Goal: Find contact information: Find contact information

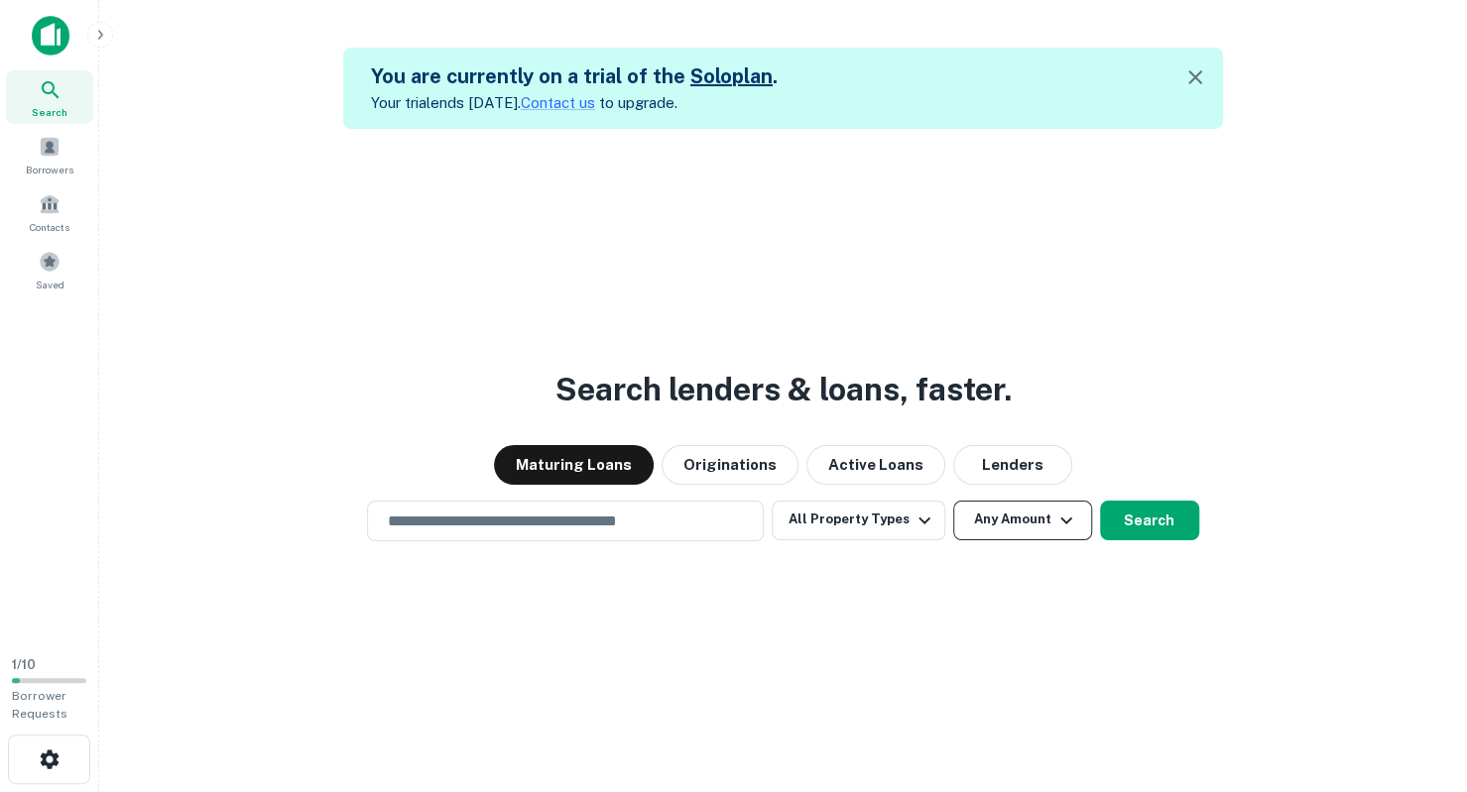
click at [1071, 527] on icon "button" at bounding box center [1066, 521] width 24 height 24
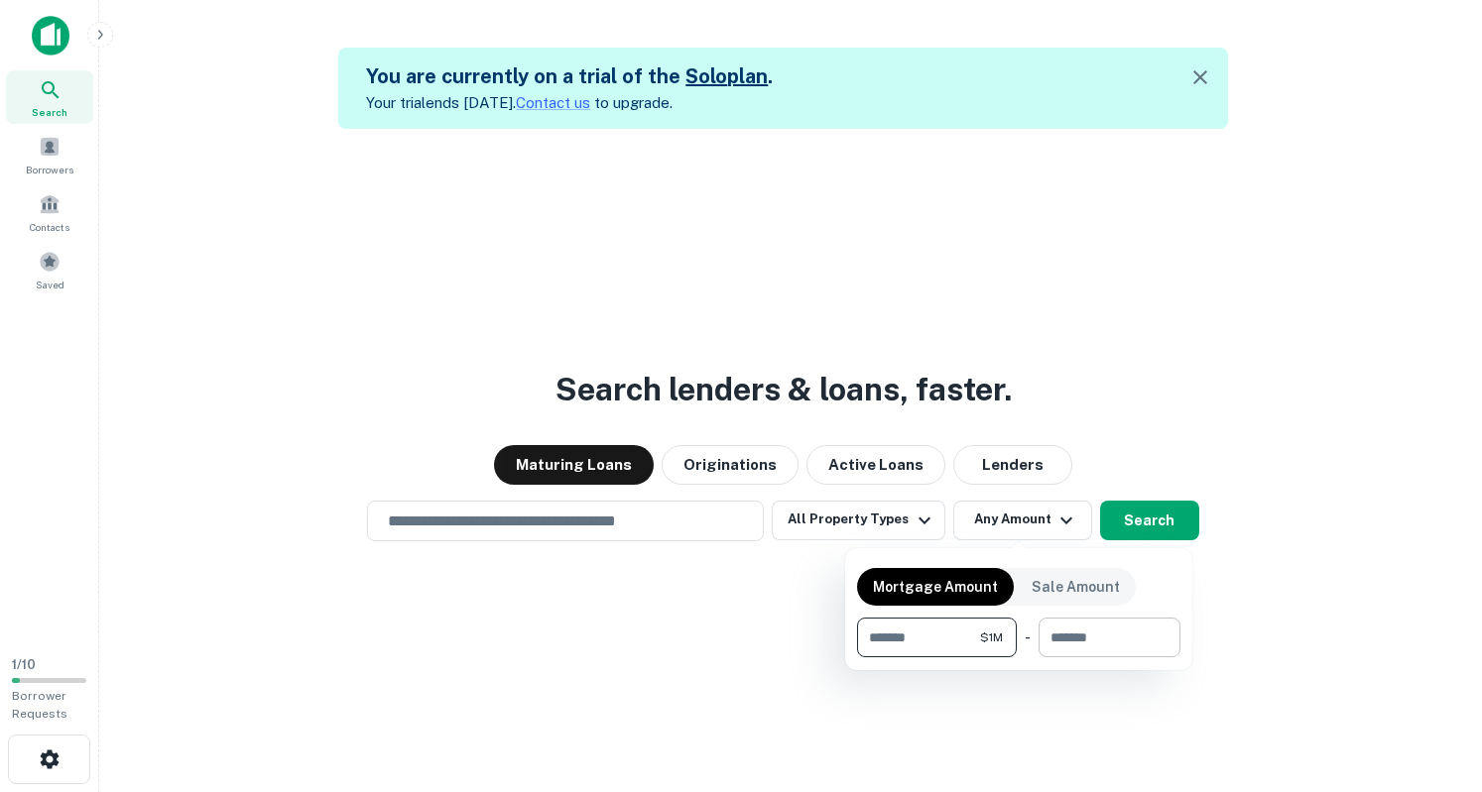
type input "*******"
click at [1095, 643] on input "number" at bounding box center [1102, 638] width 128 height 40
type input "********"
click at [1266, 646] on div at bounding box center [741, 396] width 1482 height 792
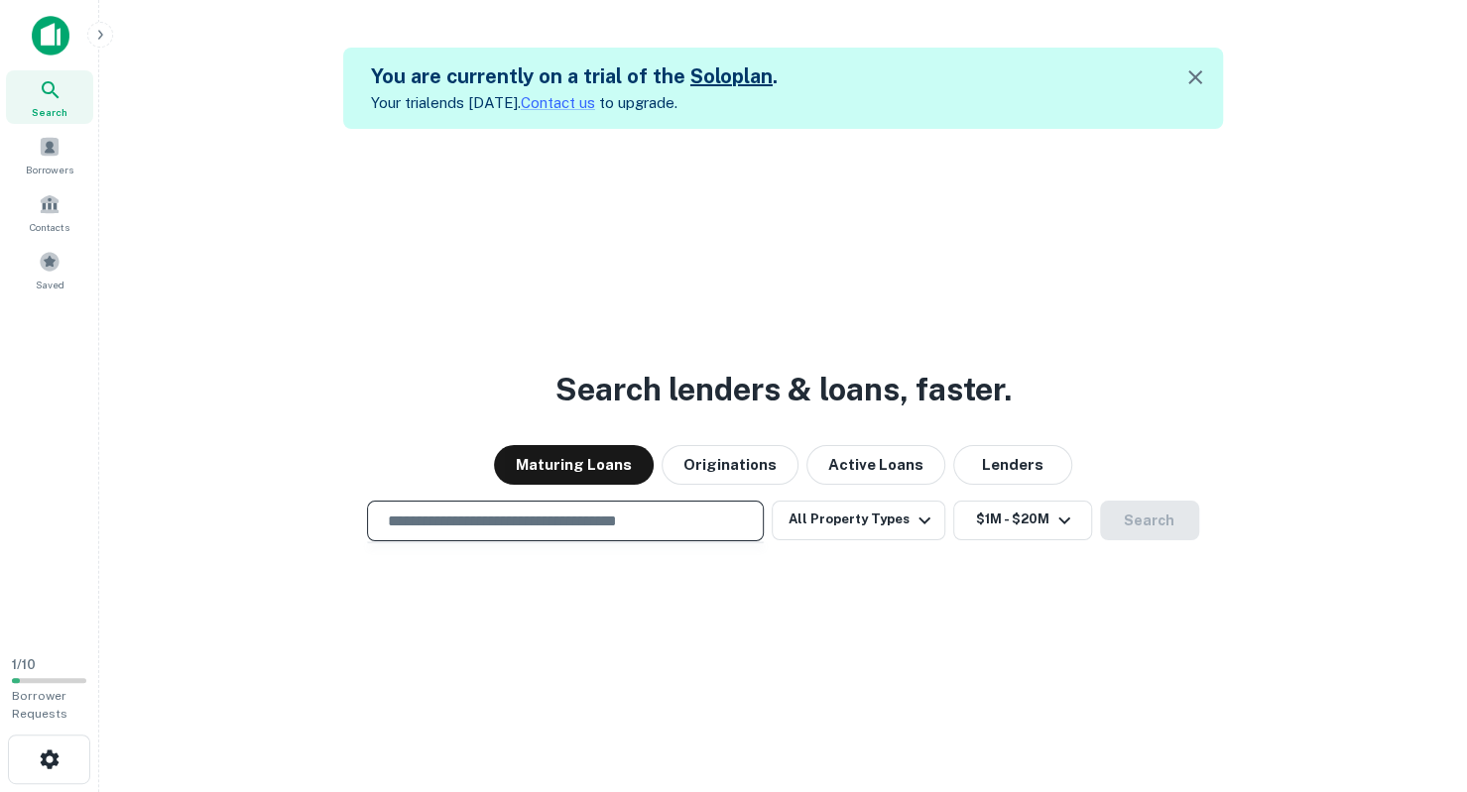
click at [615, 523] on input "text" at bounding box center [565, 521] width 379 height 23
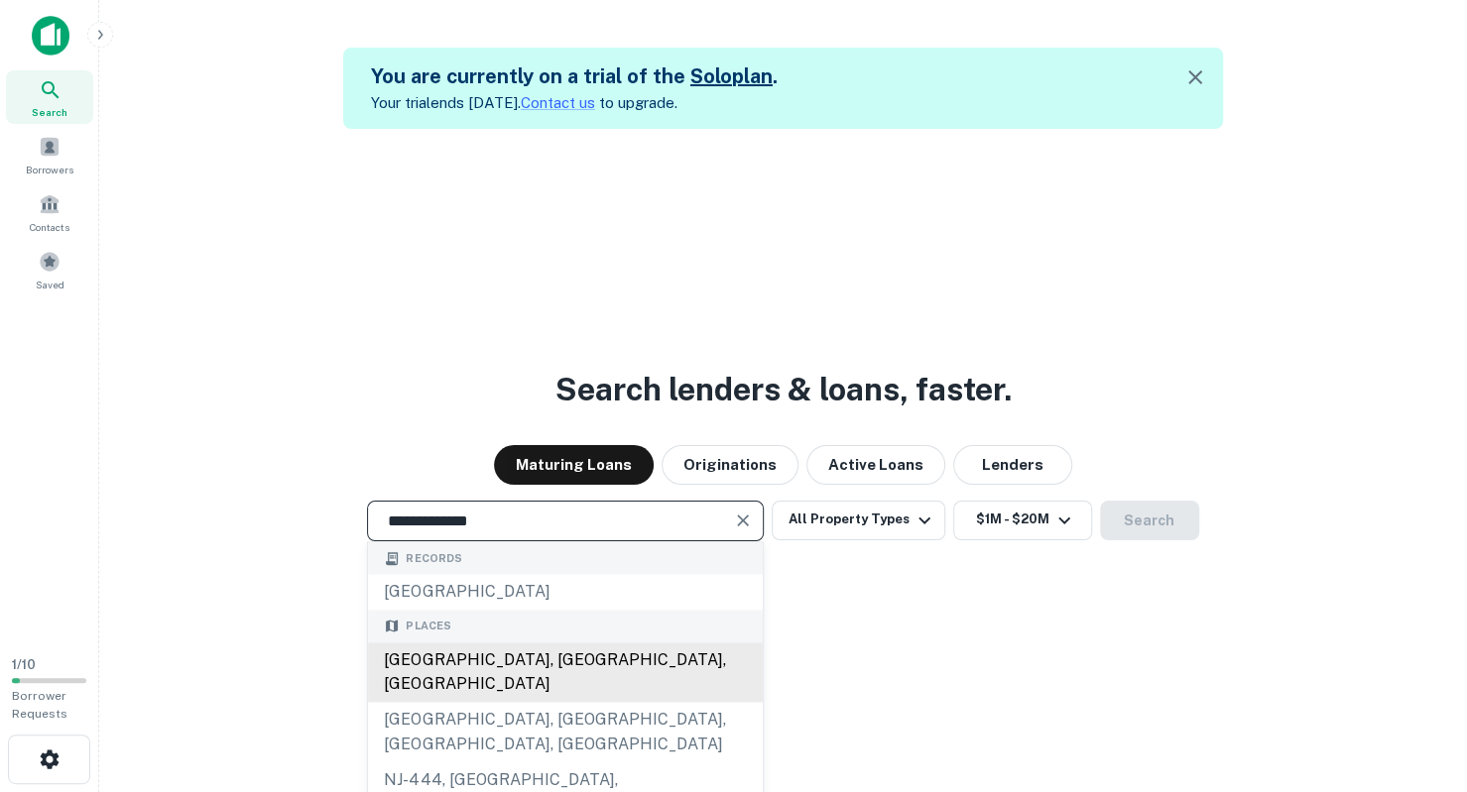
click at [526, 658] on div "Woodbridge, NJ, USA" at bounding box center [565, 673] width 395 height 60
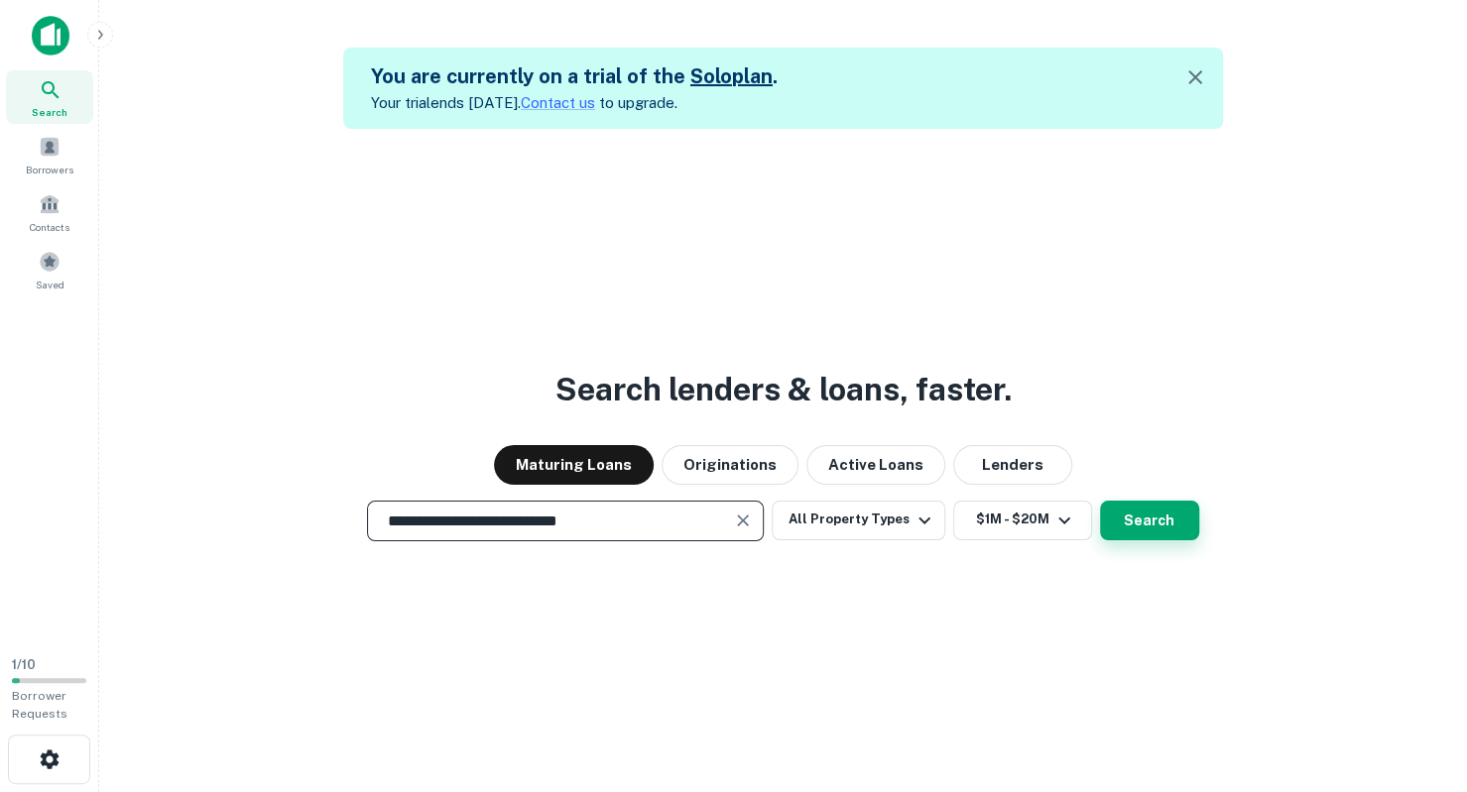
type input "**********"
click at [1154, 535] on button "Search" at bounding box center [1149, 521] width 99 height 40
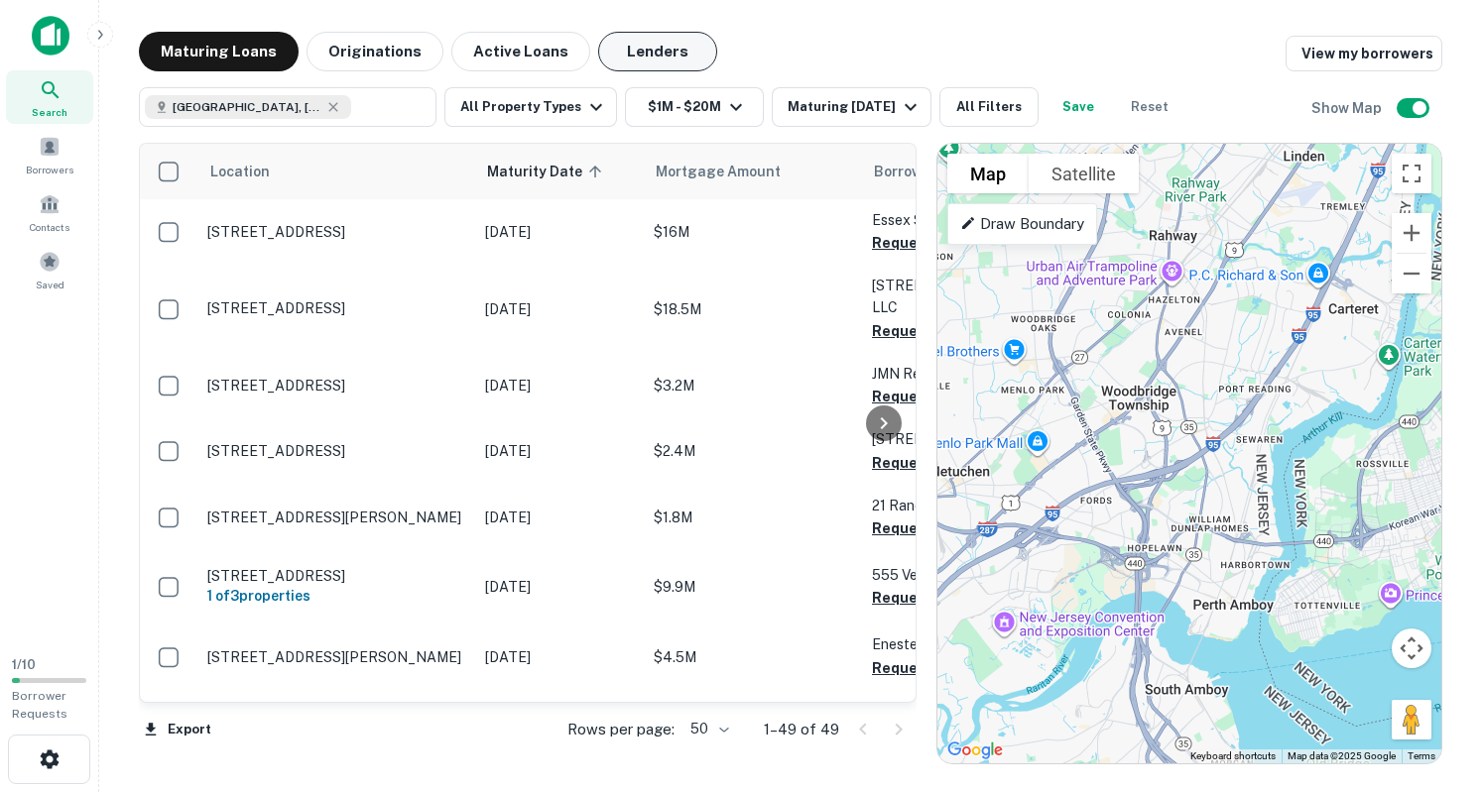
click at [657, 41] on button "Lenders" at bounding box center [657, 52] width 119 height 40
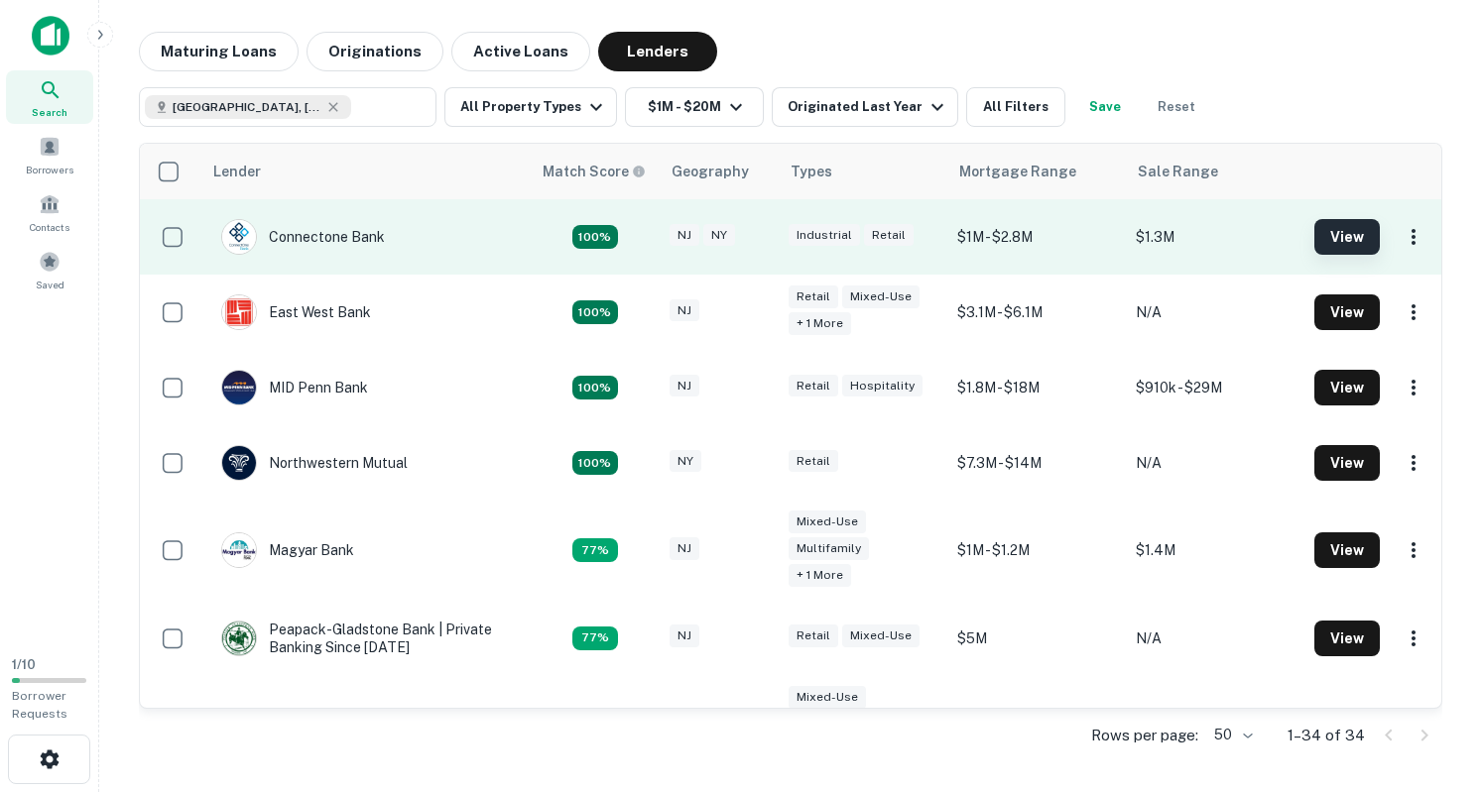
click at [1318, 238] on button "View" at bounding box center [1346, 237] width 65 height 36
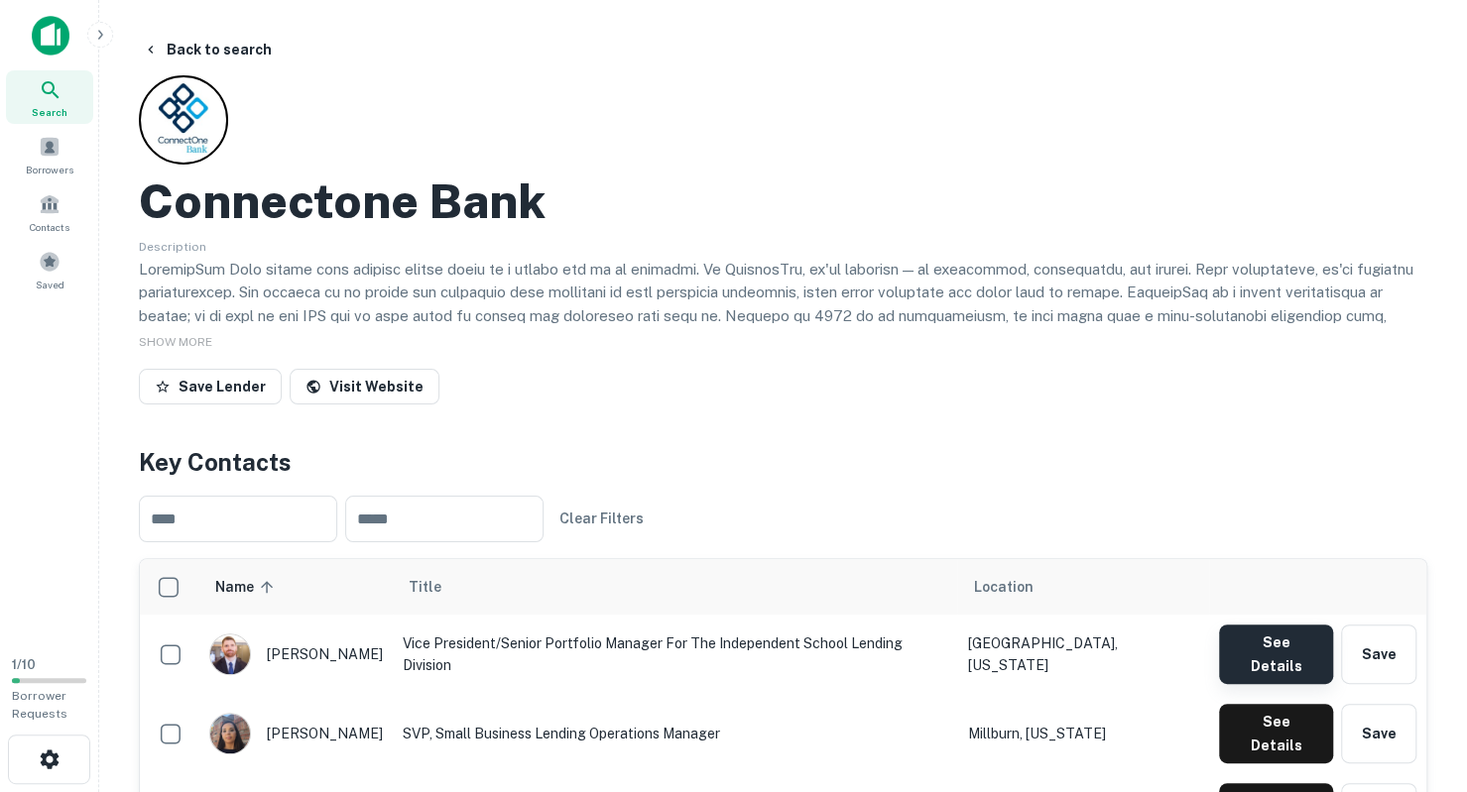
click at [1260, 652] on button "See Details" at bounding box center [1276, 655] width 114 height 60
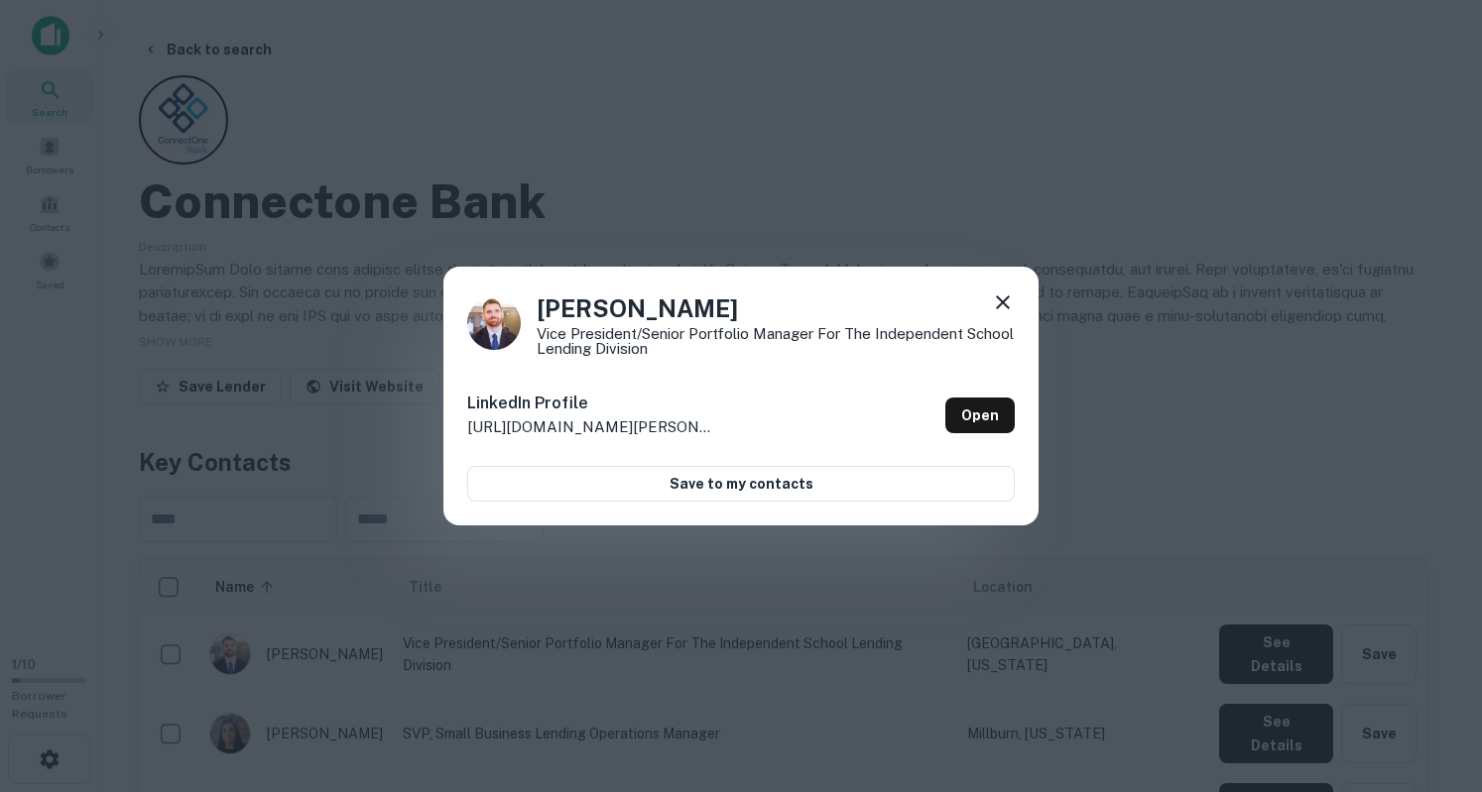
click at [1003, 305] on icon at bounding box center [1003, 303] width 24 height 24
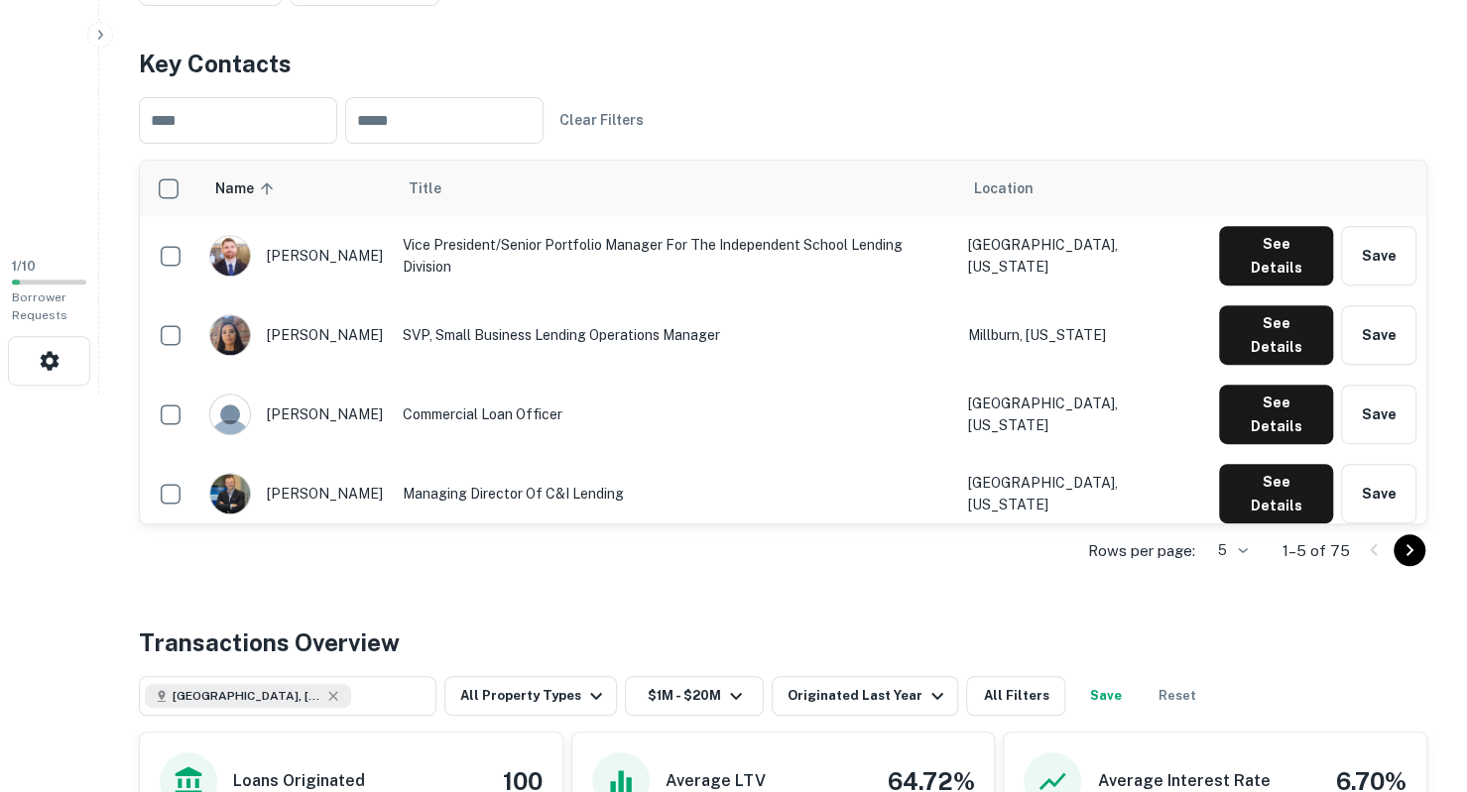
scroll to position [402, 0]
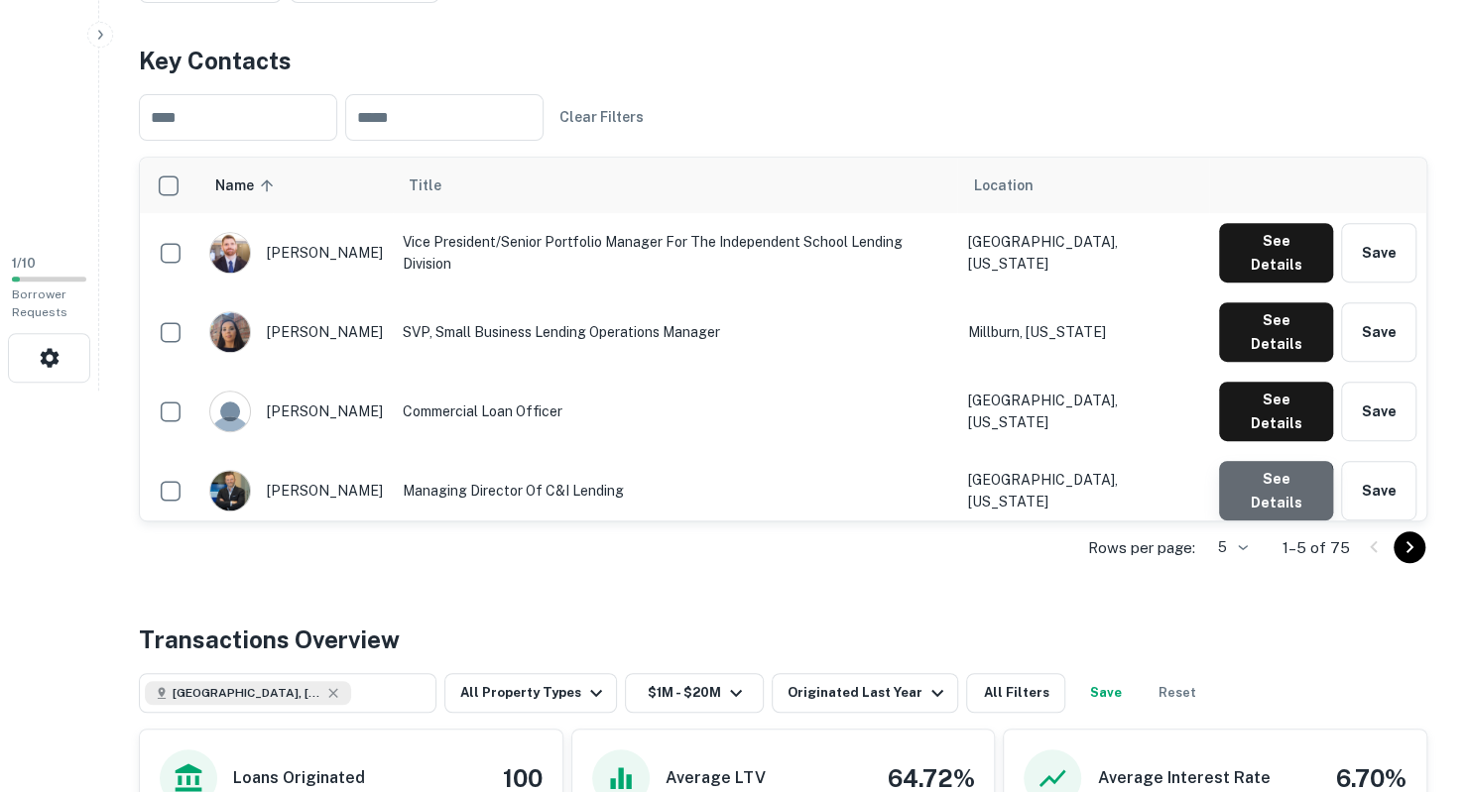
click at [1252, 283] on button "See Details" at bounding box center [1276, 253] width 114 height 60
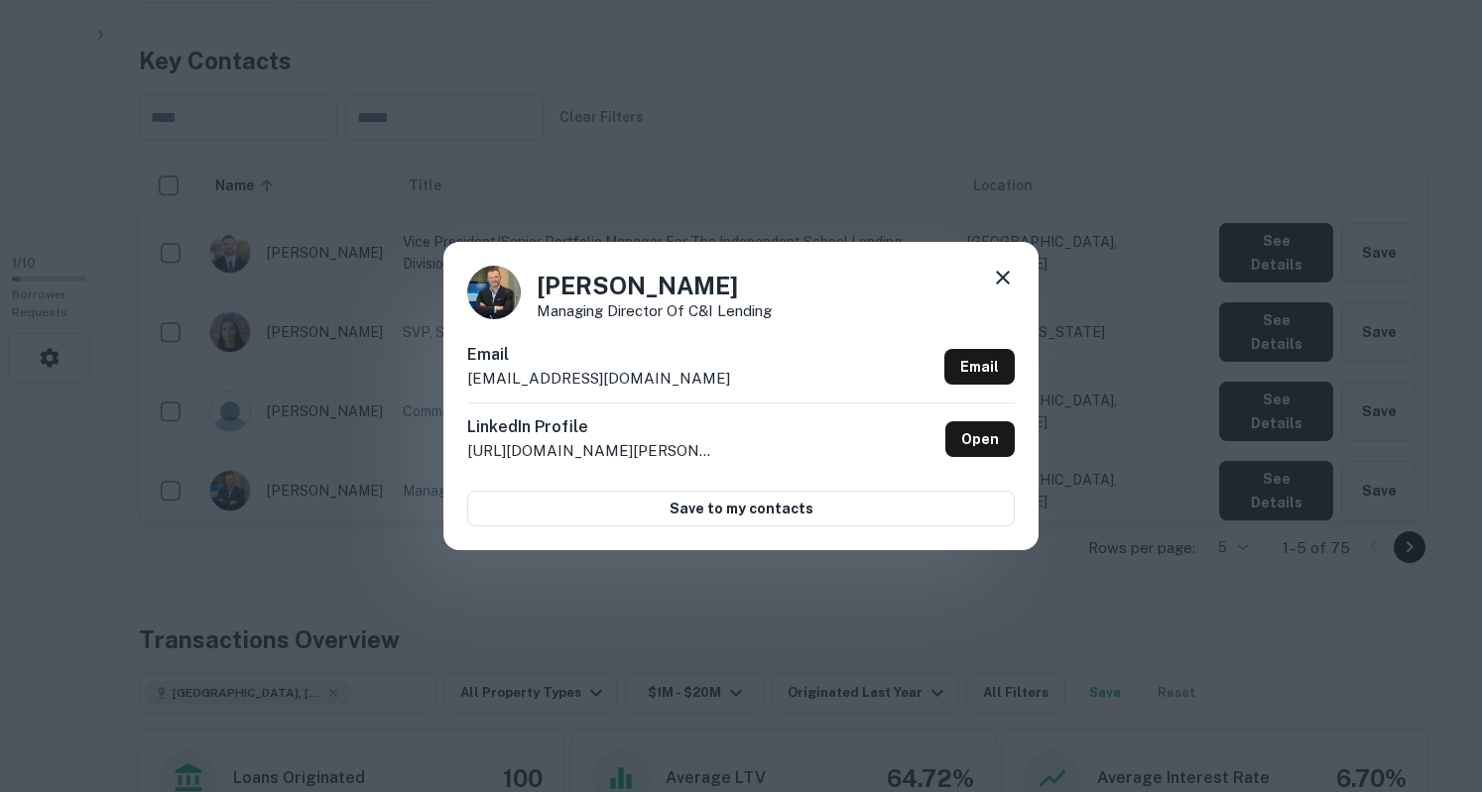
click at [999, 277] on icon at bounding box center [1003, 278] width 24 height 24
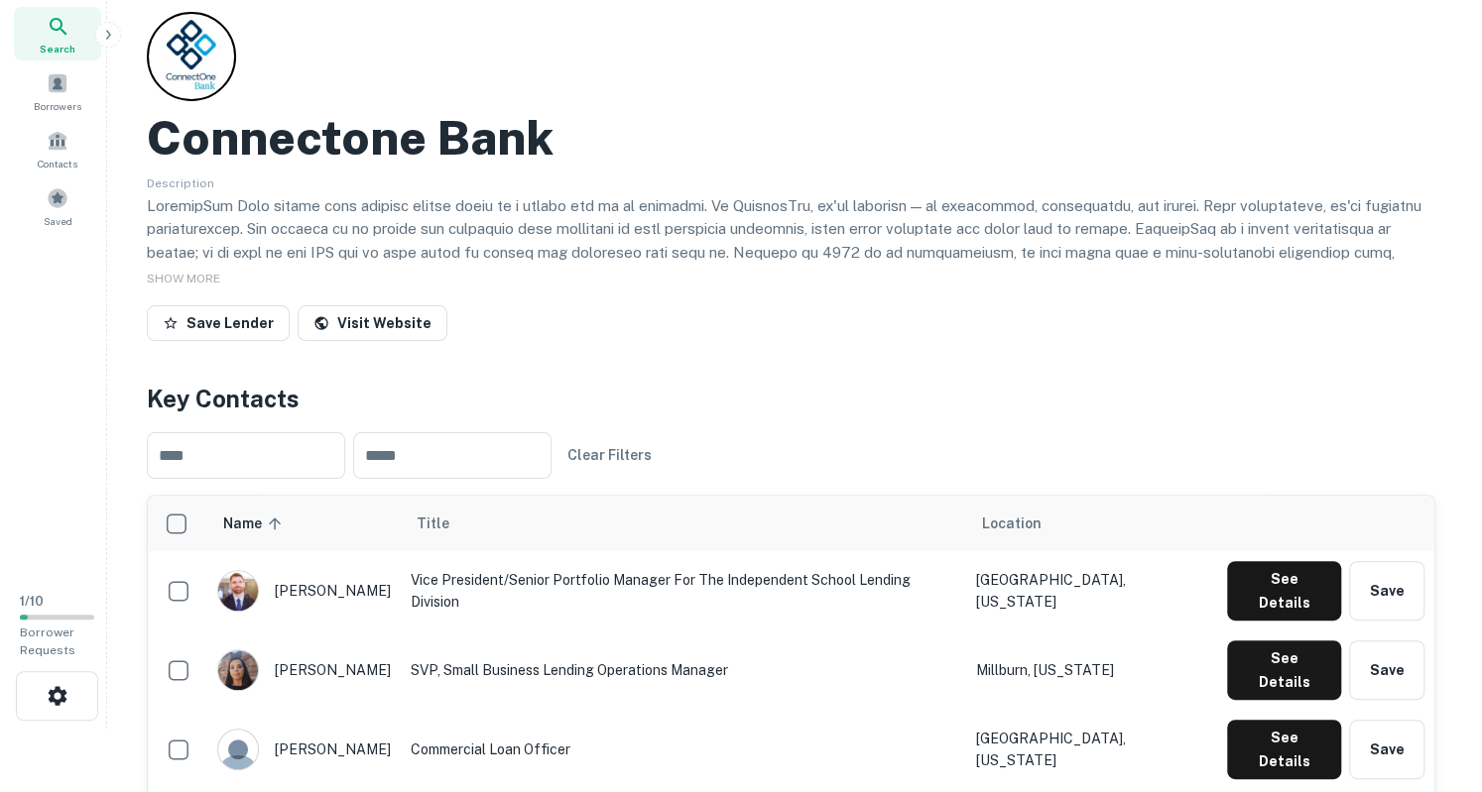
scroll to position [0, 0]
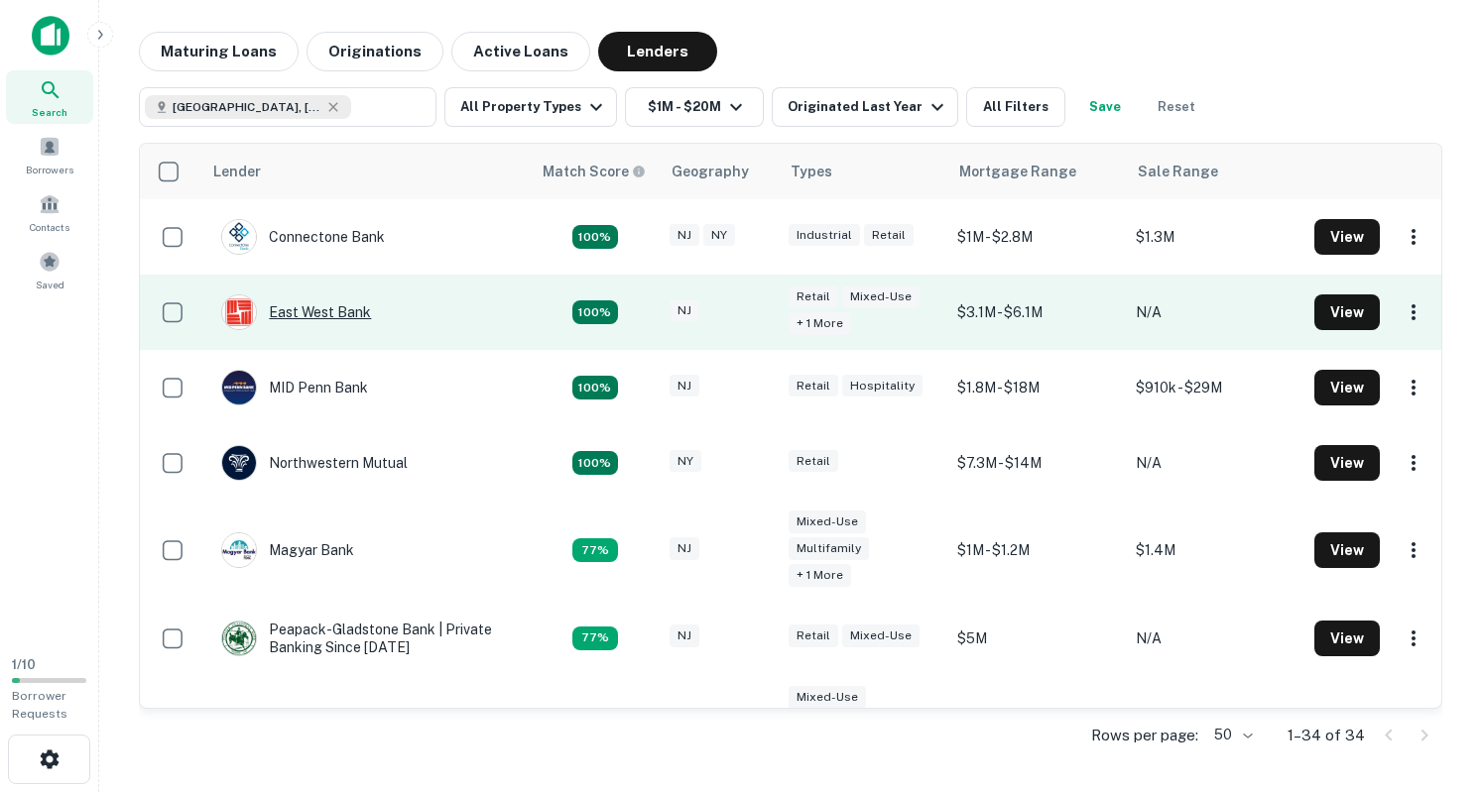
click at [331, 308] on div "East West Bank" at bounding box center [296, 313] width 150 height 36
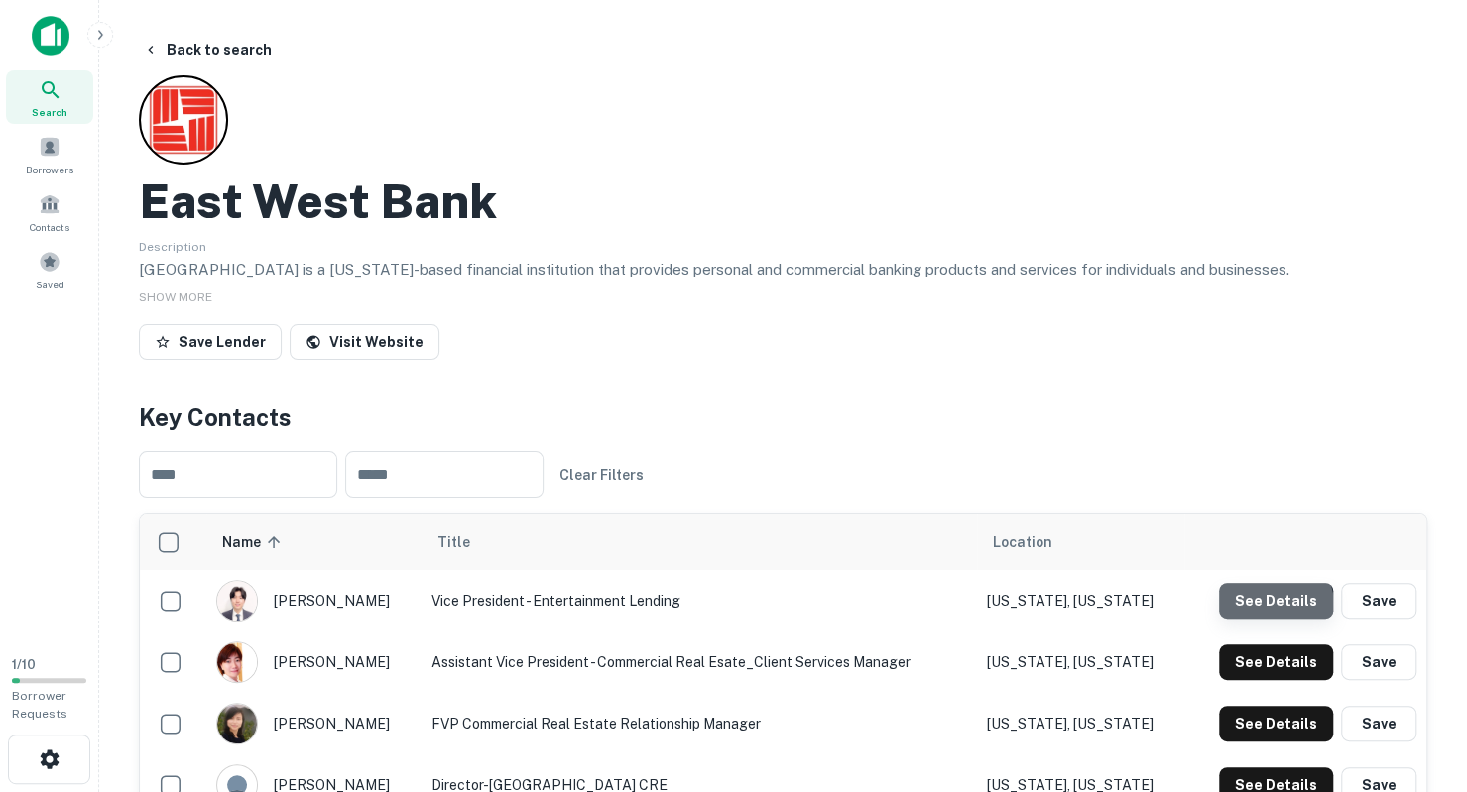
click at [1271, 606] on button "See Details" at bounding box center [1276, 601] width 114 height 36
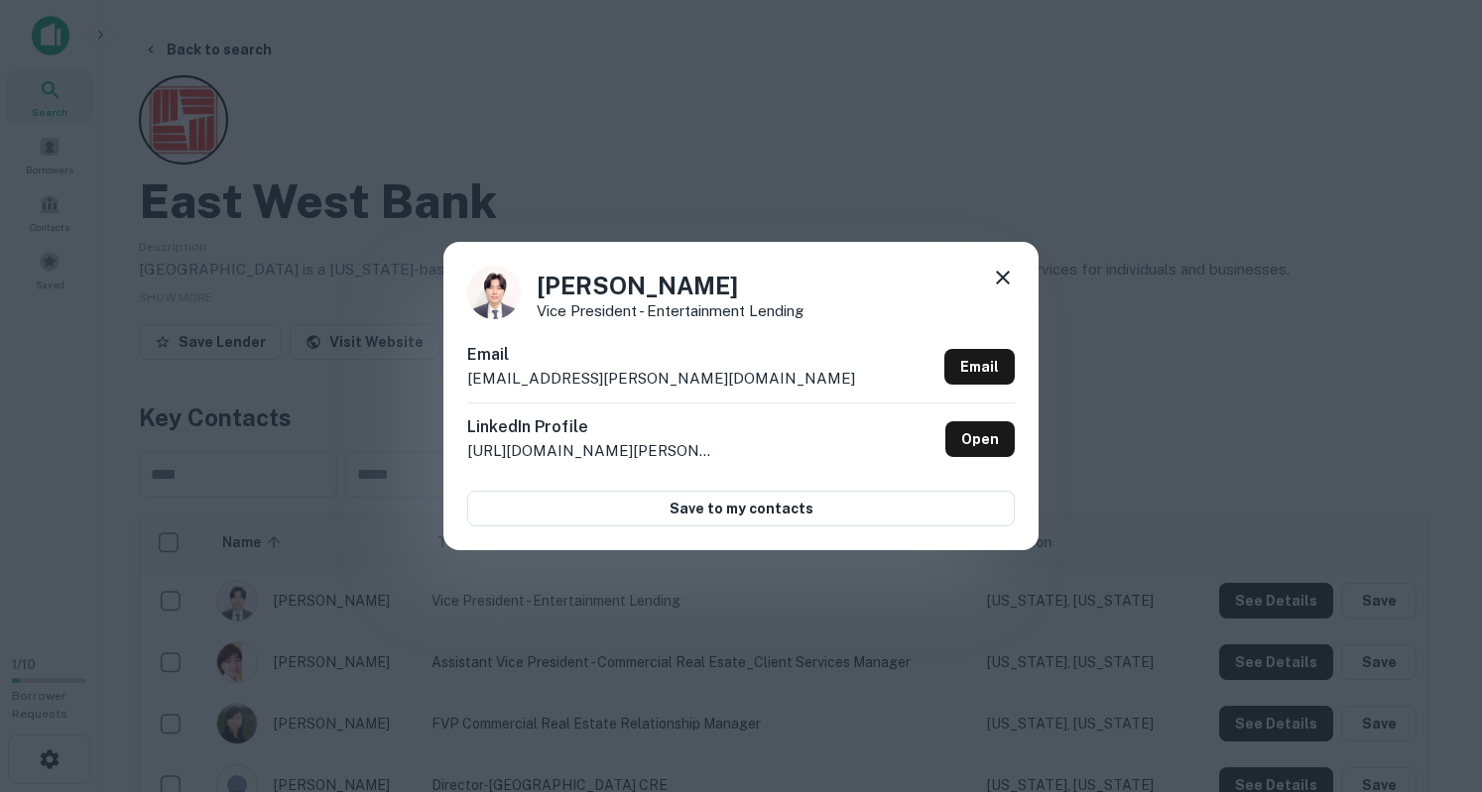
click at [1007, 280] on icon at bounding box center [1003, 278] width 24 height 24
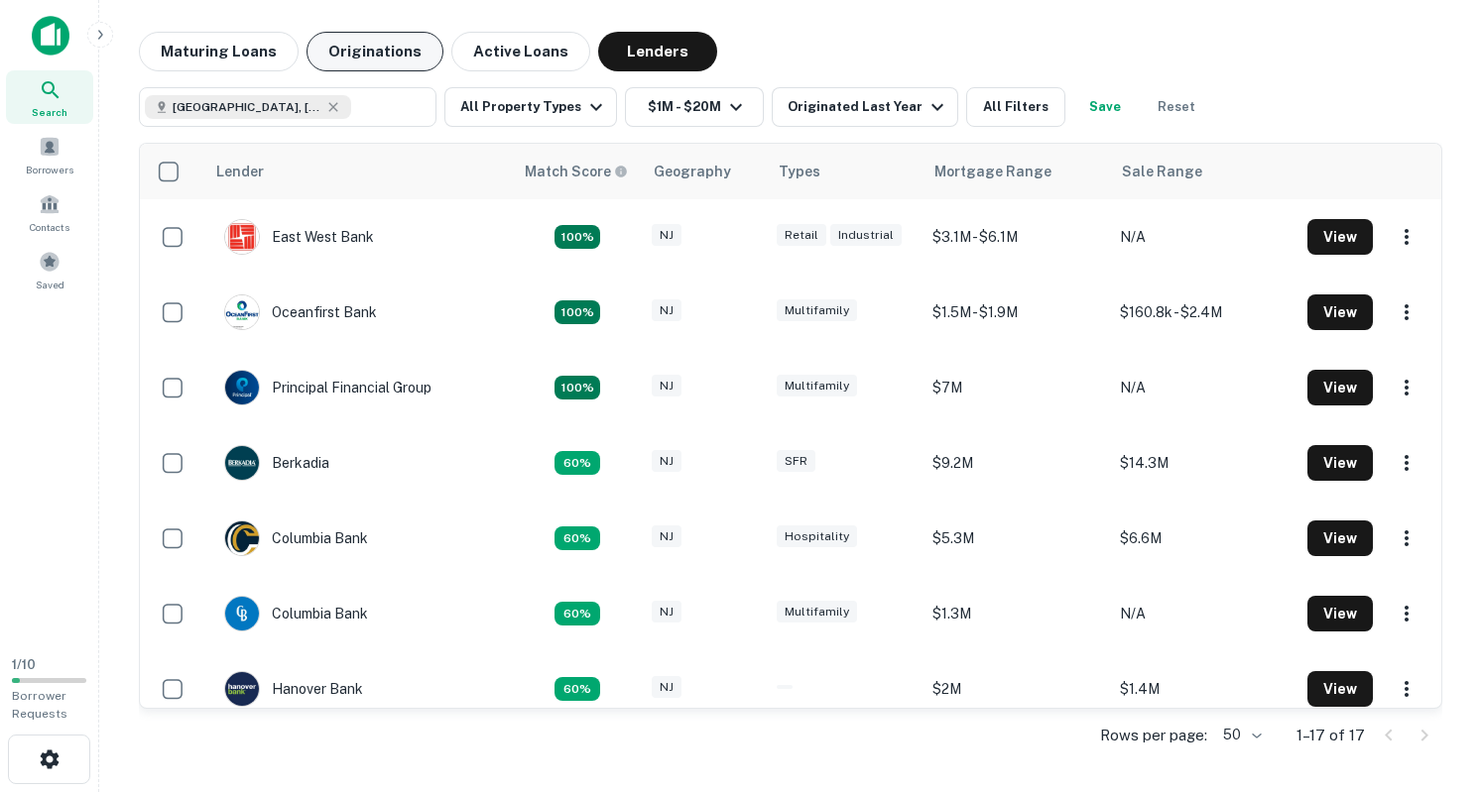
click at [386, 57] on button "Originations" at bounding box center [374, 52] width 137 height 40
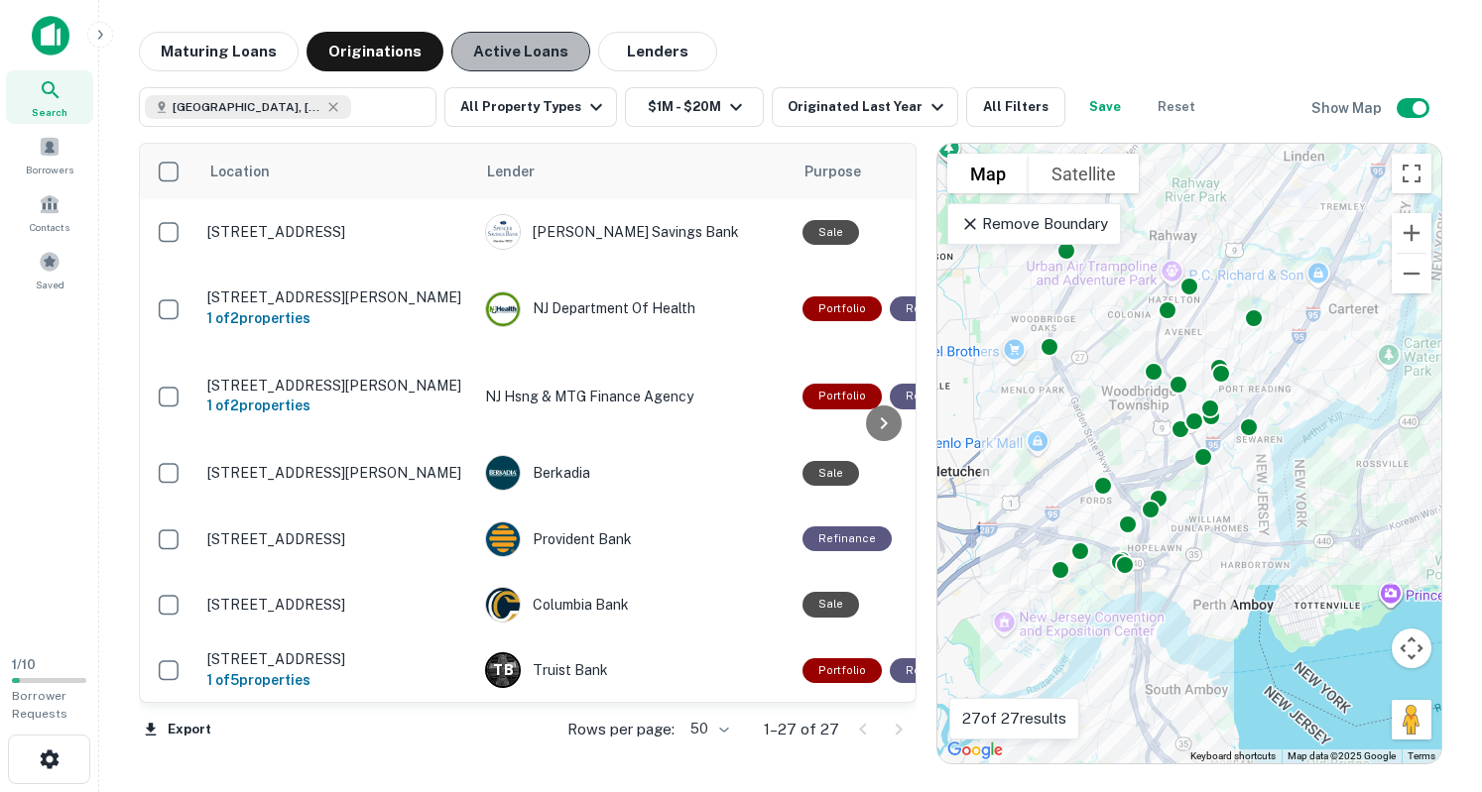
click at [513, 55] on button "Active Loans" at bounding box center [520, 52] width 139 height 40
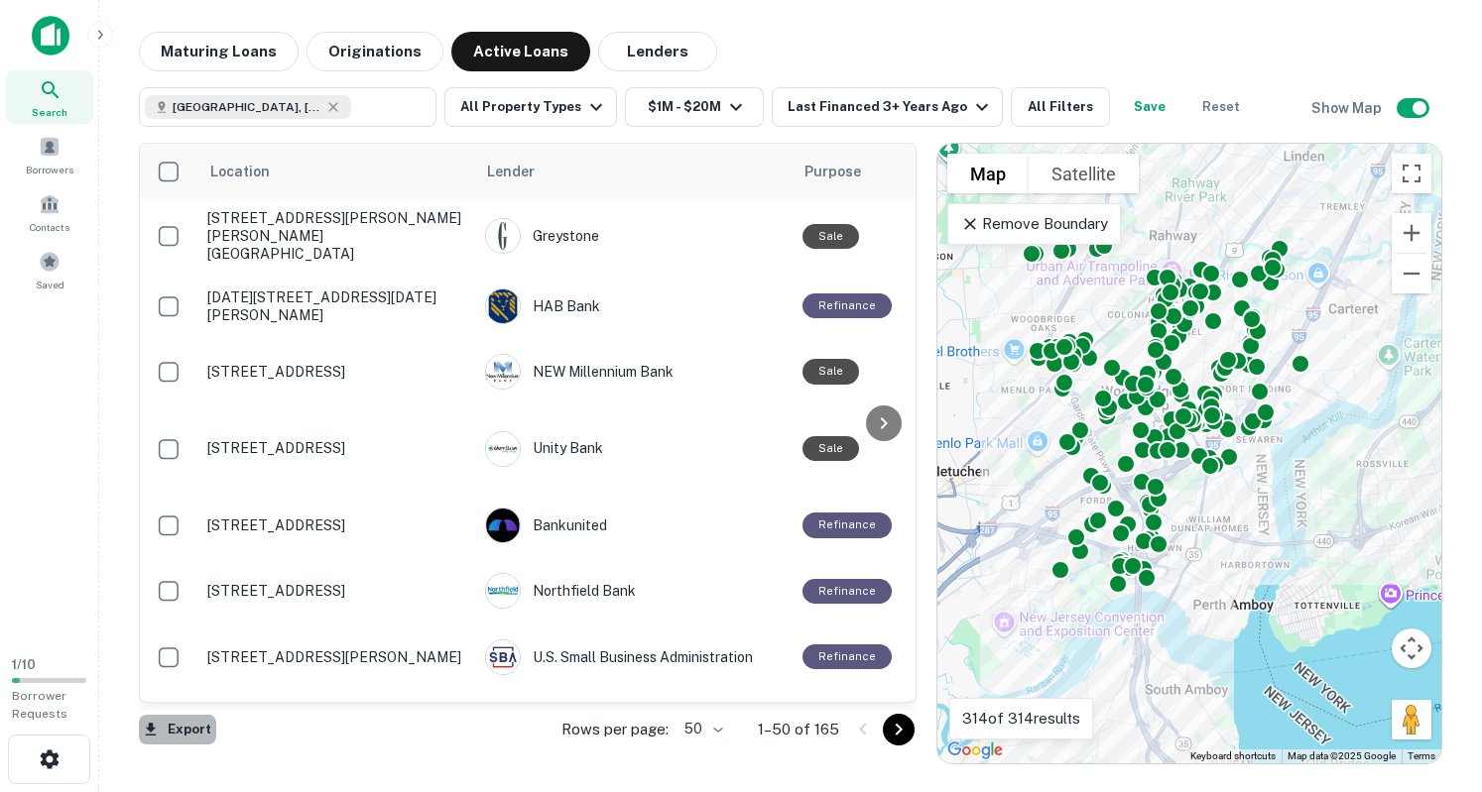
click at [172, 727] on button "Export" at bounding box center [177, 730] width 77 height 30
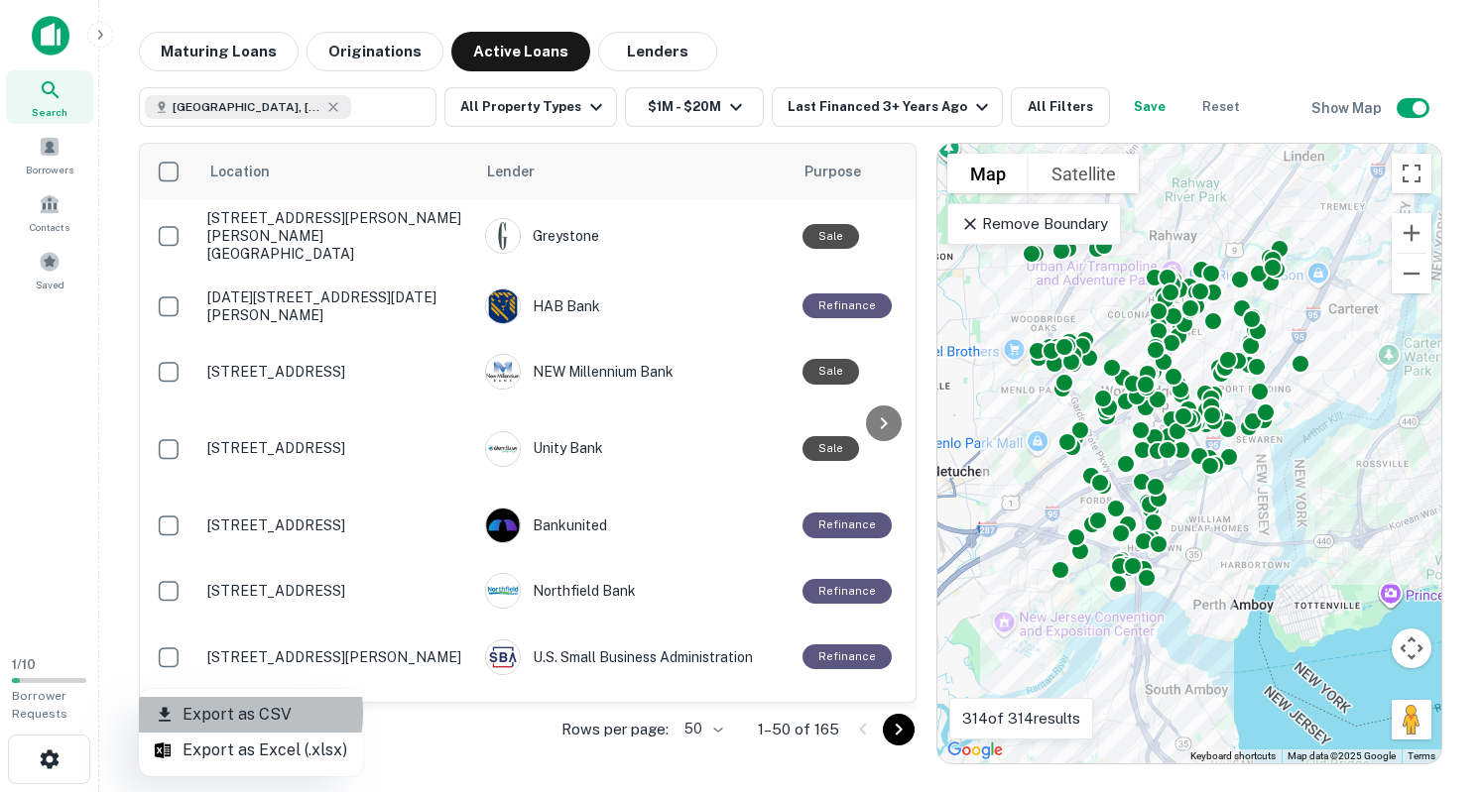
click at [227, 713] on li "Export as CSV" at bounding box center [251, 715] width 224 height 36
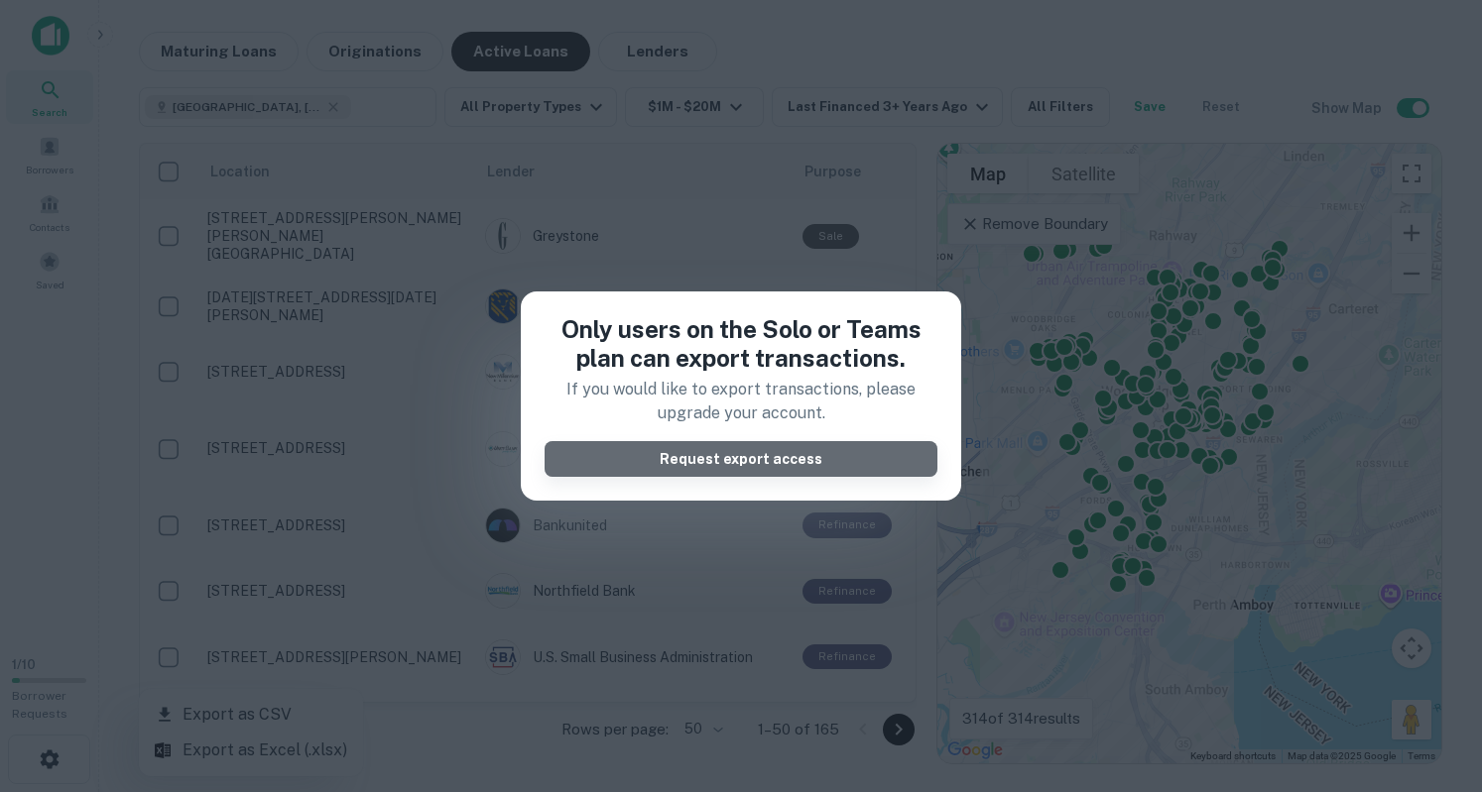
click at [724, 458] on button "Request export access" at bounding box center [741, 459] width 393 height 36
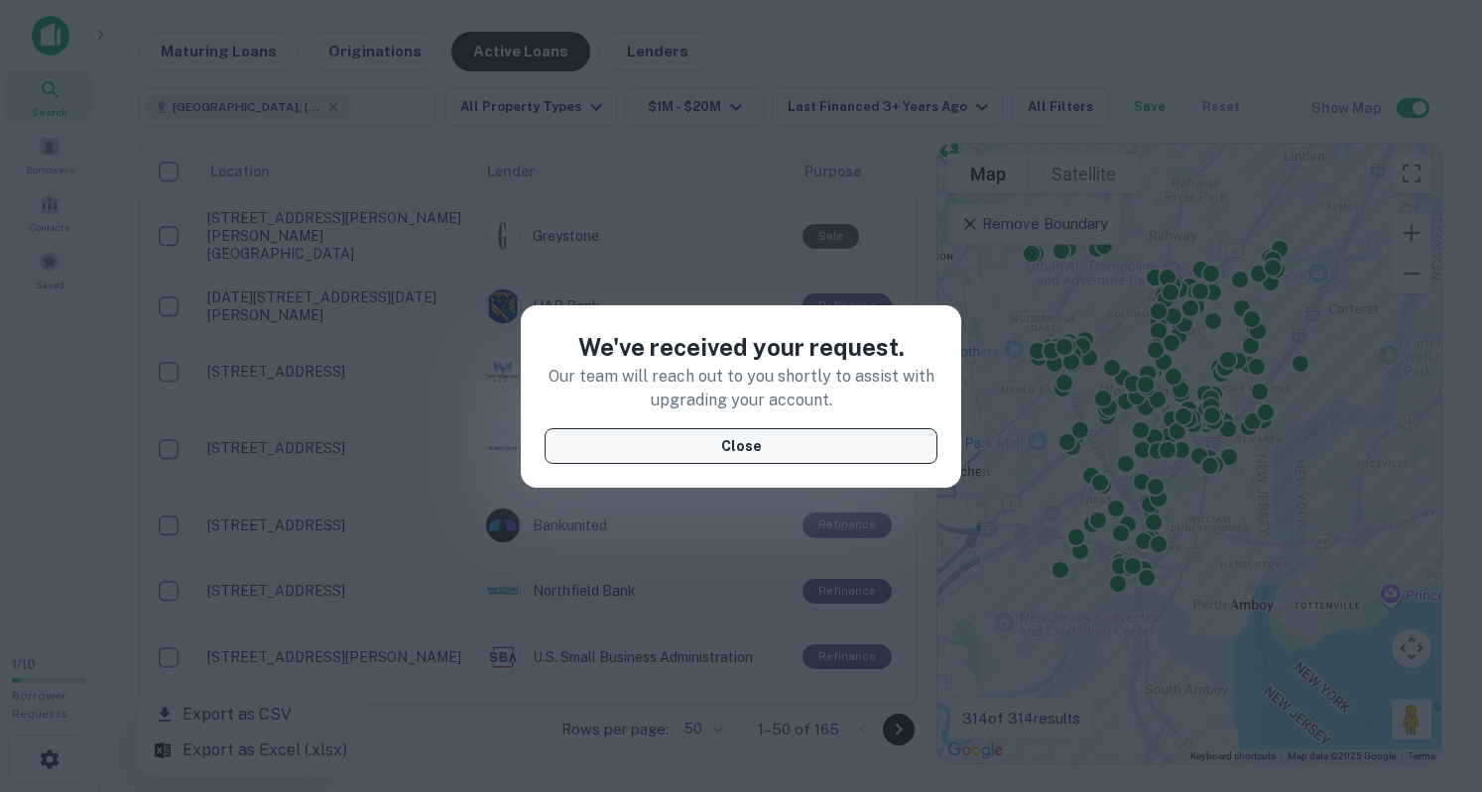
click at [763, 449] on button "Close" at bounding box center [741, 446] width 393 height 36
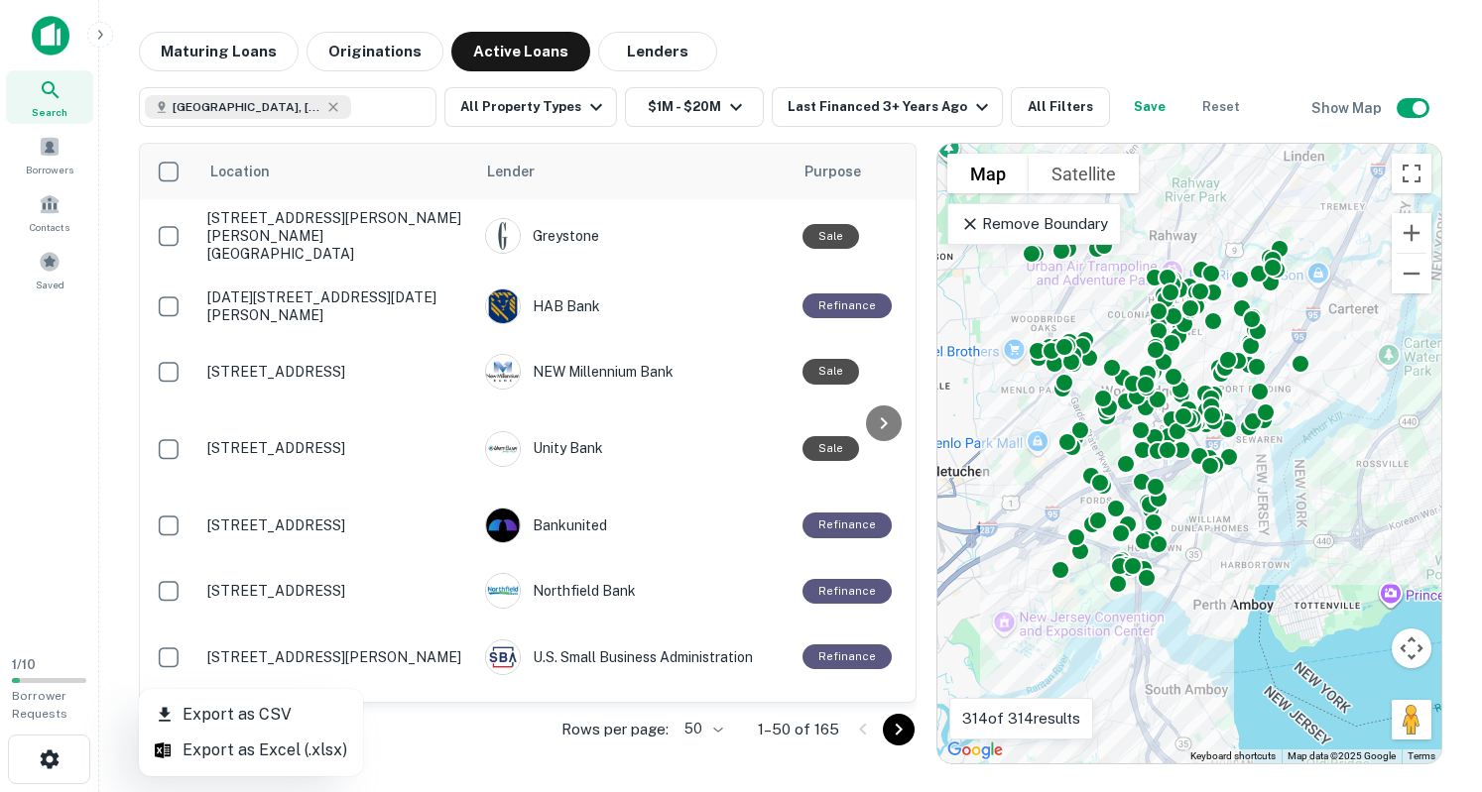
click at [50, 213] on div at bounding box center [741, 396] width 1482 height 792
click at [49, 224] on span "Contacts" at bounding box center [50, 227] width 40 height 16
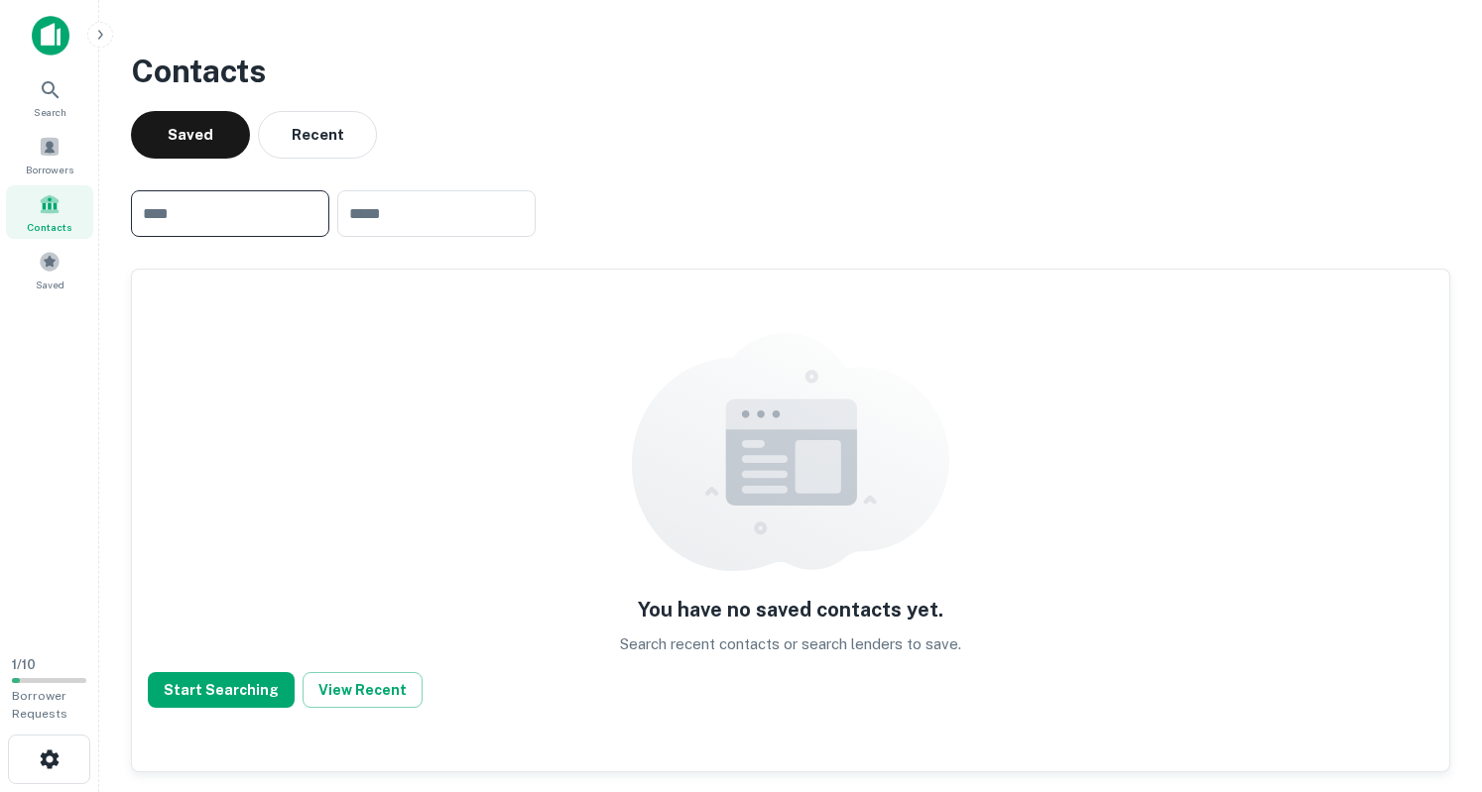
click at [273, 215] on input "text" at bounding box center [230, 213] width 198 height 47
click at [67, 152] on div "Borrowers" at bounding box center [49, 155] width 87 height 54
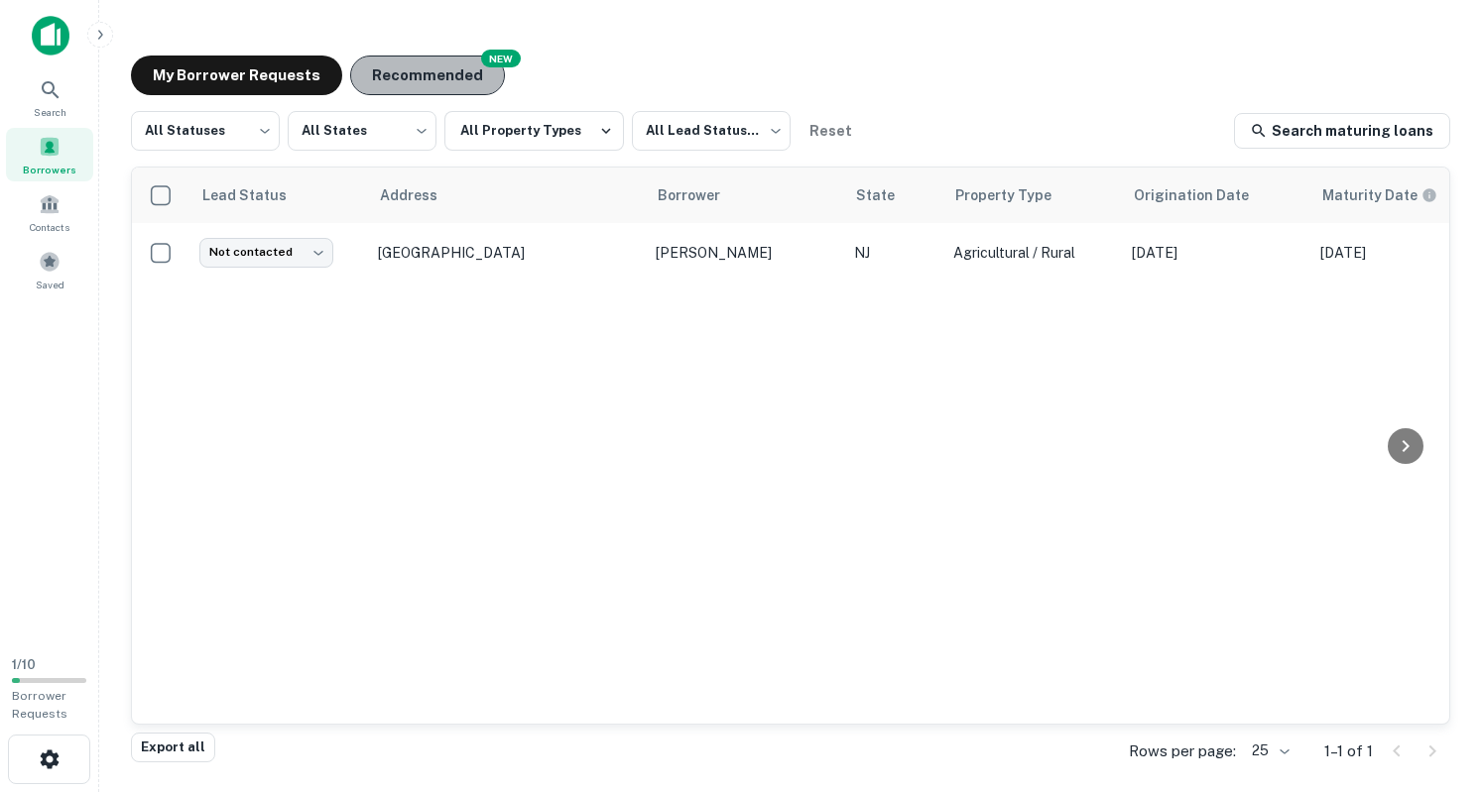
click at [447, 72] on button "Recommended" at bounding box center [427, 76] width 155 height 40
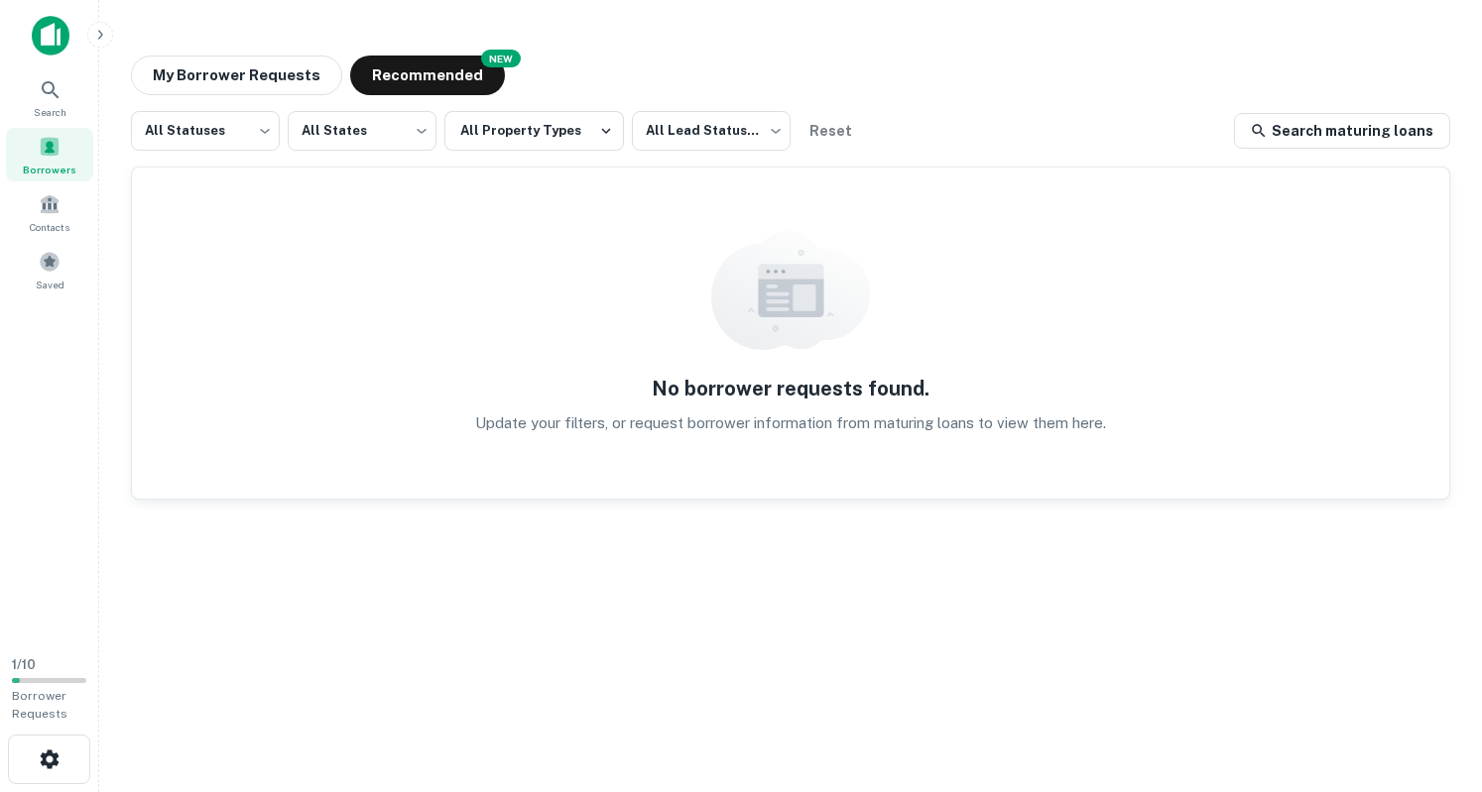
click at [42, 35] on img at bounding box center [51, 36] width 38 height 40
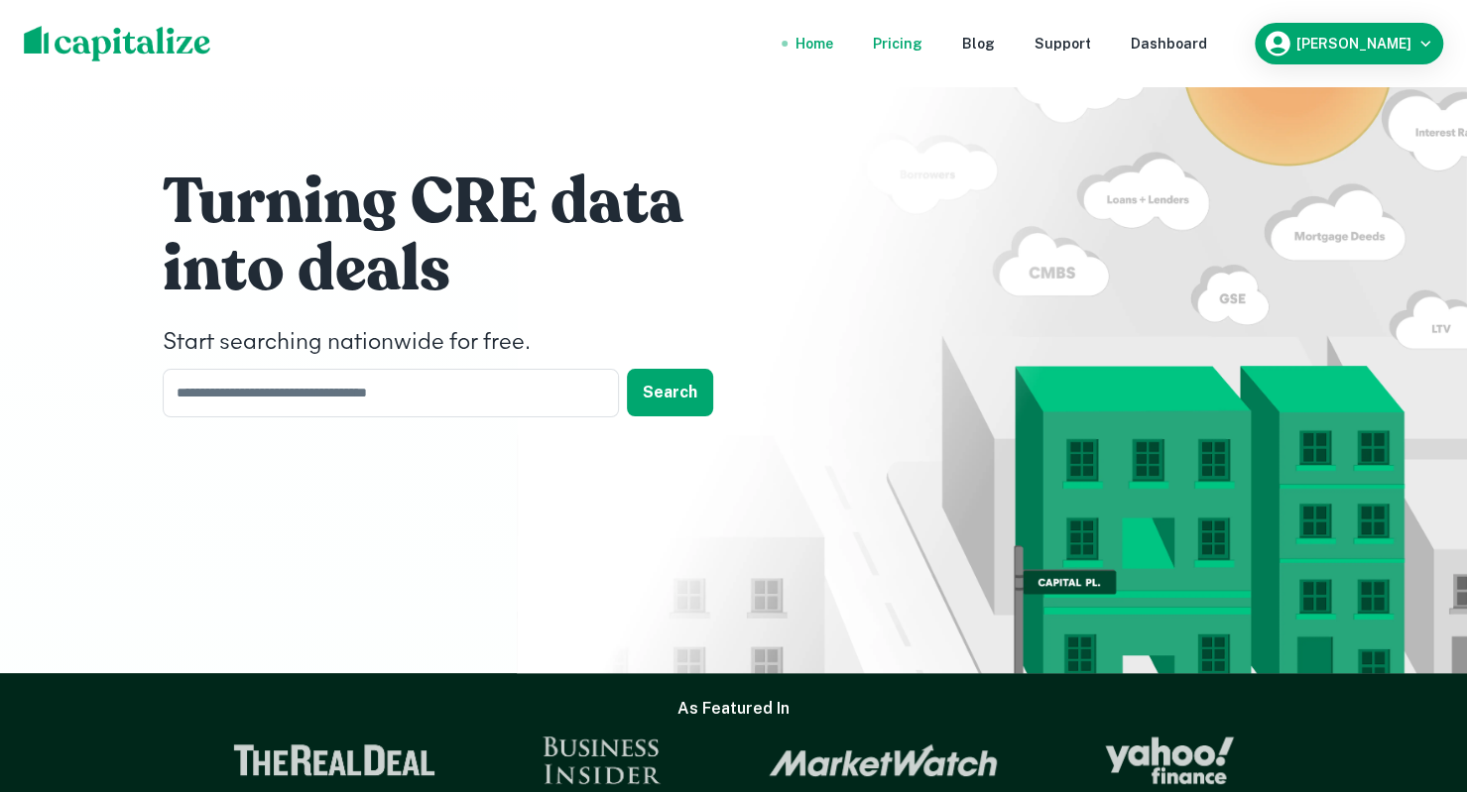
click at [919, 43] on div "Pricing" at bounding box center [898, 44] width 50 height 22
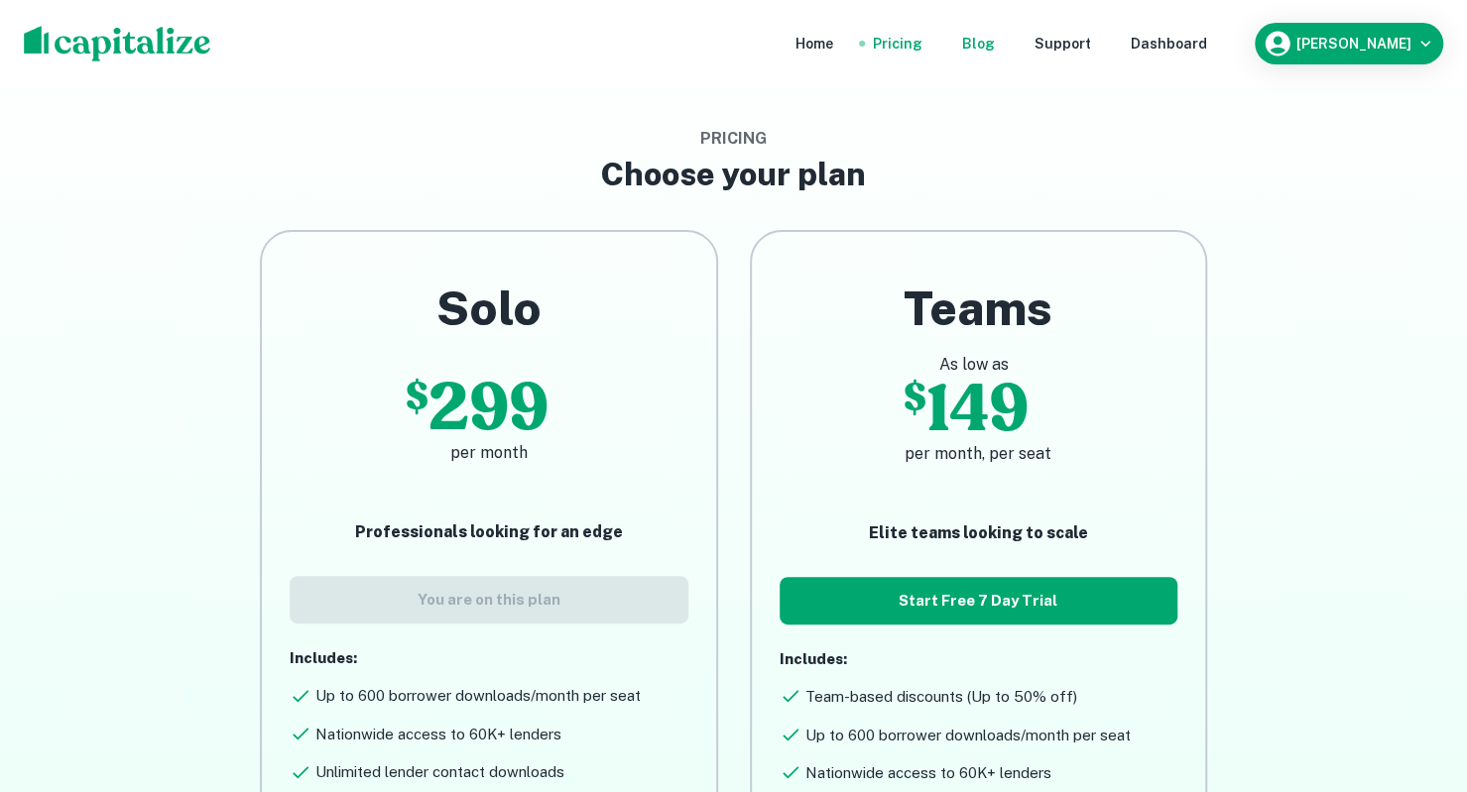
click at [995, 39] on div "Blog" at bounding box center [978, 44] width 33 height 22
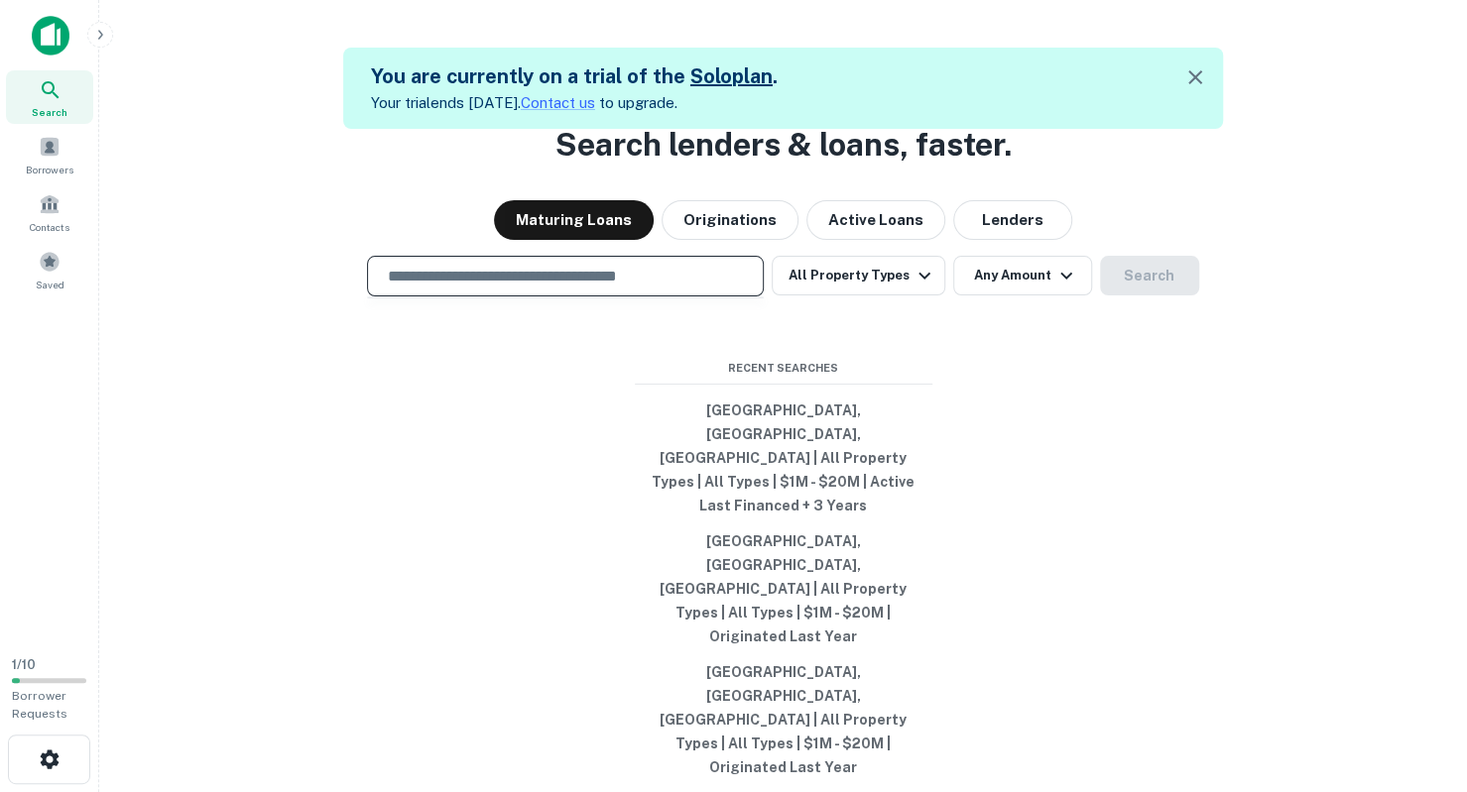
paste input "**********"
type input "**********"
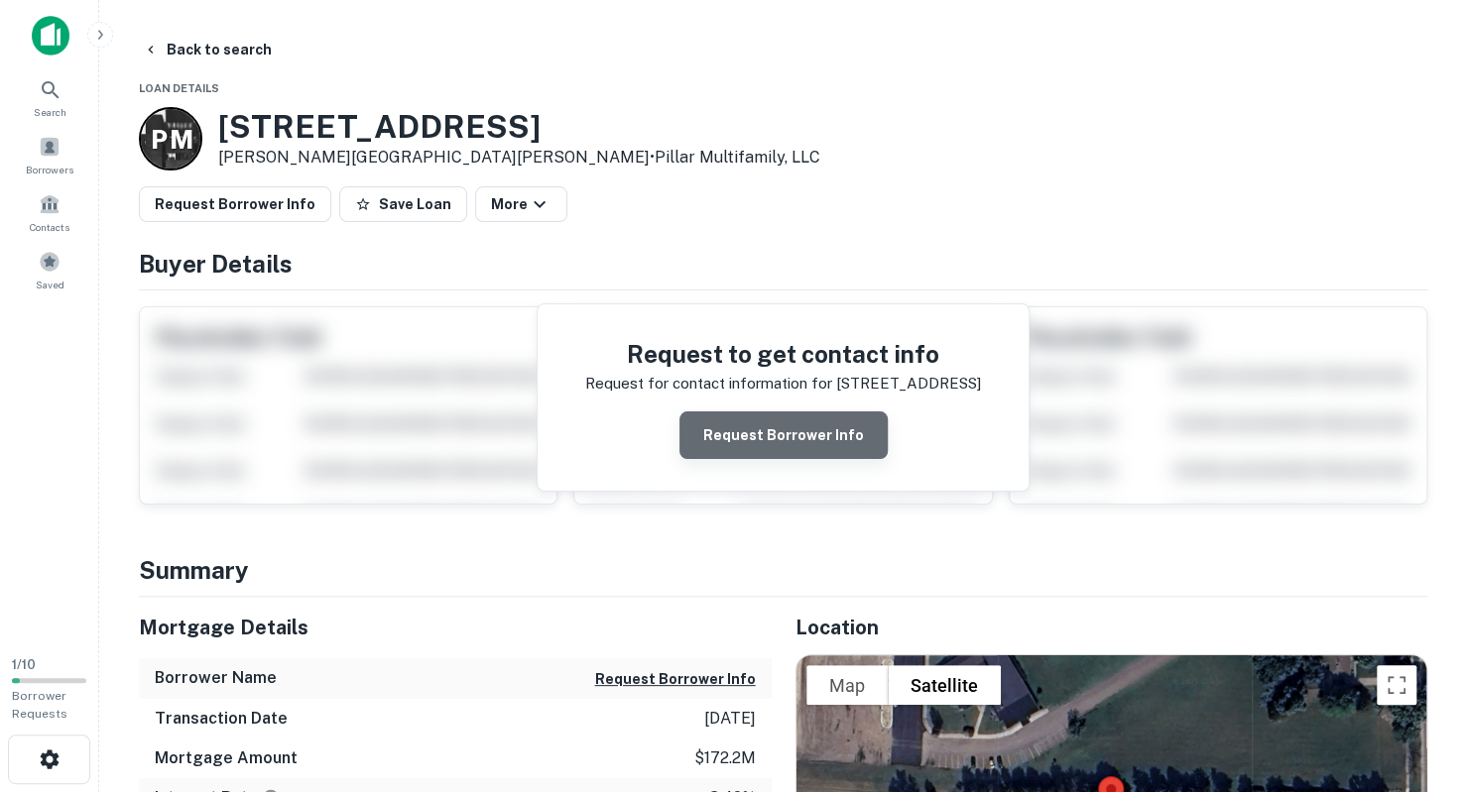
click at [789, 429] on button "Request Borrower Info" at bounding box center [783, 436] width 208 height 48
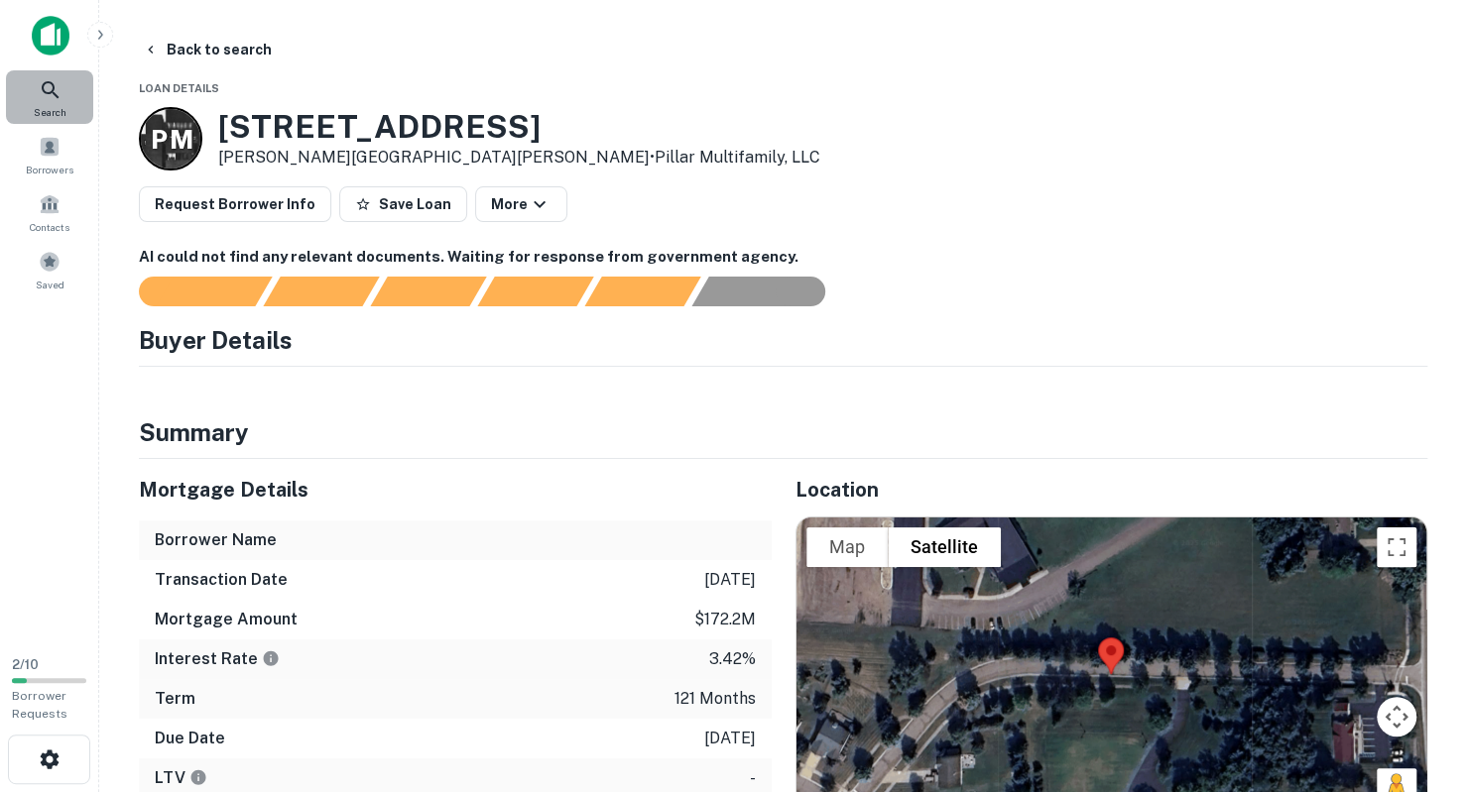
click at [42, 82] on icon at bounding box center [51, 90] width 24 height 24
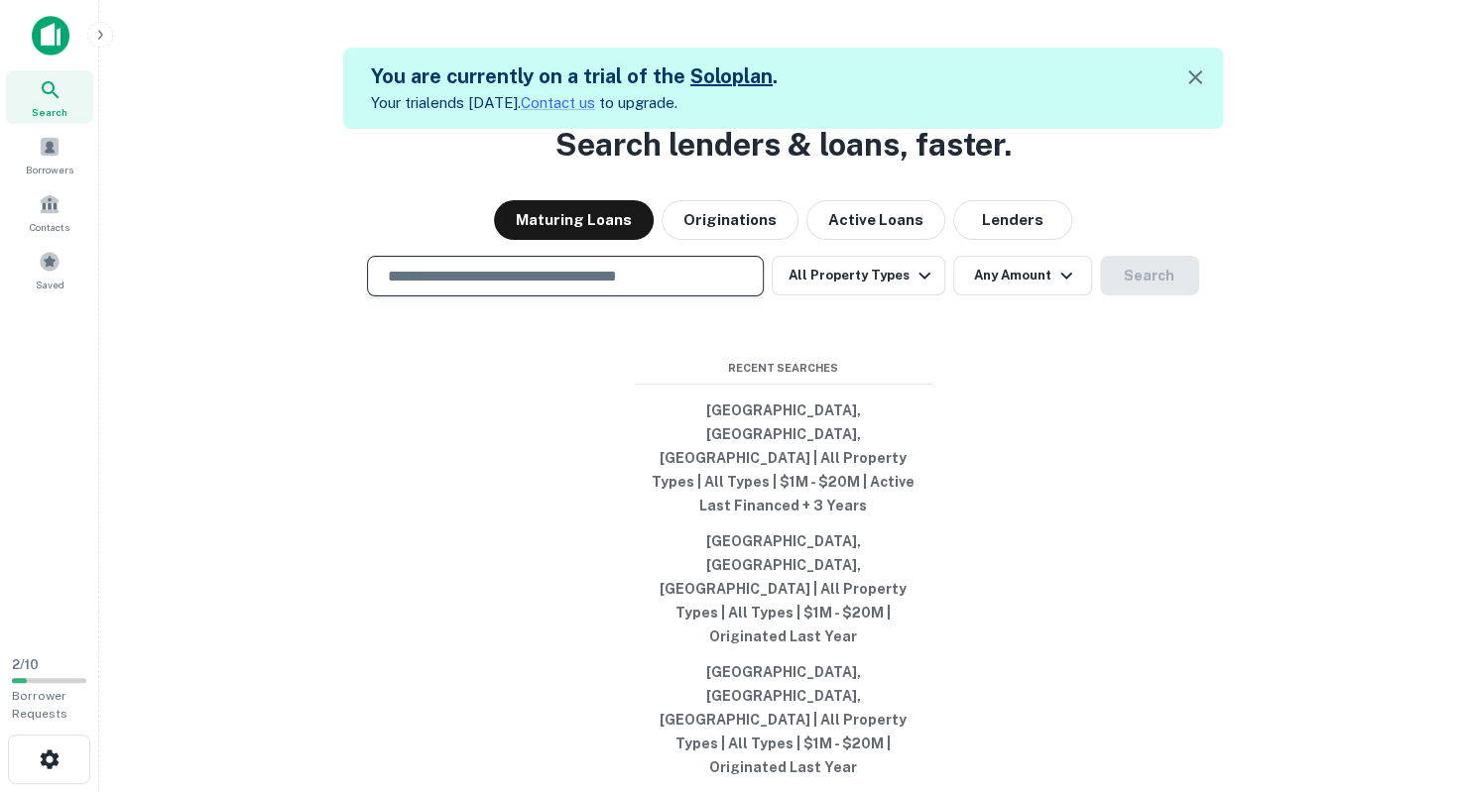
paste input "**********"
type input "**********"
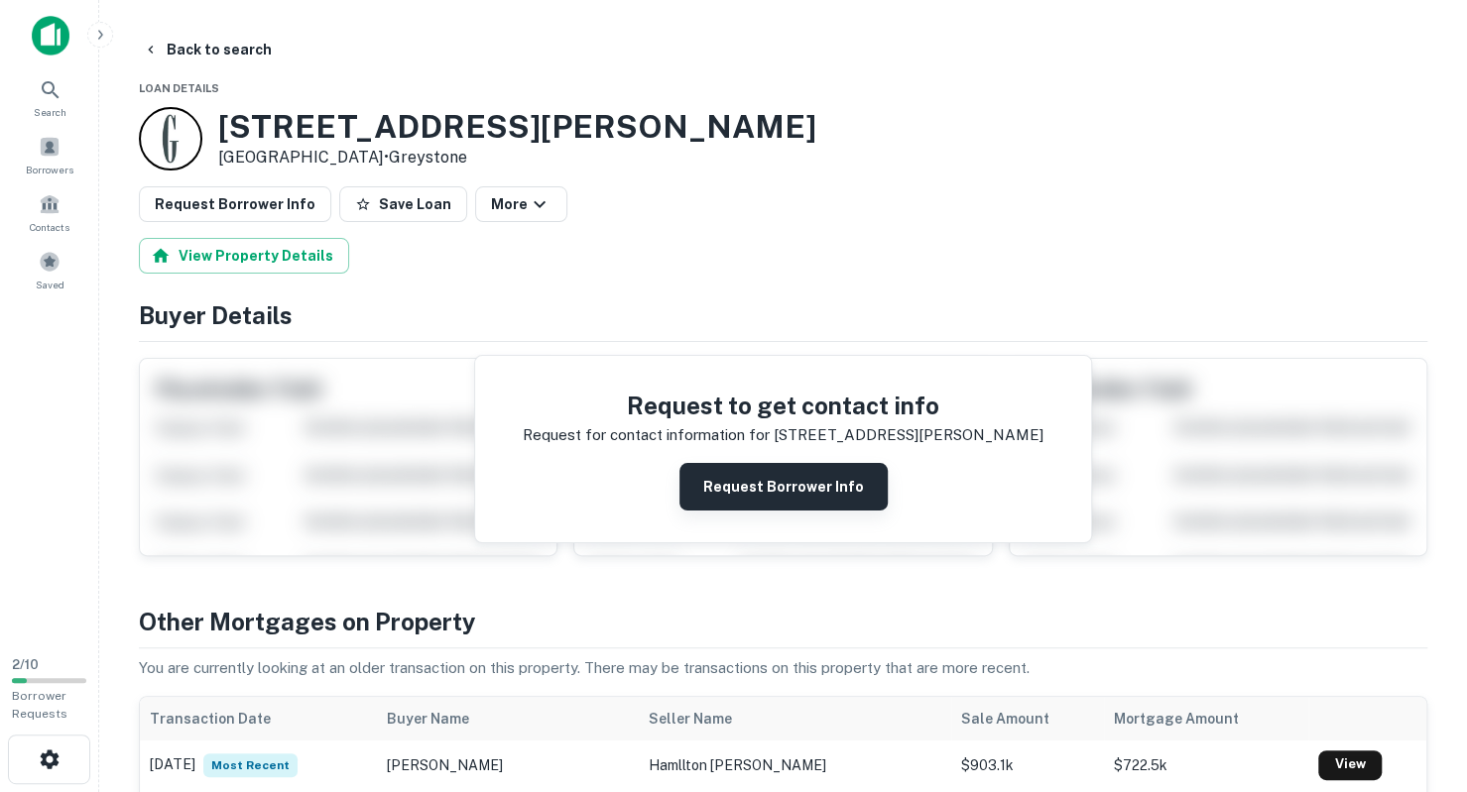
click at [741, 493] on button "Request Borrower Info" at bounding box center [783, 487] width 208 height 48
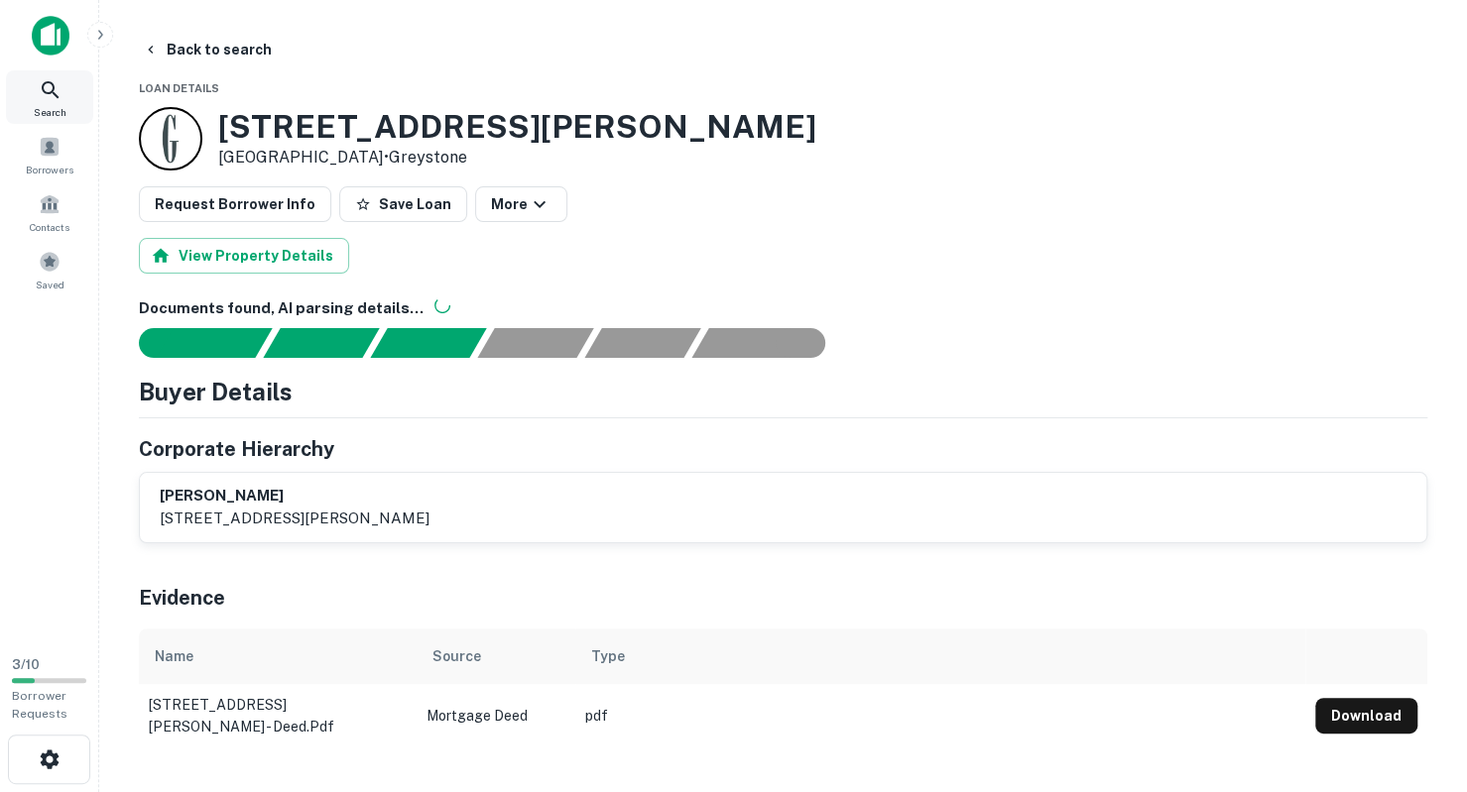
click at [57, 104] on span "Search" at bounding box center [50, 112] width 33 height 16
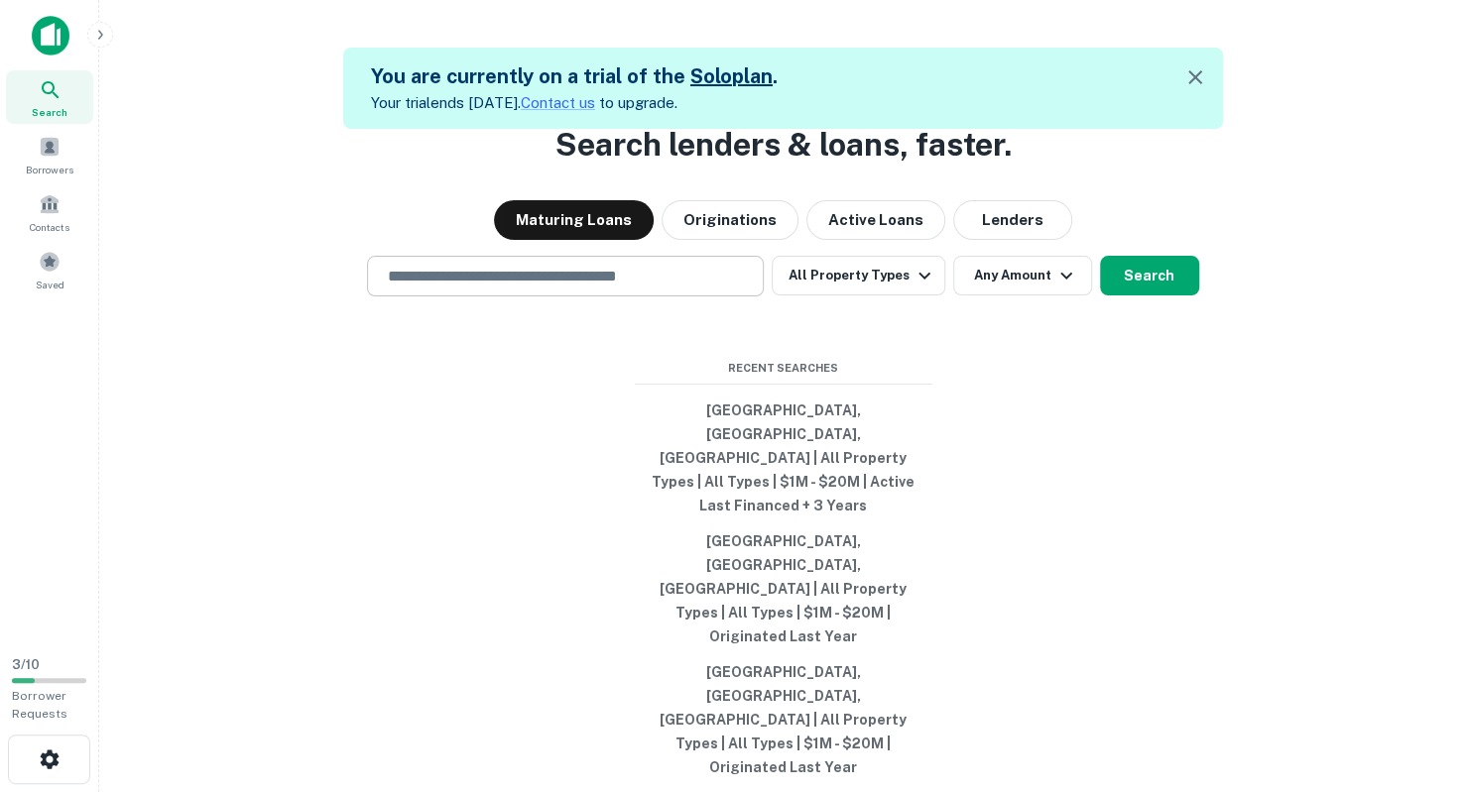
click at [517, 297] on div "​" at bounding box center [565, 276] width 397 height 41
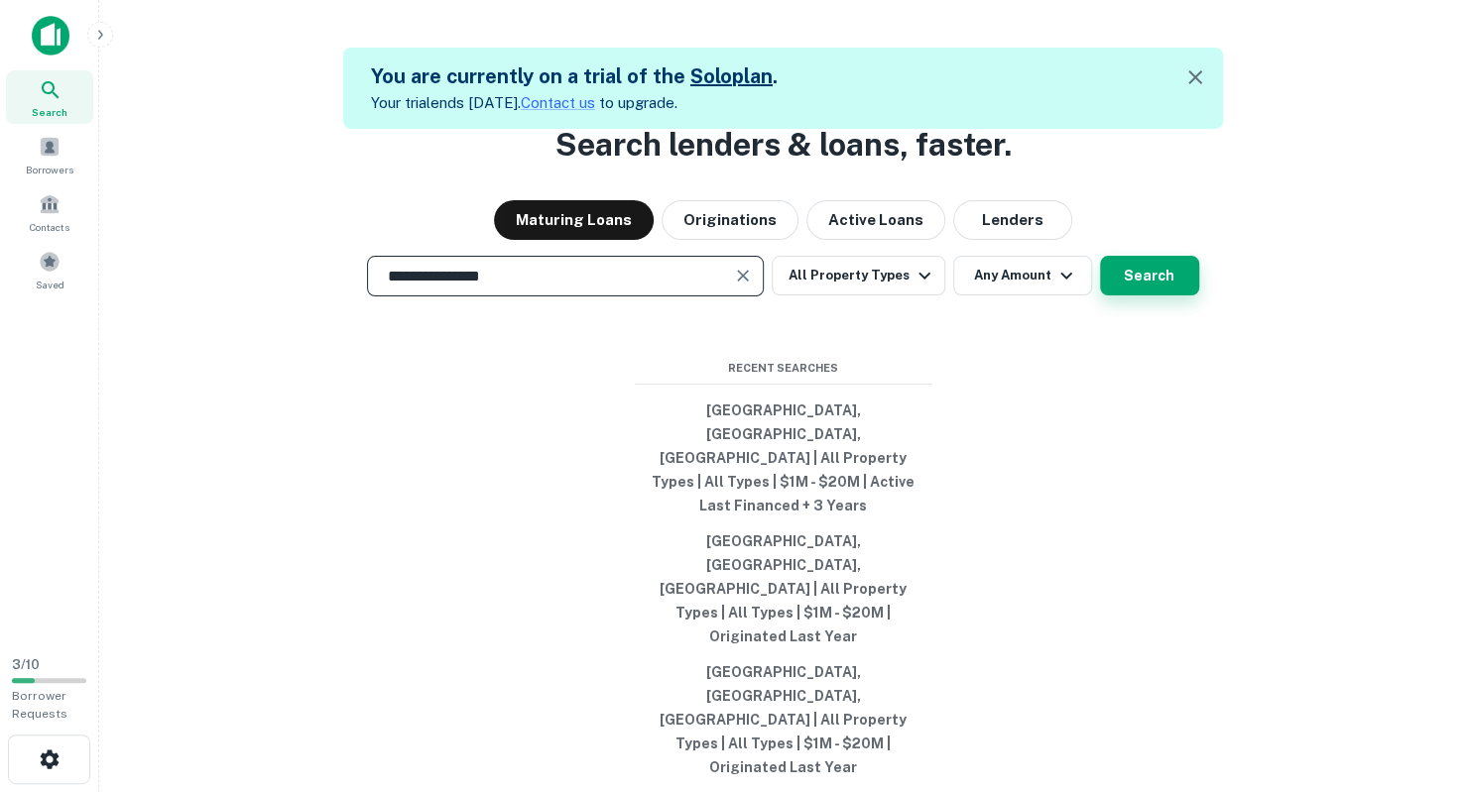
type input "**********"
click at [1176, 296] on button "Search" at bounding box center [1149, 276] width 99 height 40
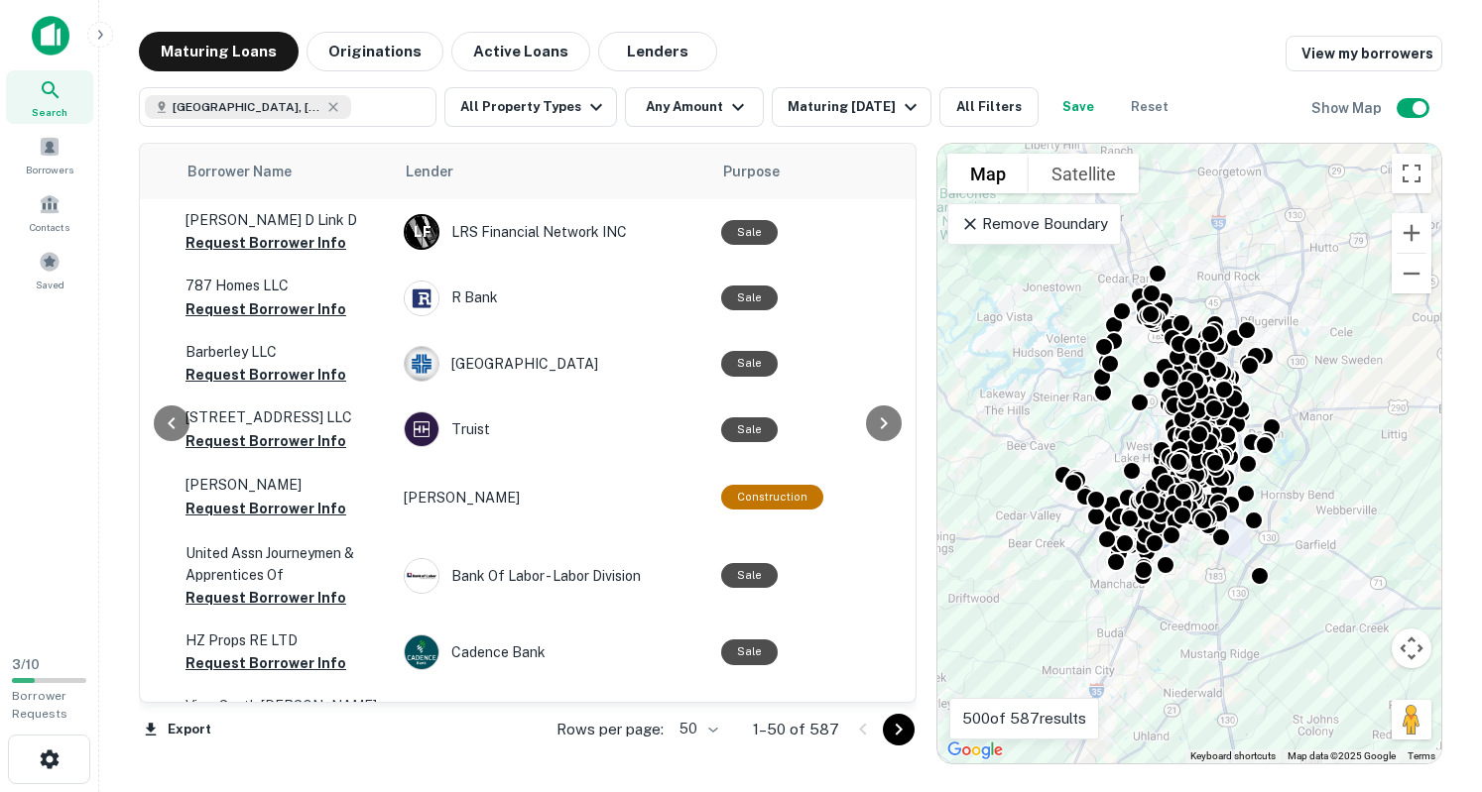
scroll to position [0, 676]
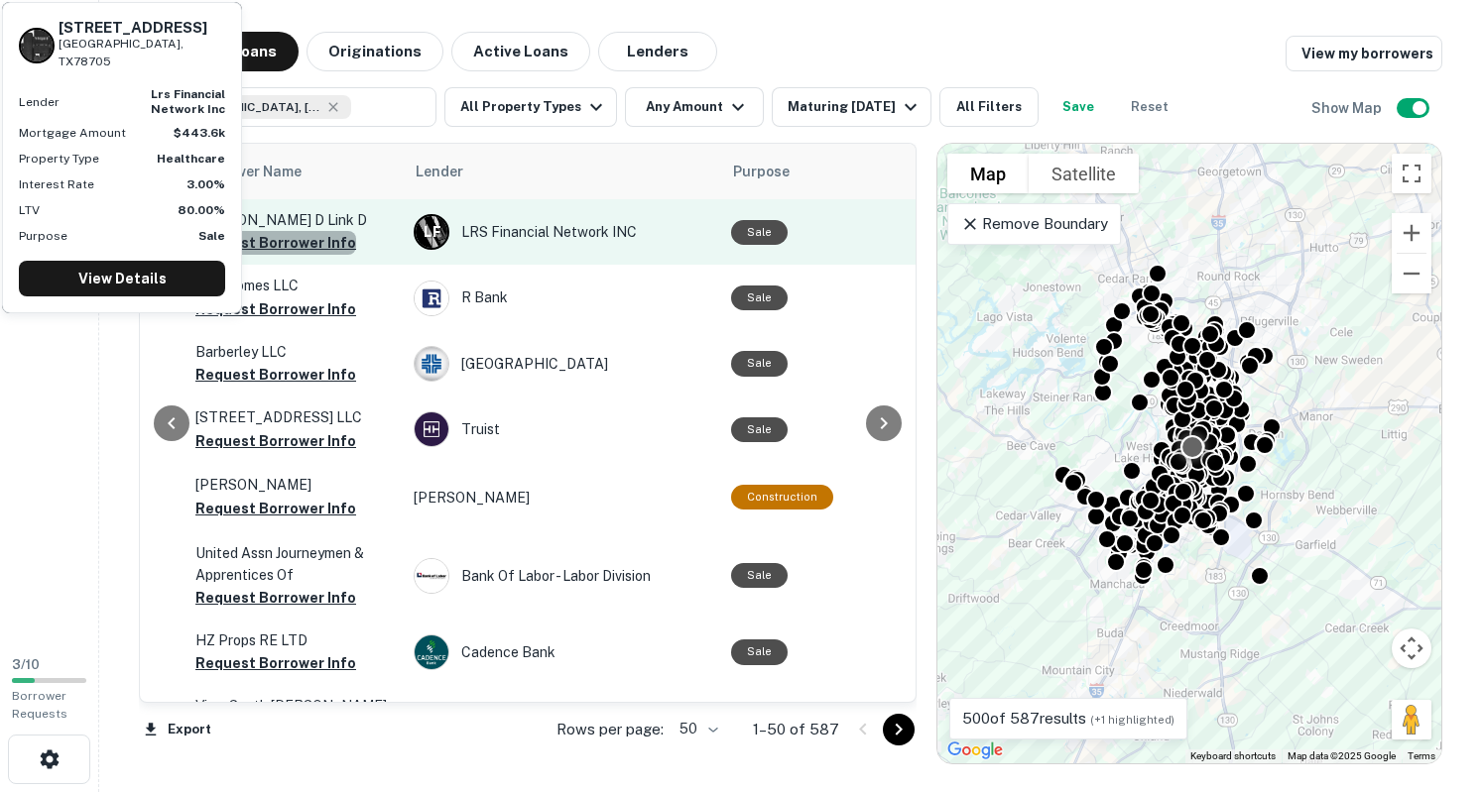
click at [307, 239] on button "Request Borrower Info" at bounding box center [275, 243] width 161 height 24
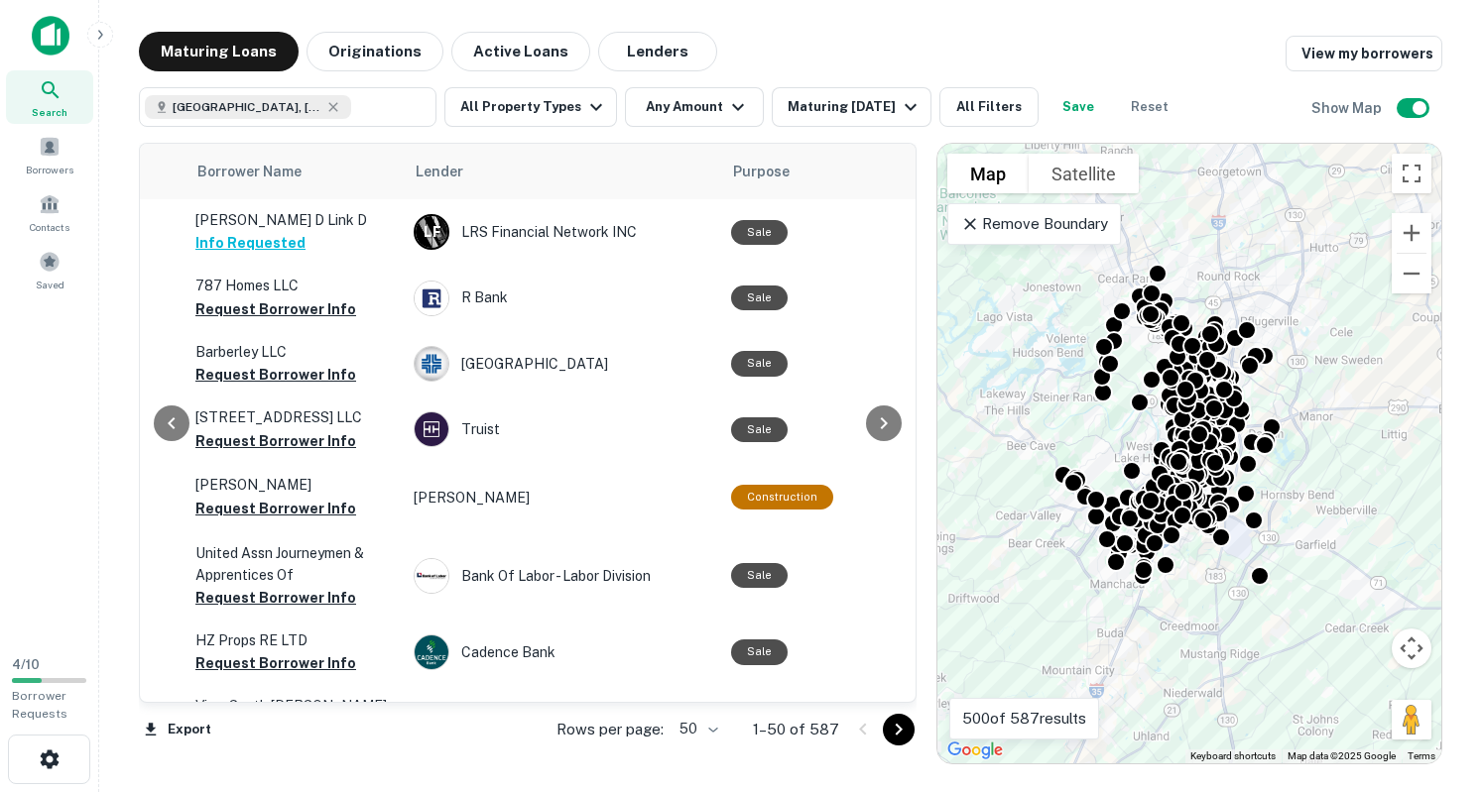
click at [477, 703] on div "Export Rows per page: 50 ** 1–50 of 587" at bounding box center [528, 730] width 778 height 54
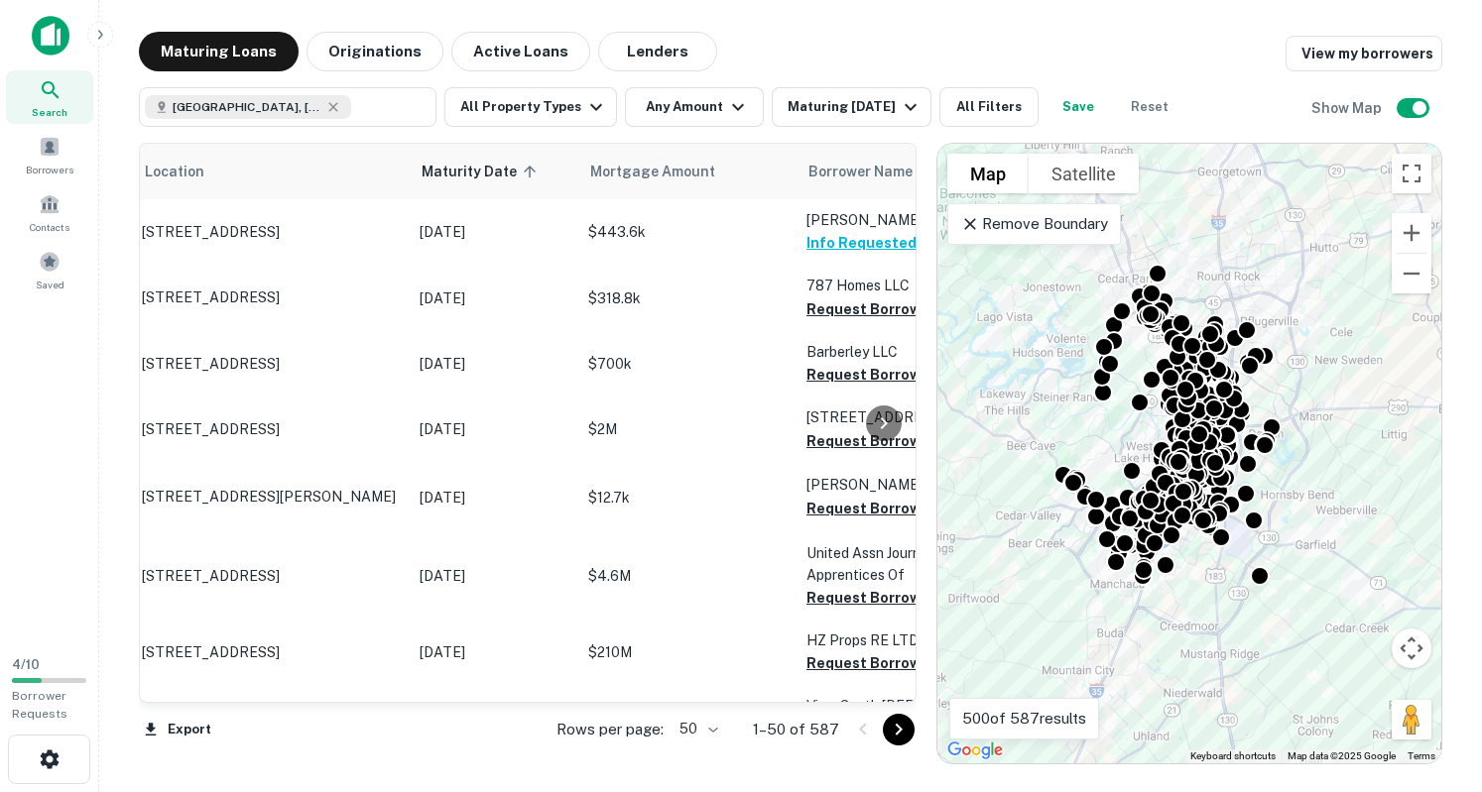
scroll to position [0, 0]
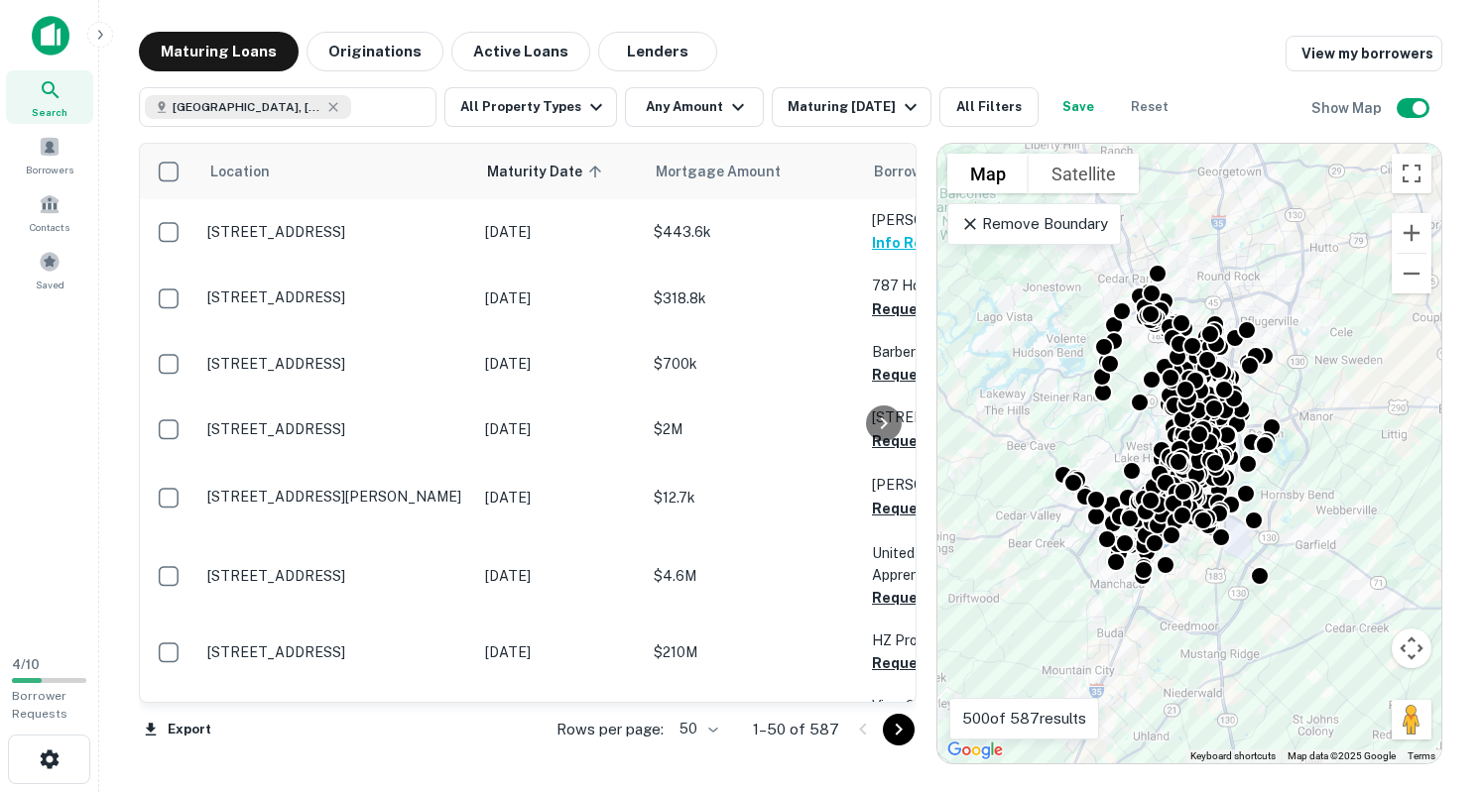
click at [883, 244] on div at bounding box center [884, 423] width 40 height 558
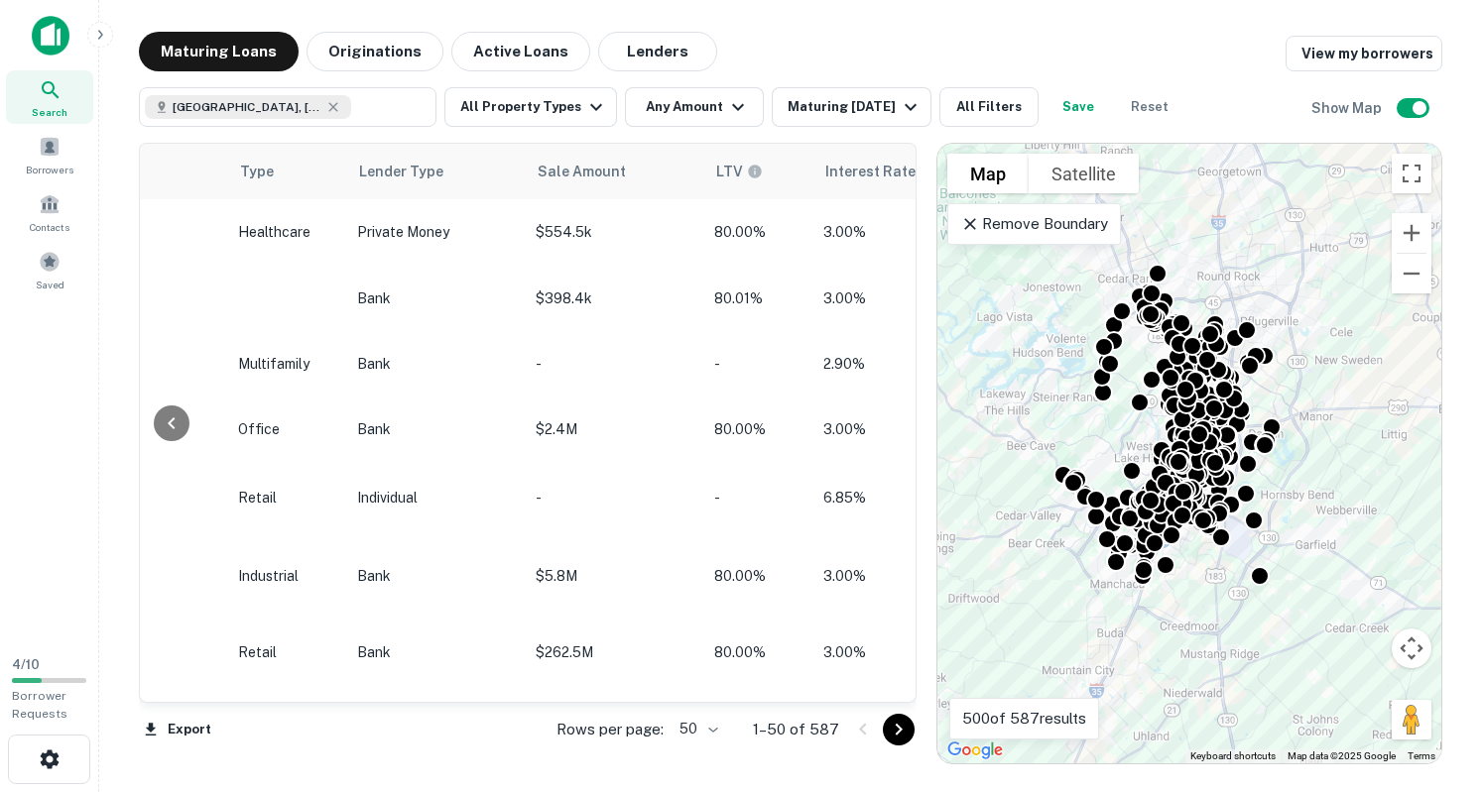
scroll to position [0, 1922]
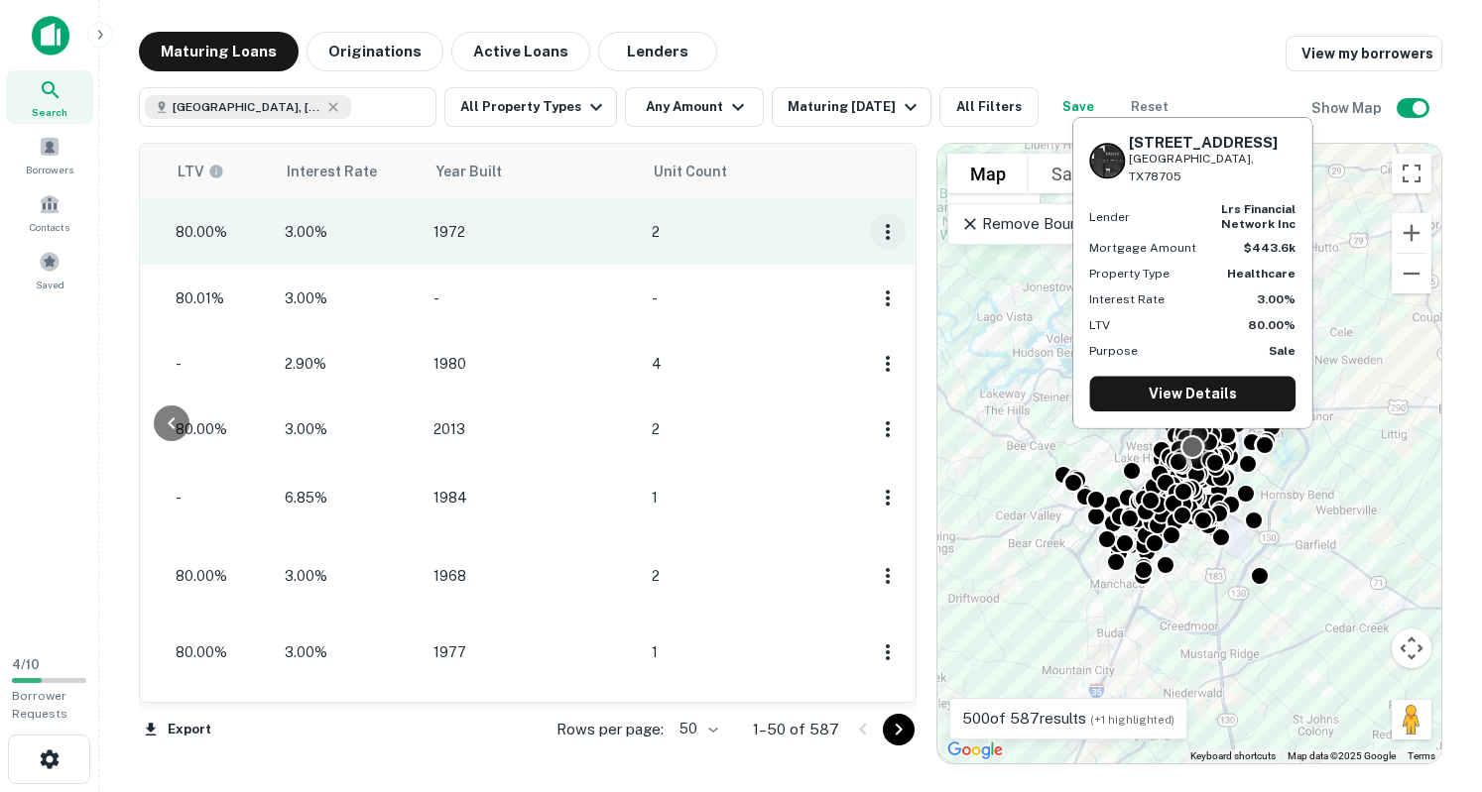
click at [876, 226] on icon "button" at bounding box center [888, 232] width 24 height 24
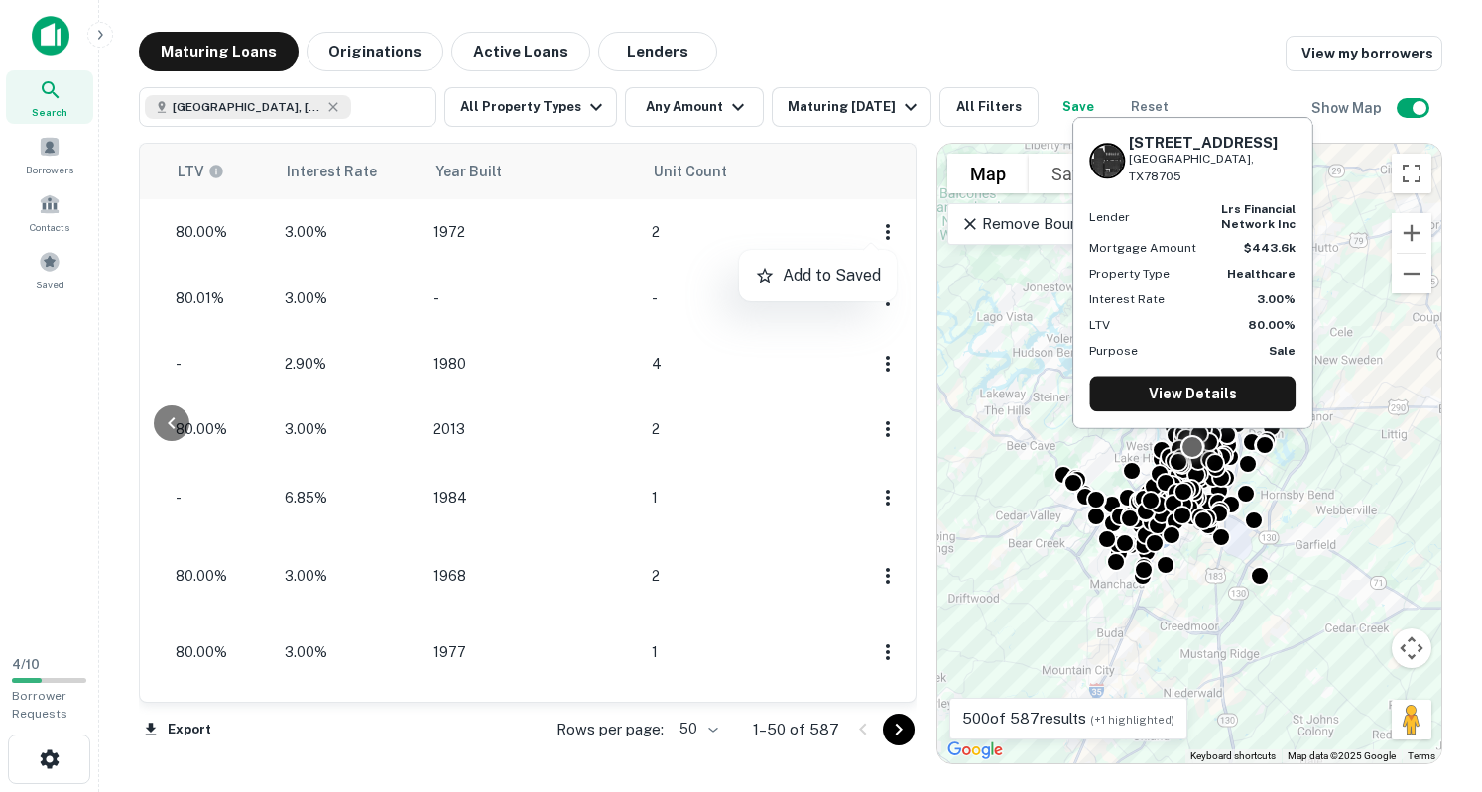
drag, startPoint x: 734, startPoint y: 698, endPoint x: 644, endPoint y: 713, distance: 91.5
click at [644, 713] on div at bounding box center [741, 396] width 1482 height 792
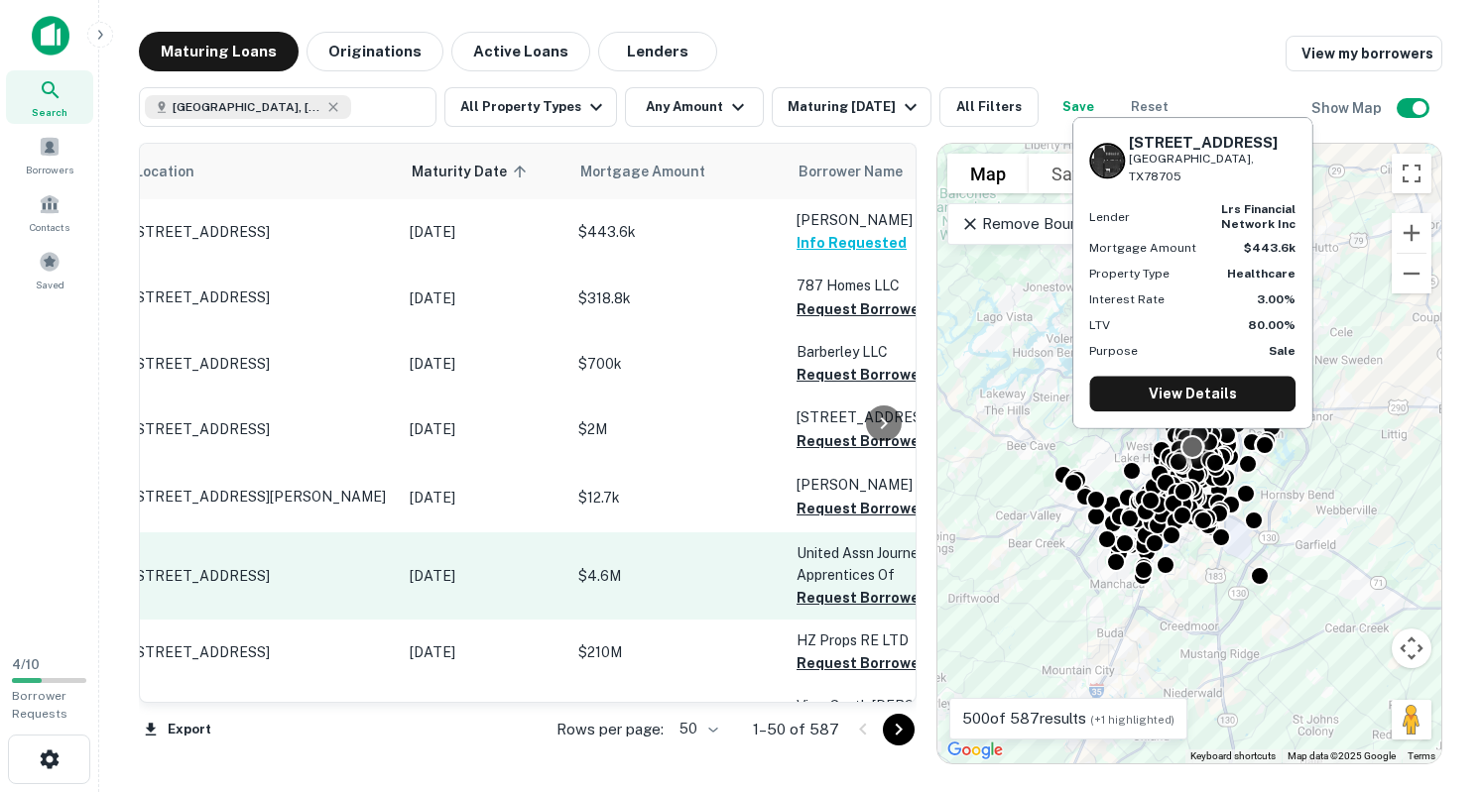
scroll to position [0, 68]
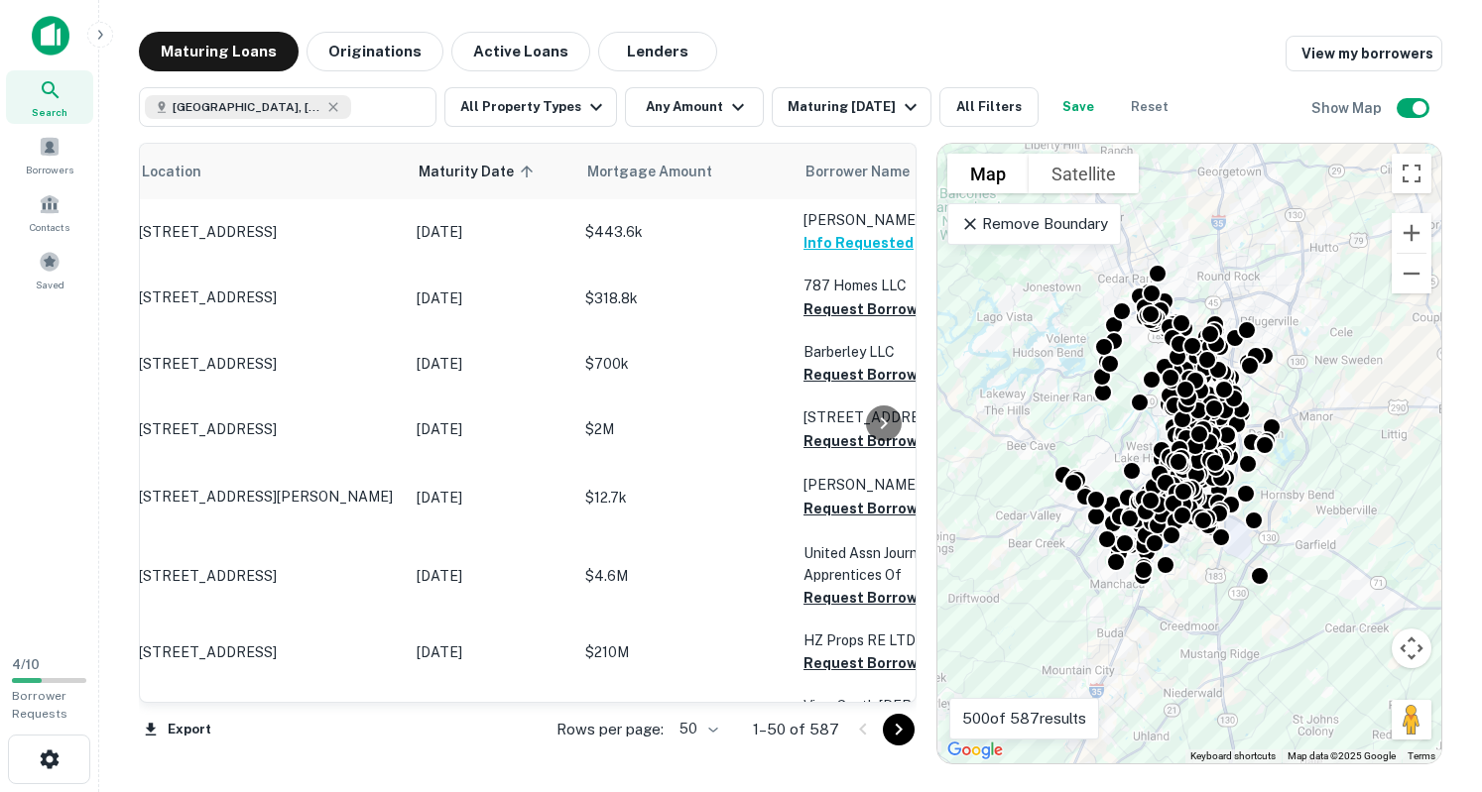
click at [867, 312] on div at bounding box center [884, 423] width 40 height 558
click at [1340, 58] on link "View my borrowers" at bounding box center [1363, 54] width 157 height 36
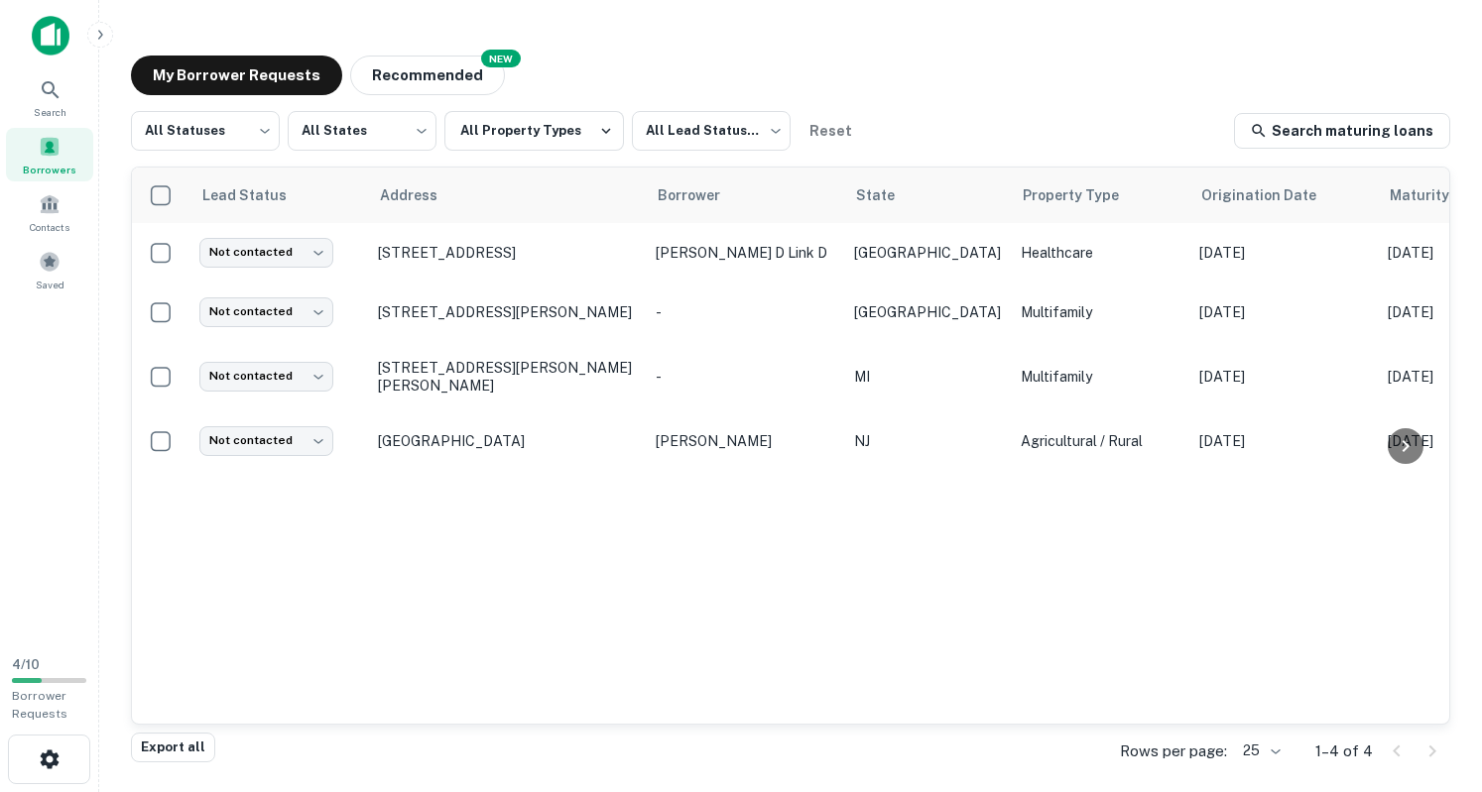
click at [359, 598] on div "Lead Status Address Borrower State Property Type Origination Date Maturity Date…" at bounding box center [790, 446] width 1317 height 556
click at [422, 73] on button "Recommended" at bounding box center [427, 76] width 155 height 40
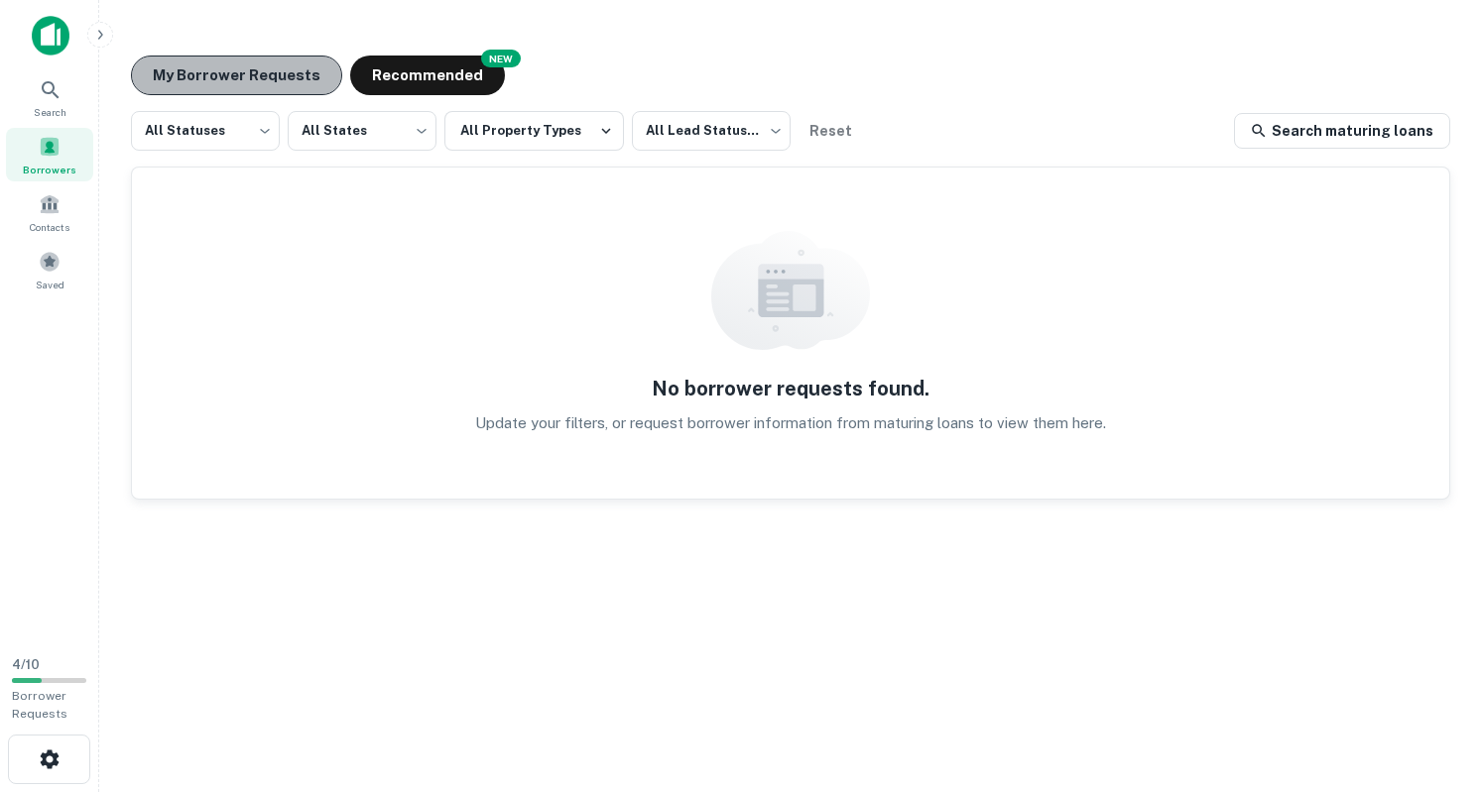
click at [236, 78] on button "My Borrower Requests" at bounding box center [236, 76] width 211 height 40
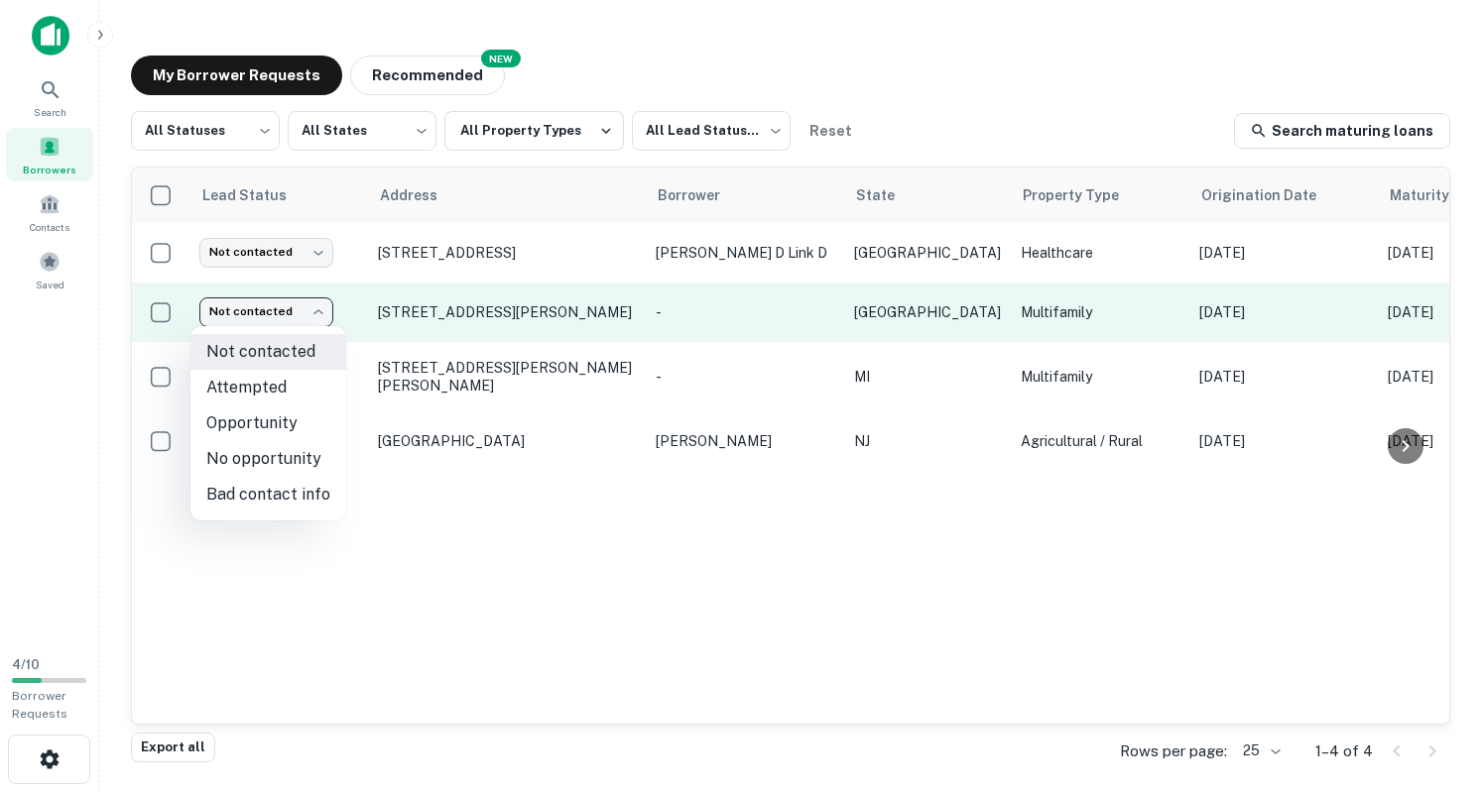
click at [277, 322] on body "Search Borrowers Contacts Saved 4 / 10 Borrower Requests My Borrower Requests N…" at bounding box center [741, 396] width 1482 height 792
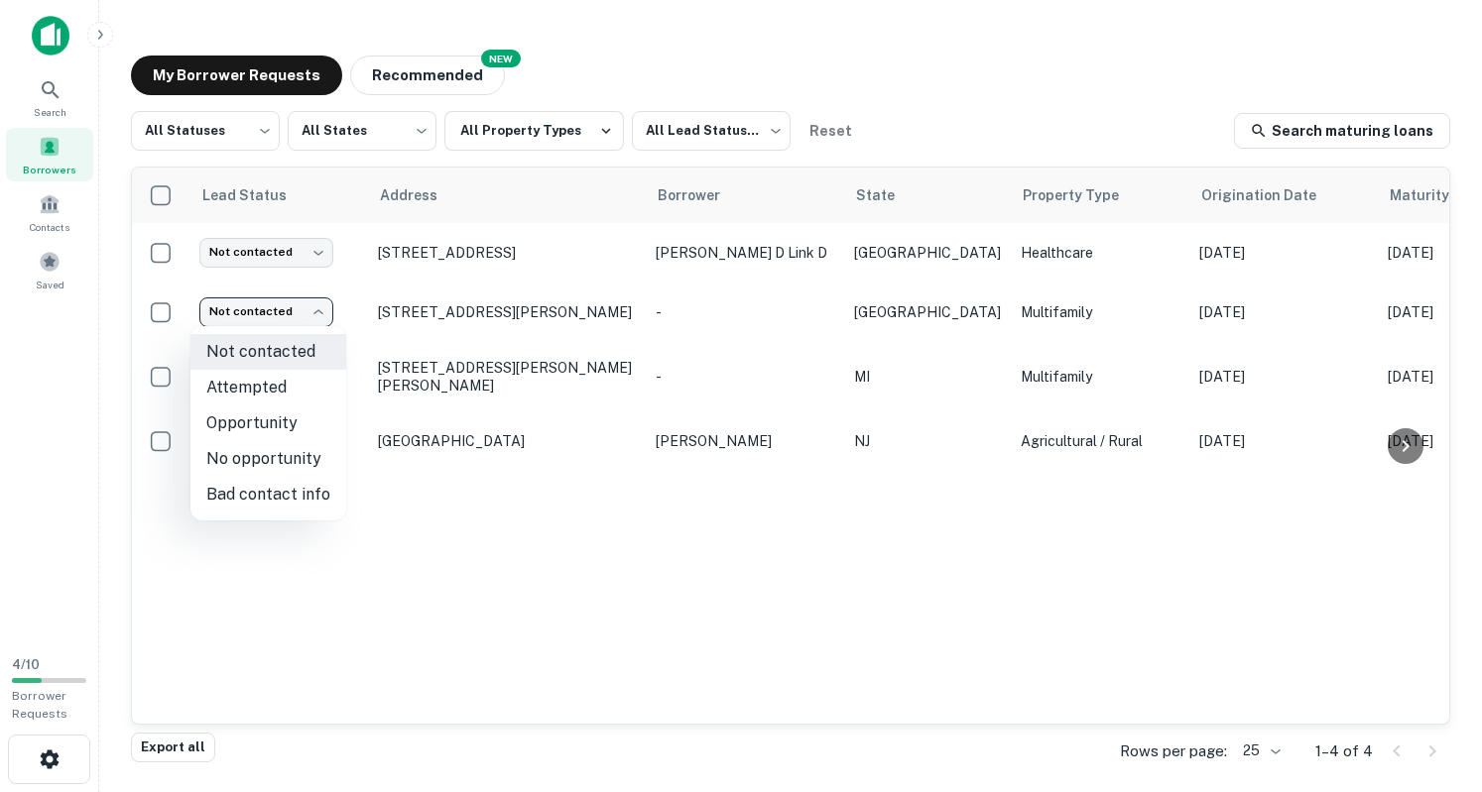
click at [518, 507] on div at bounding box center [741, 396] width 1482 height 792
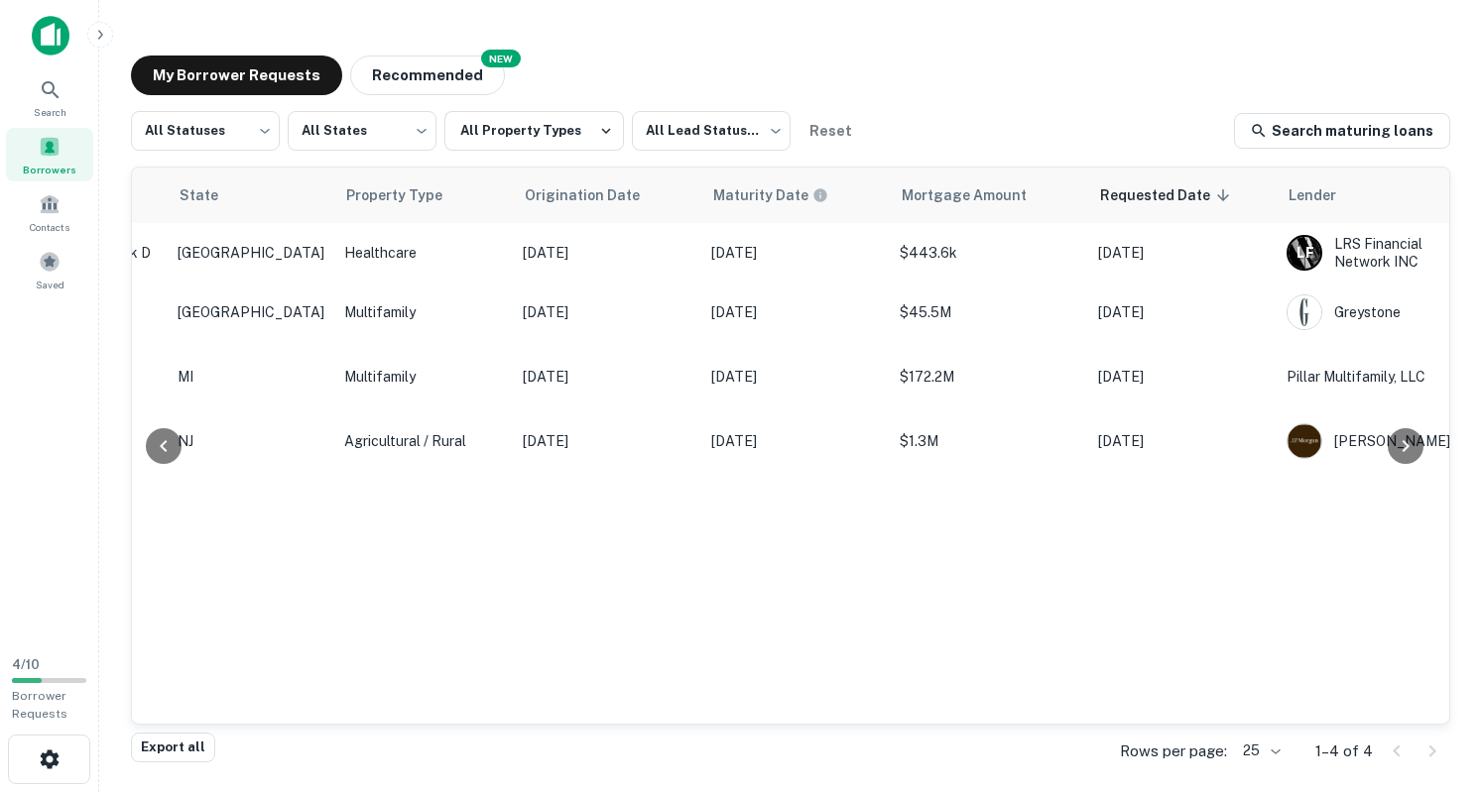
scroll to position [0, 812]
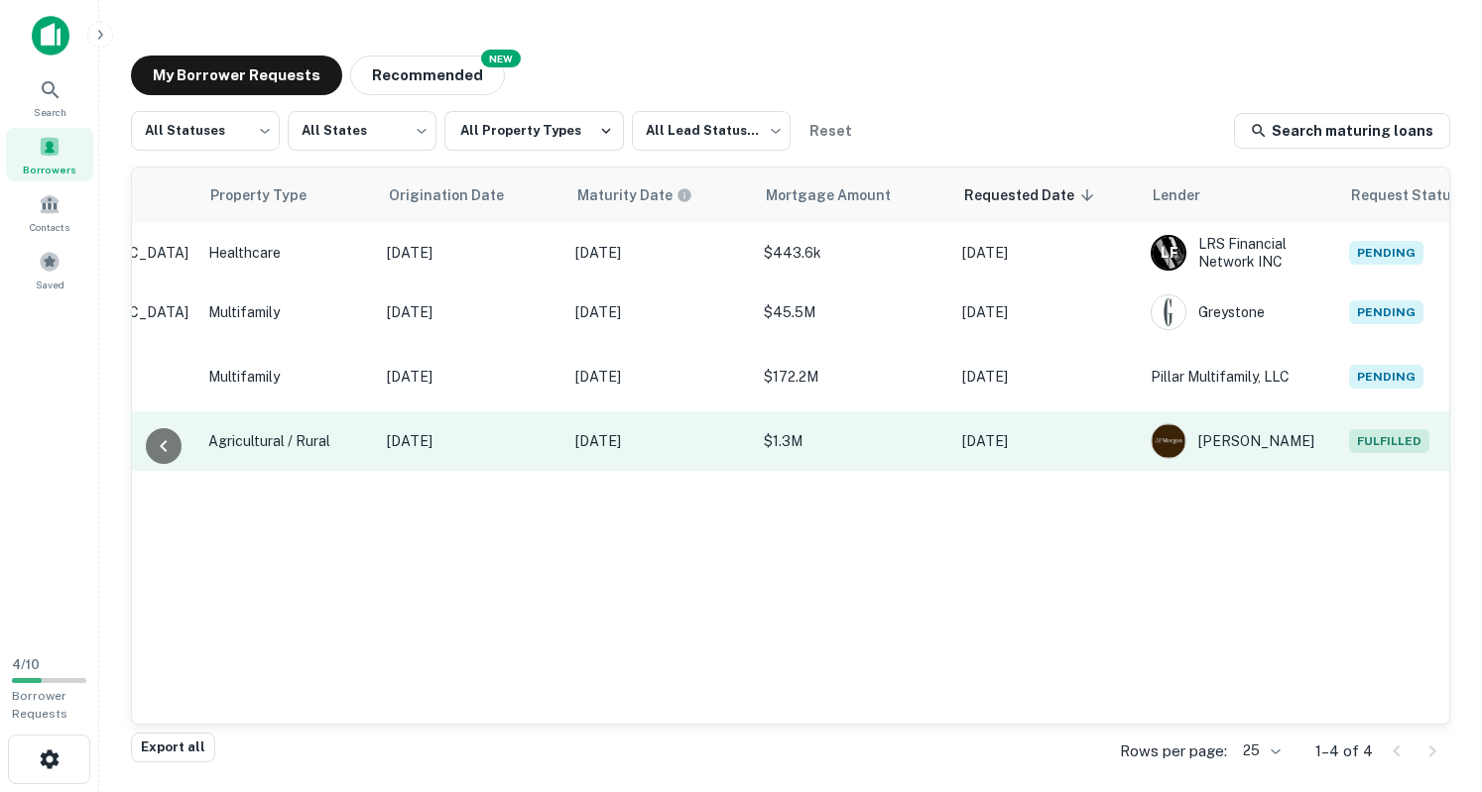
click at [1349, 436] on span "Fulfilled" at bounding box center [1389, 441] width 80 height 24
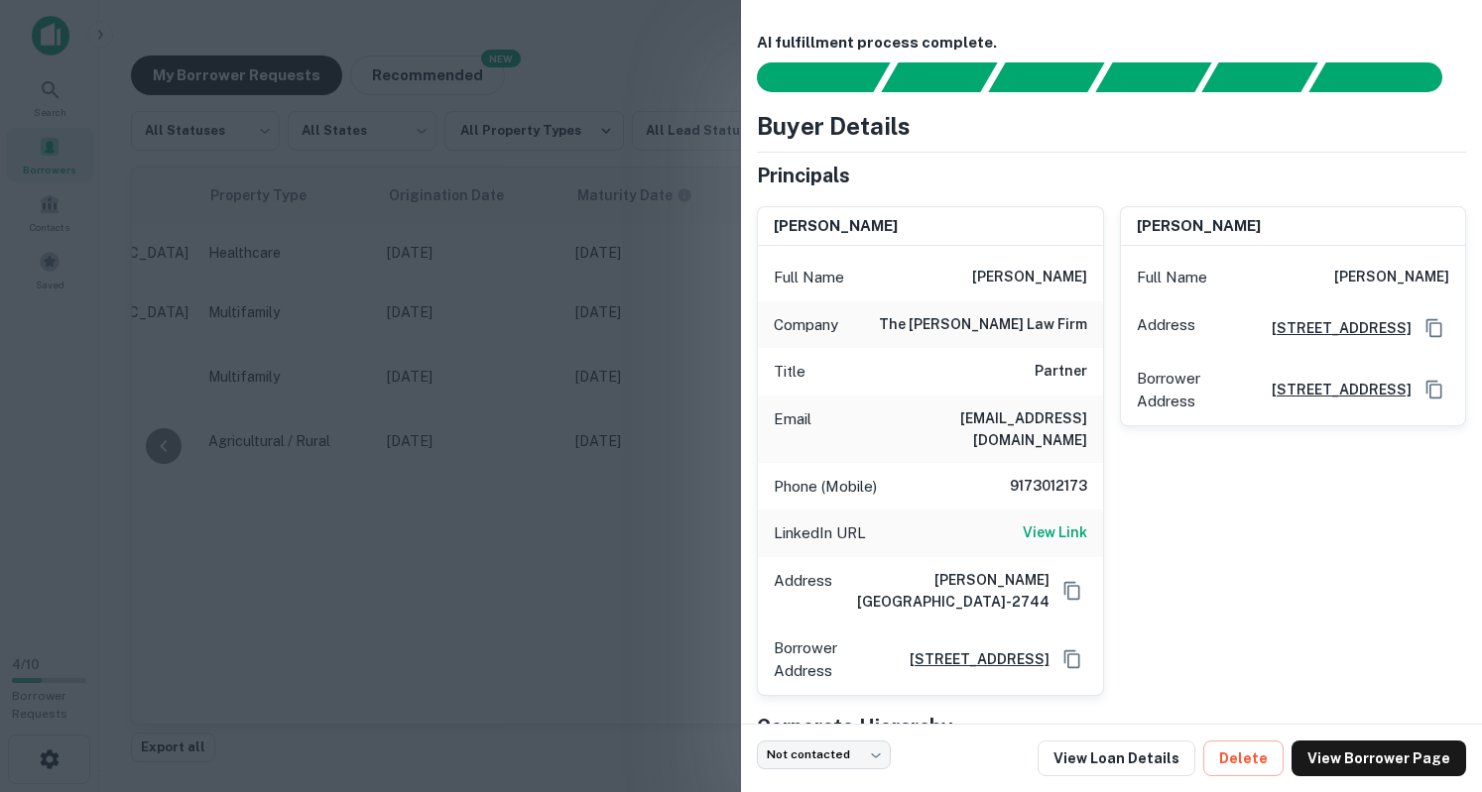
click at [659, 42] on div at bounding box center [741, 396] width 1482 height 792
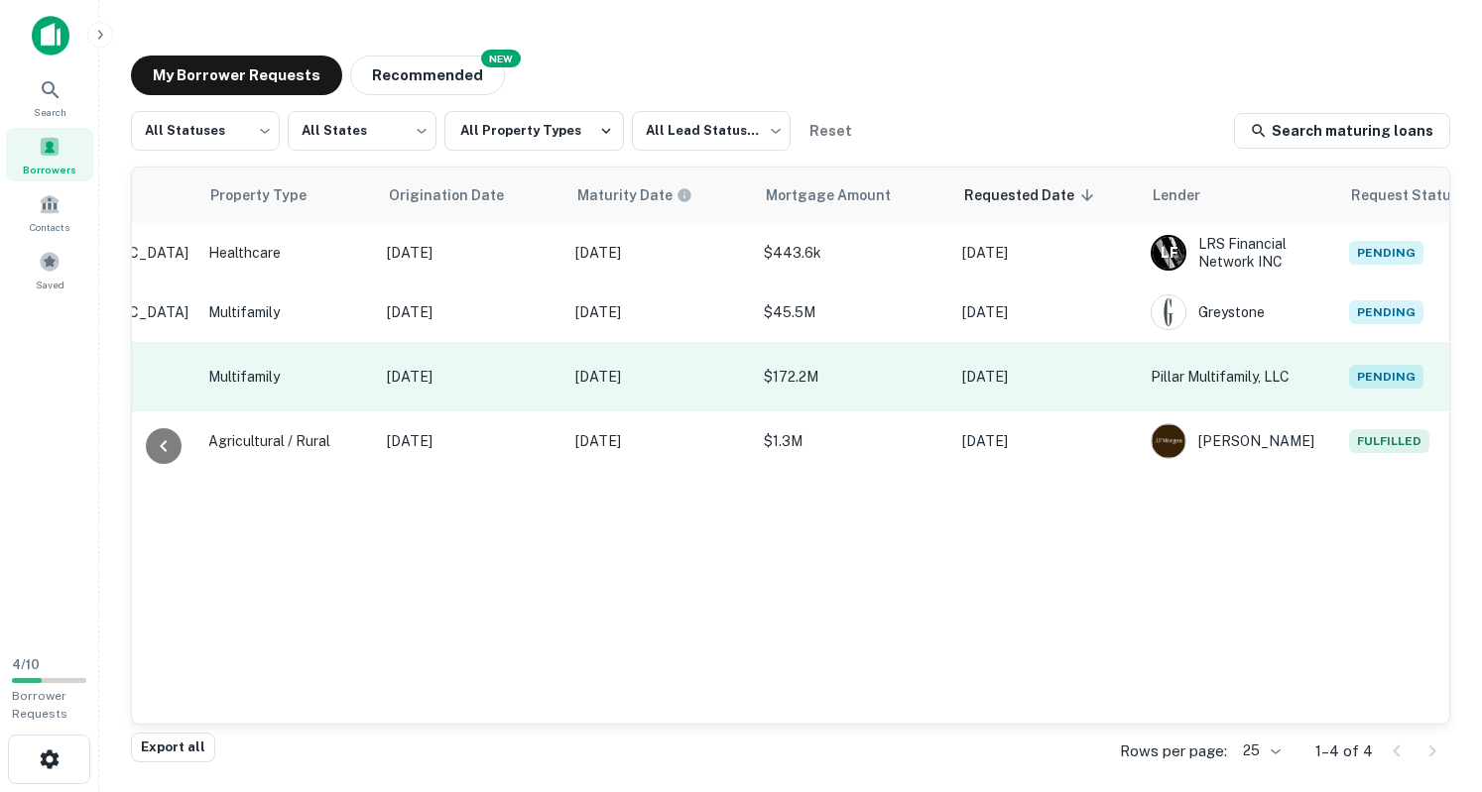
click at [1349, 377] on span "Pending" at bounding box center [1386, 377] width 74 height 24
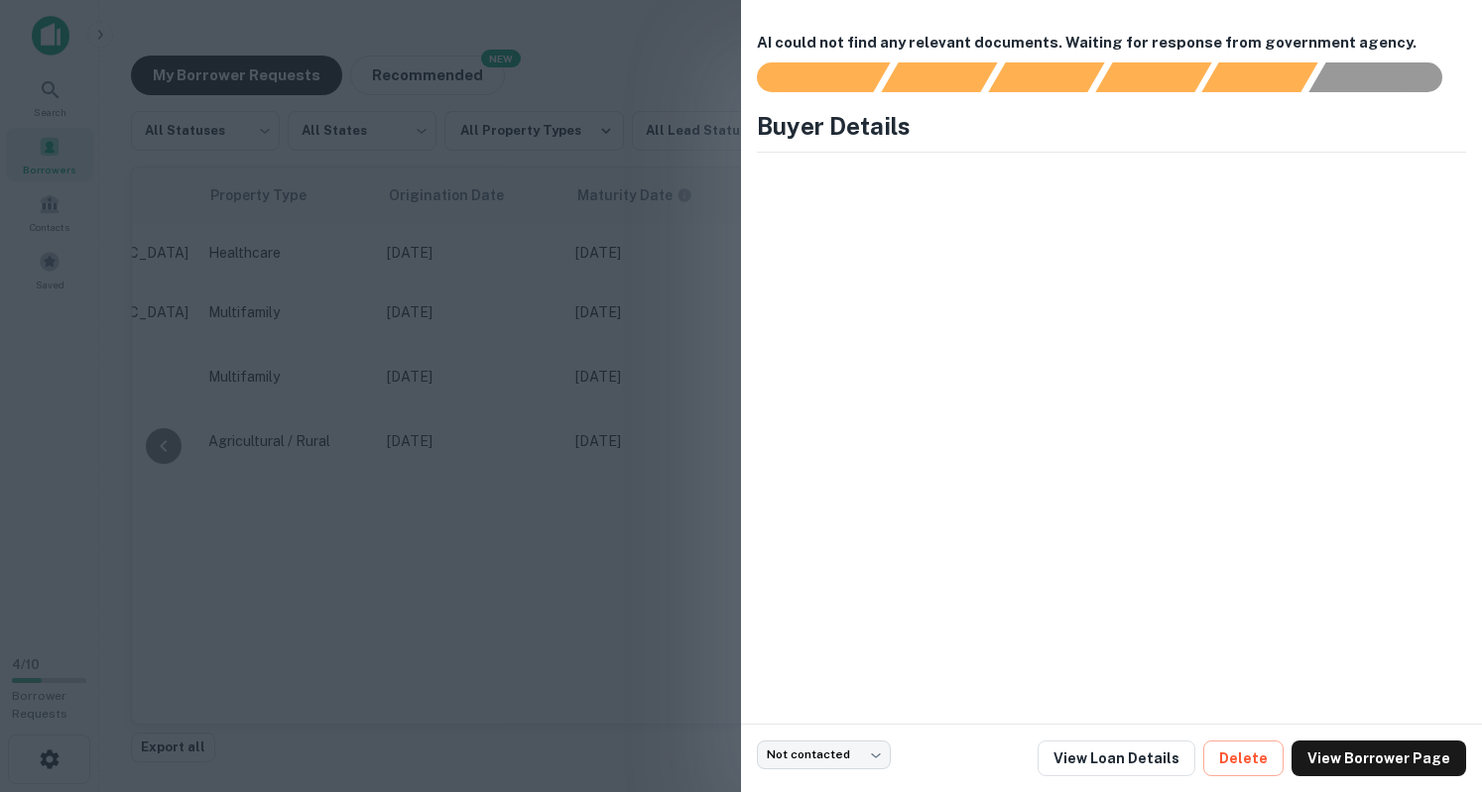
click at [668, 49] on div at bounding box center [741, 396] width 1482 height 792
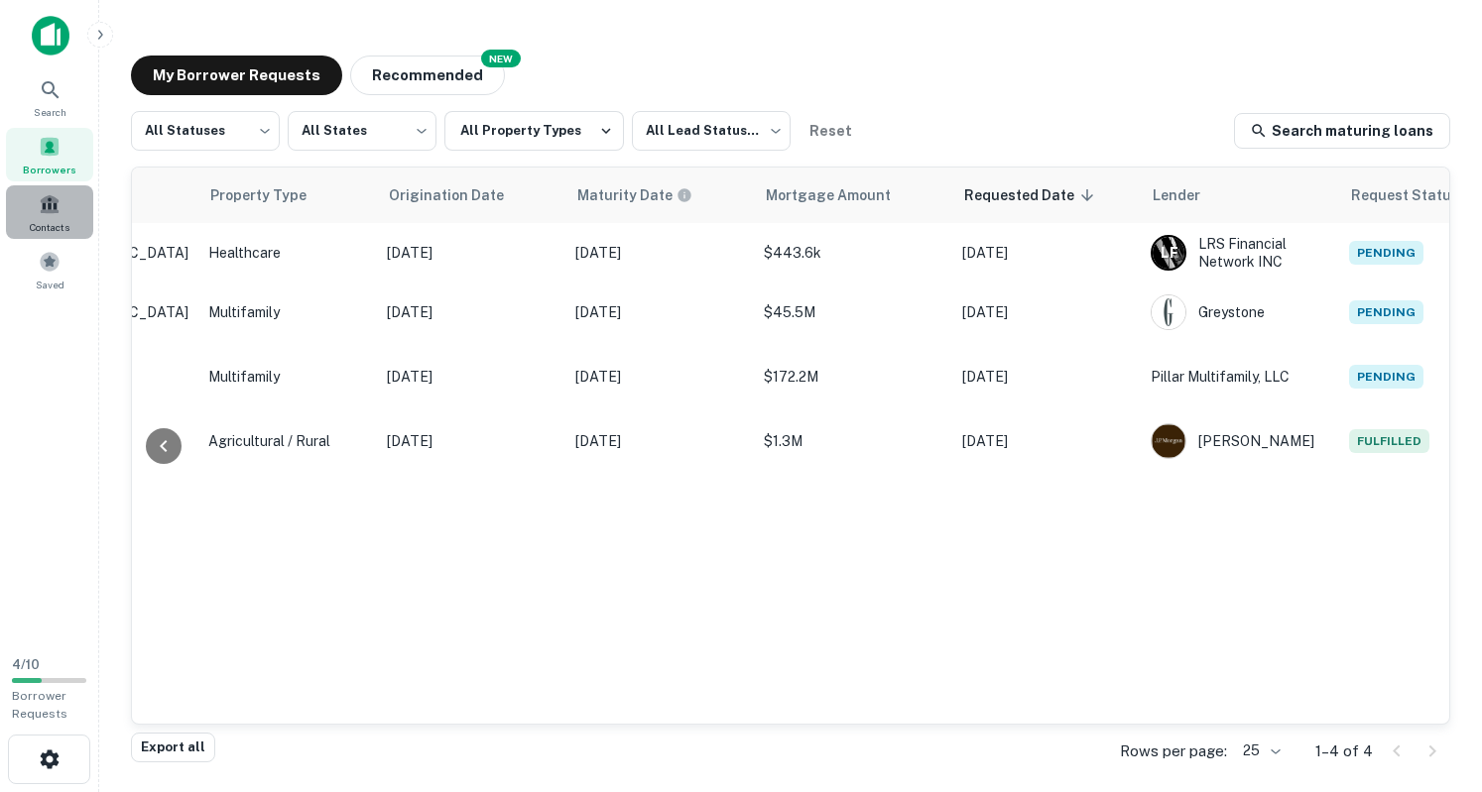
click at [69, 205] on div "Contacts" at bounding box center [49, 212] width 87 height 54
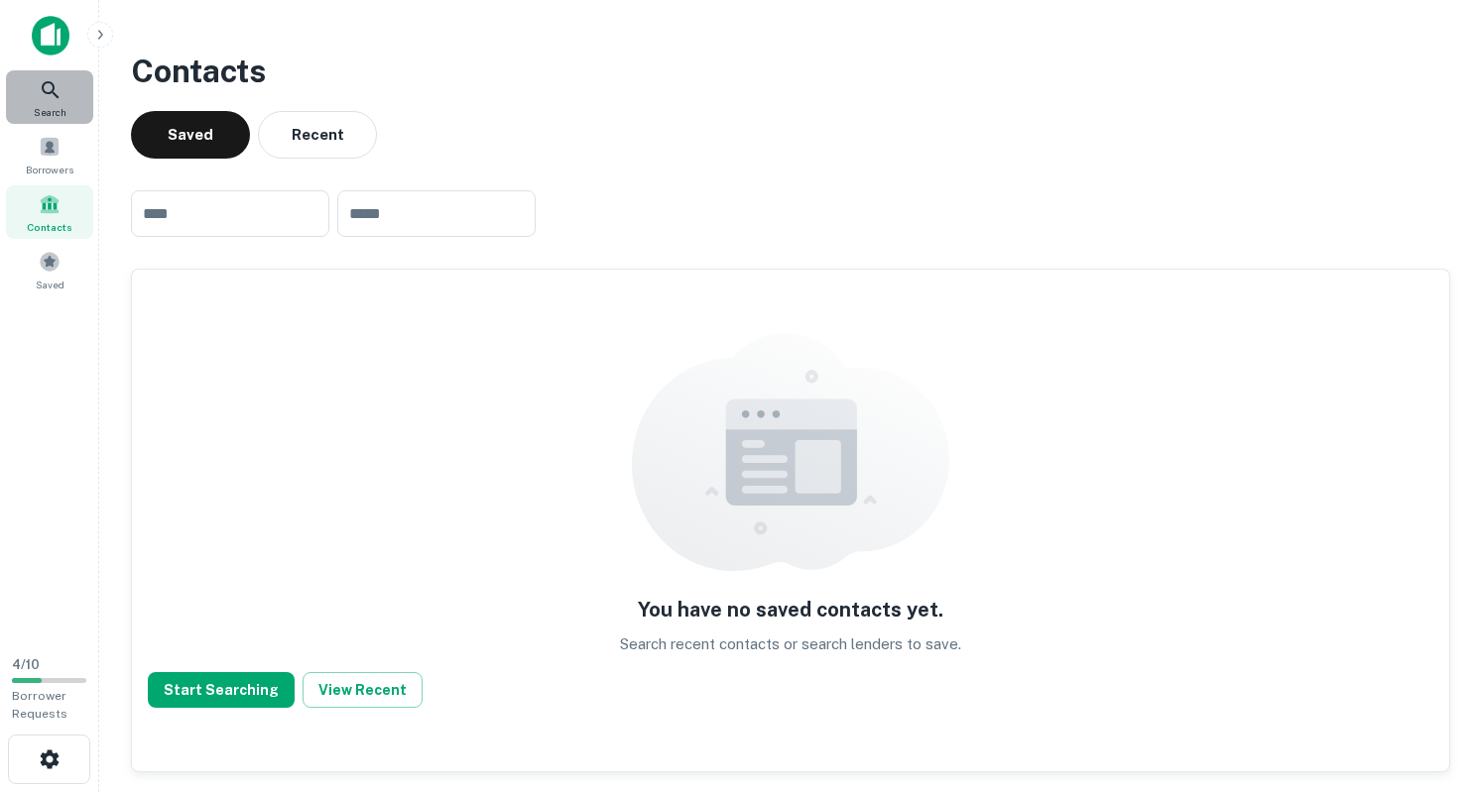
click at [62, 97] on div "Search" at bounding box center [49, 97] width 87 height 54
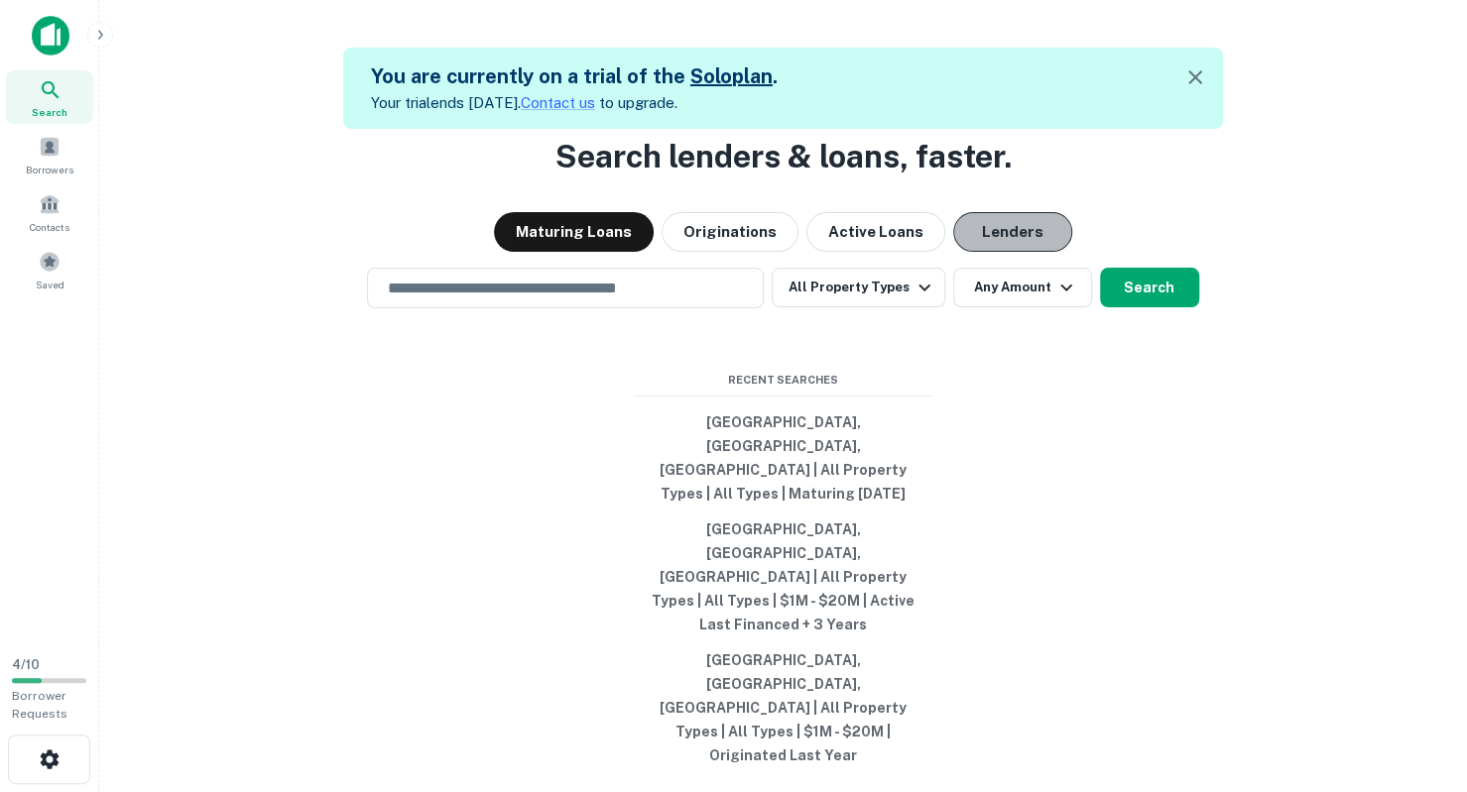
click at [1004, 252] on button "Lenders" at bounding box center [1012, 232] width 119 height 40
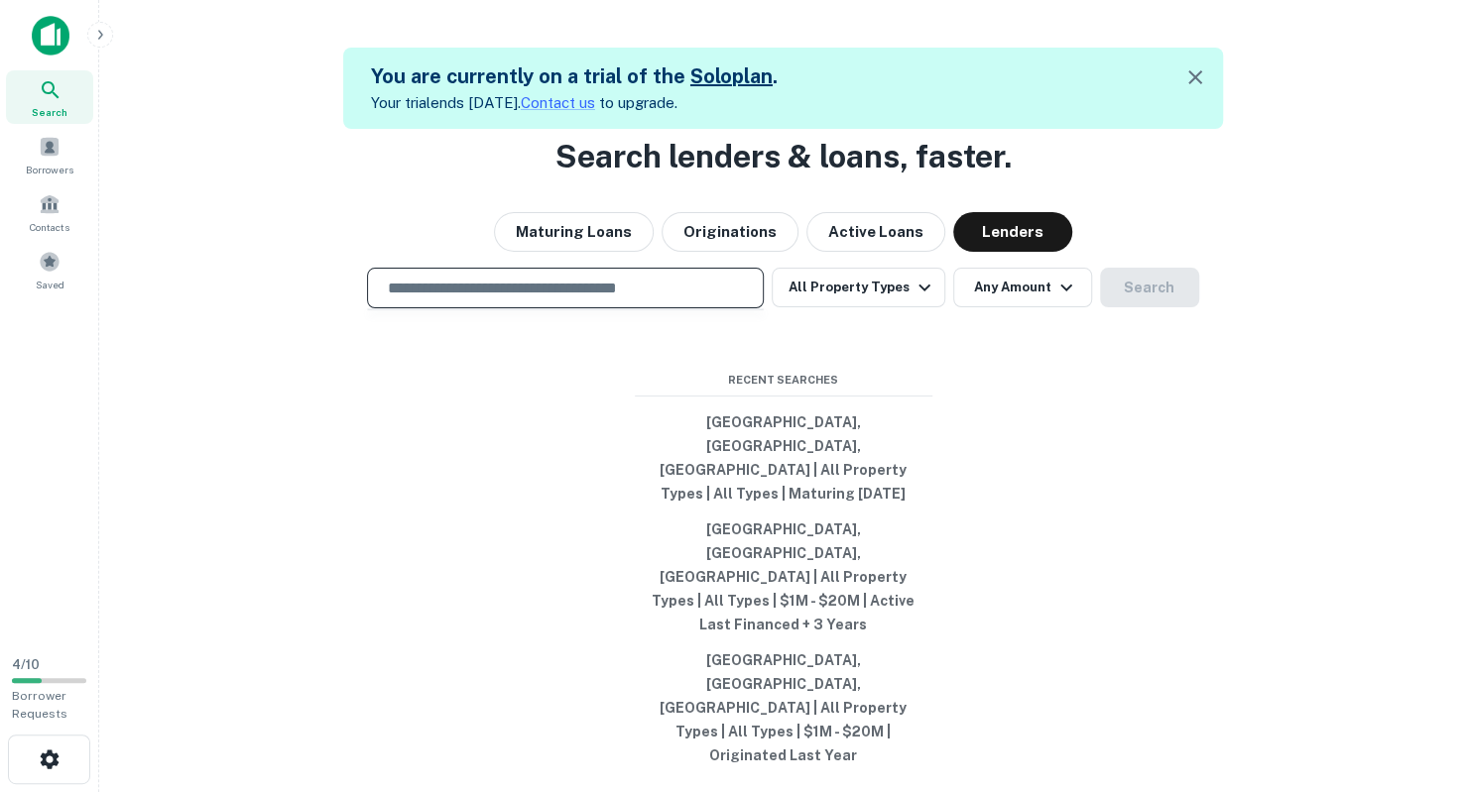
click at [681, 300] on input "text" at bounding box center [565, 288] width 379 height 23
type input "**********"
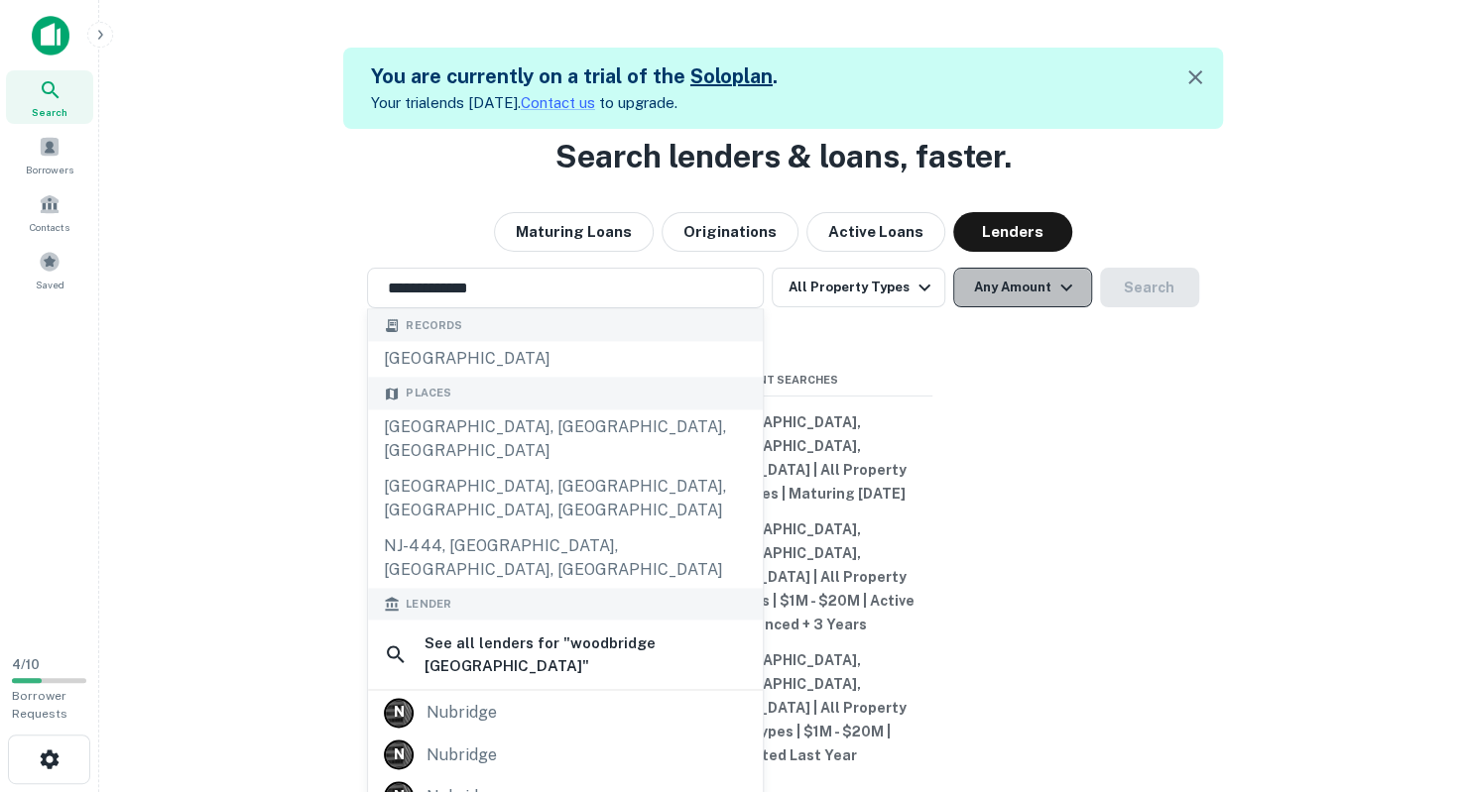
click at [1028, 307] on button "Any Amount" at bounding box center [1022, 288] width 139 height 40
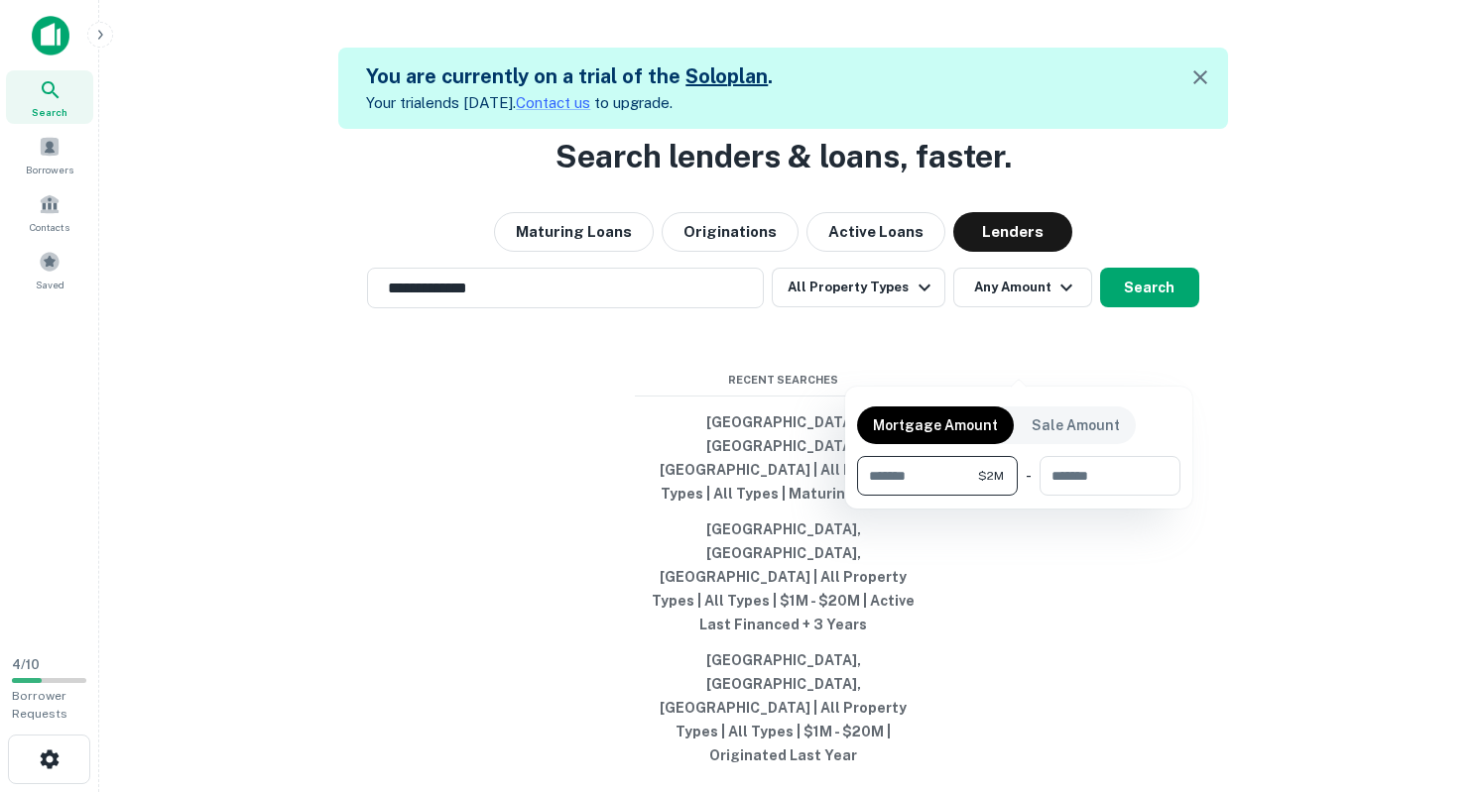
type input "*******"
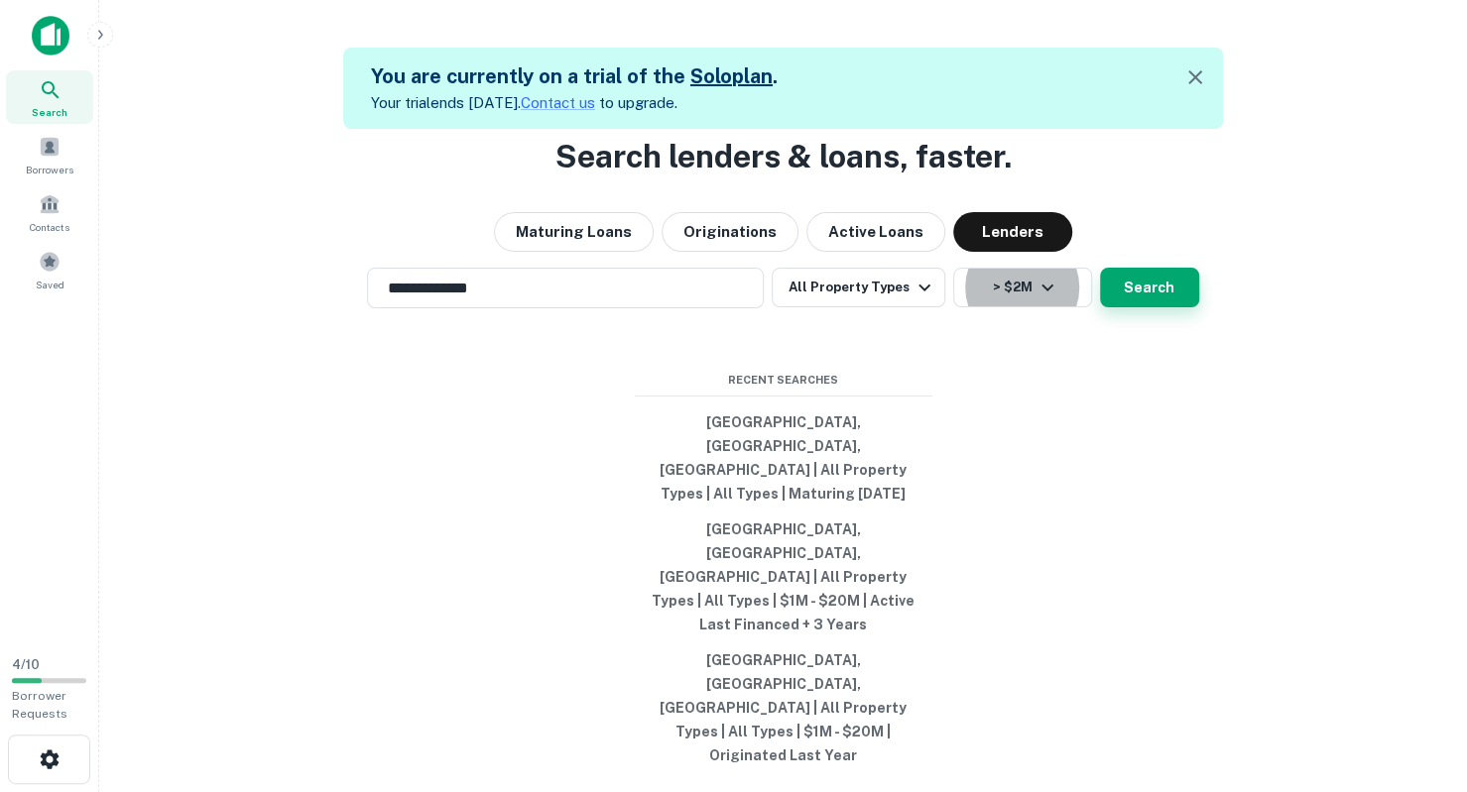
click at [1163, 307] on button "Search" at bounding box center [1149, 288] width 99 height 40
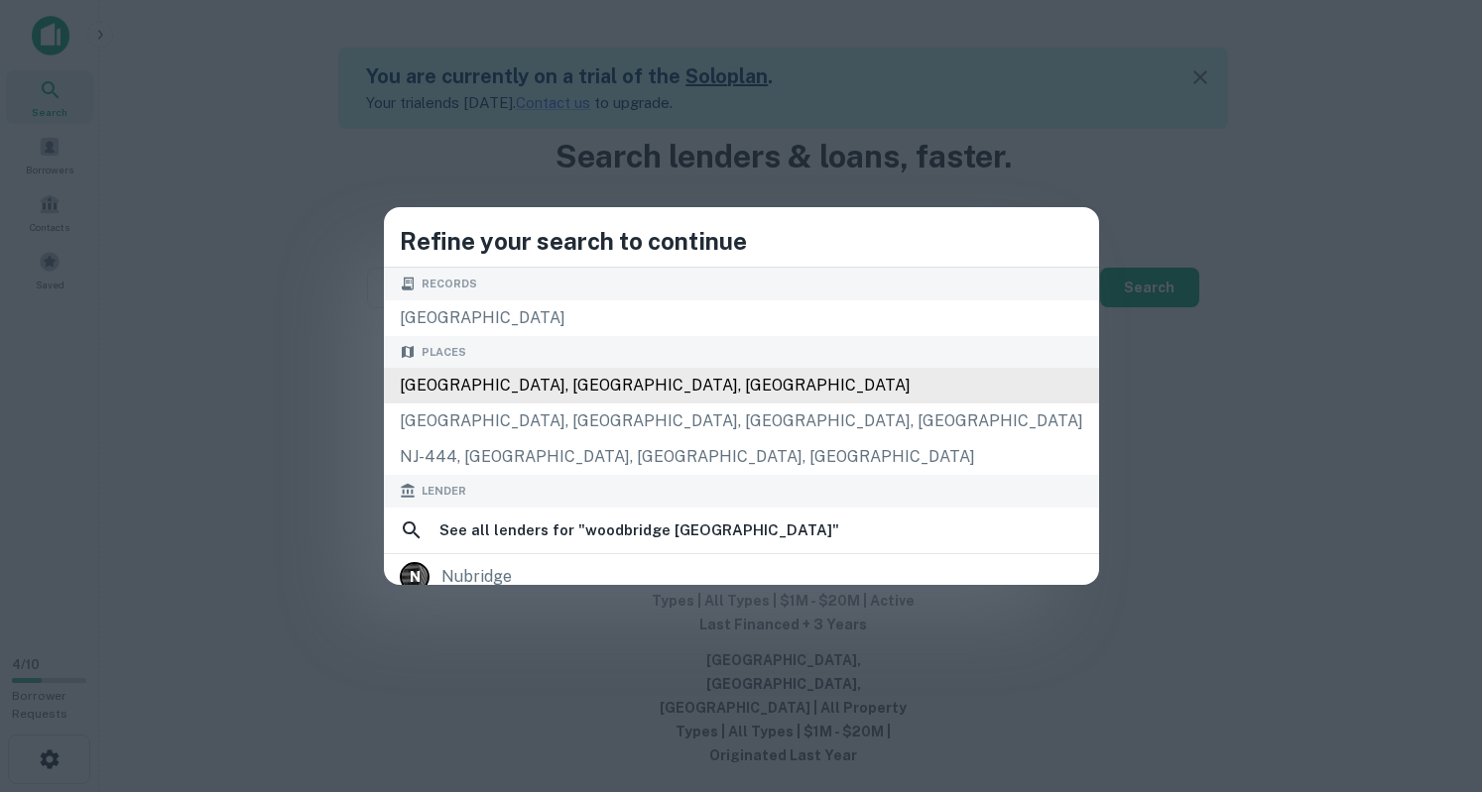
click at [655, 379] on div "[GEOGRAPHIC_DATA], [GEOGRAPHIC_DATA], [GEOGRAPHIC_DATA]" at bounding box center [741, 386] width 715 height 36
type input "**********"
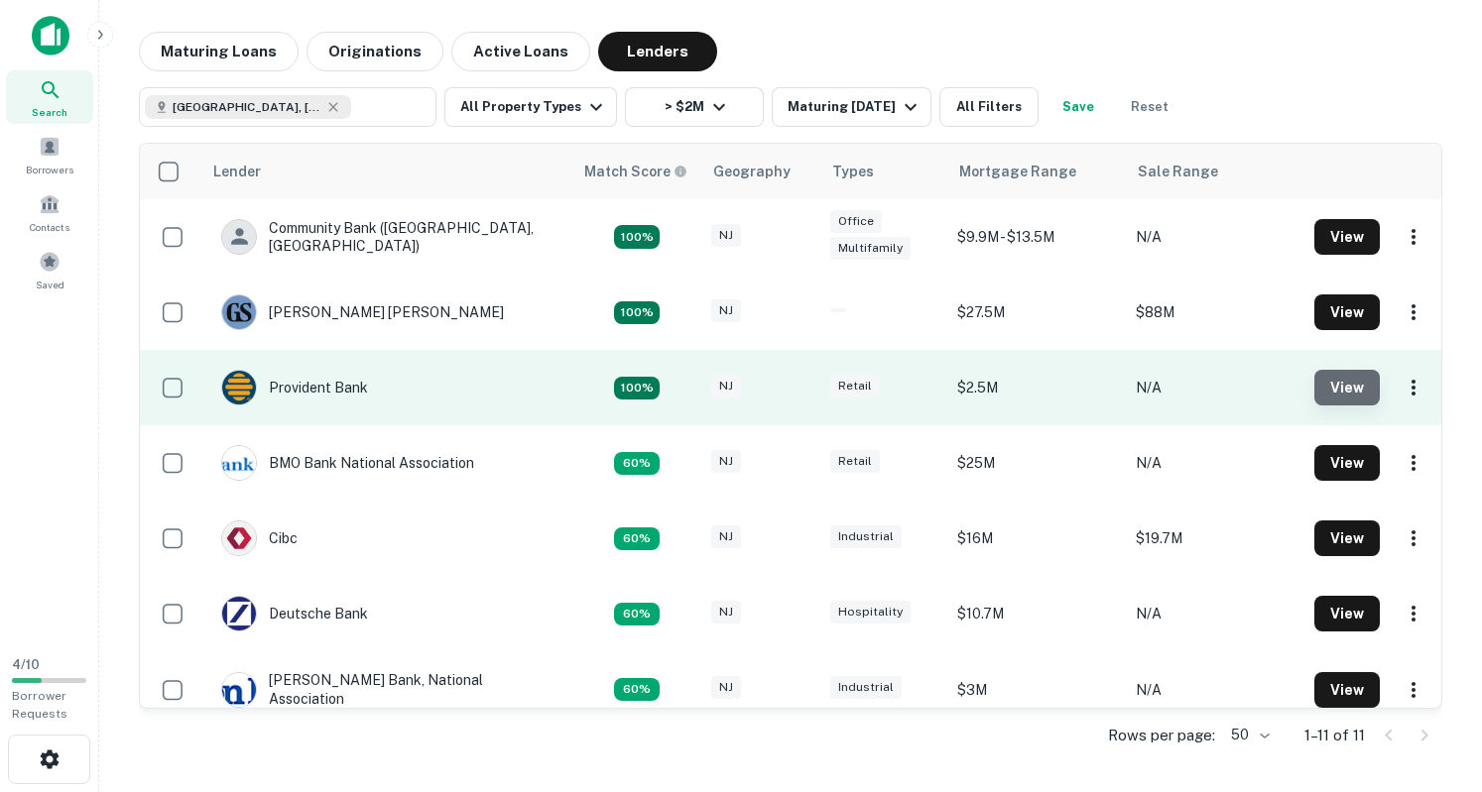
click at [1318, 396] on button "View" at bounding box center [1346, 388] width 65 height 36
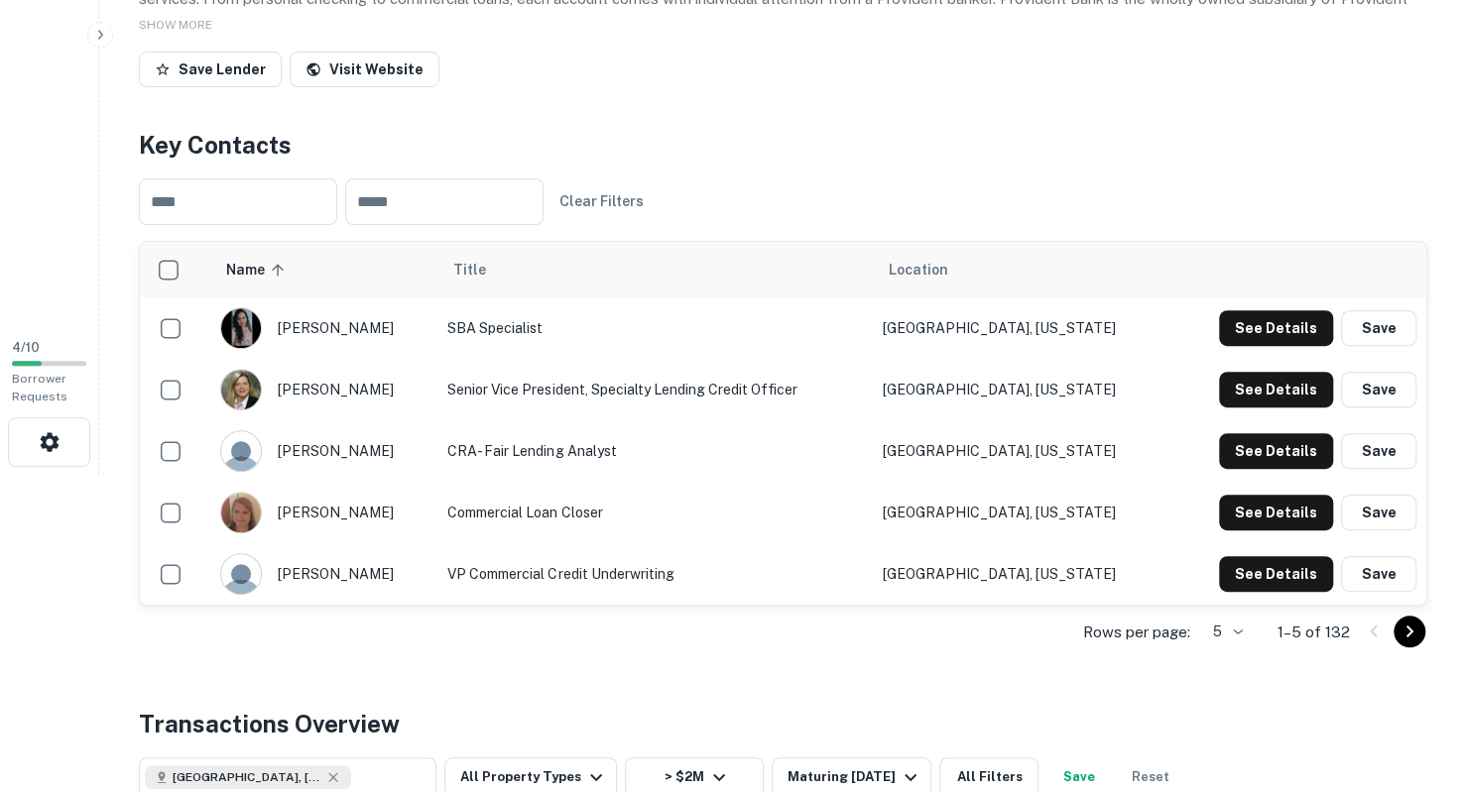
scroll to position [322, 0]
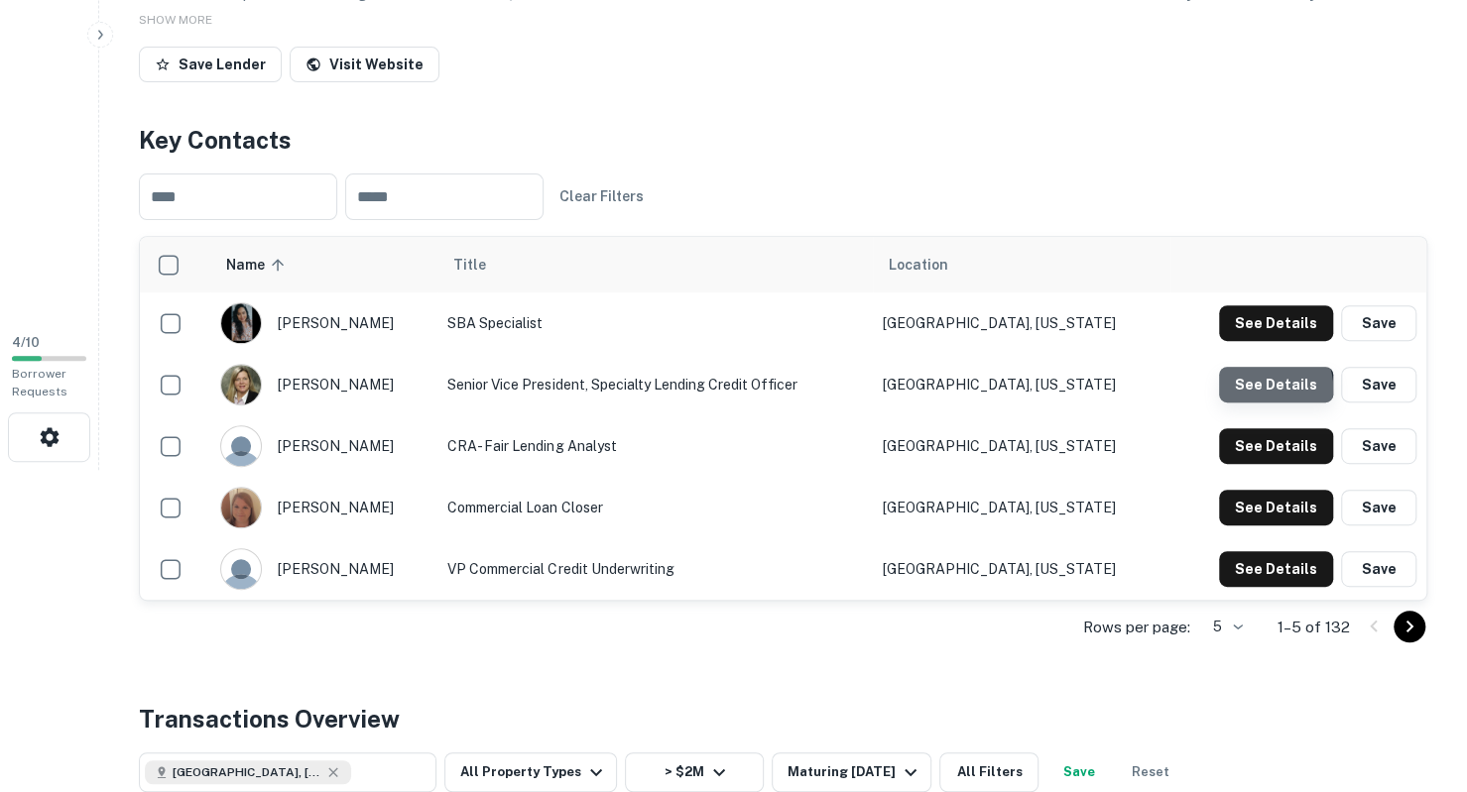
click at [1269, 341] on button "See Details" at bounding box center [1276, 323] width 114 height 36
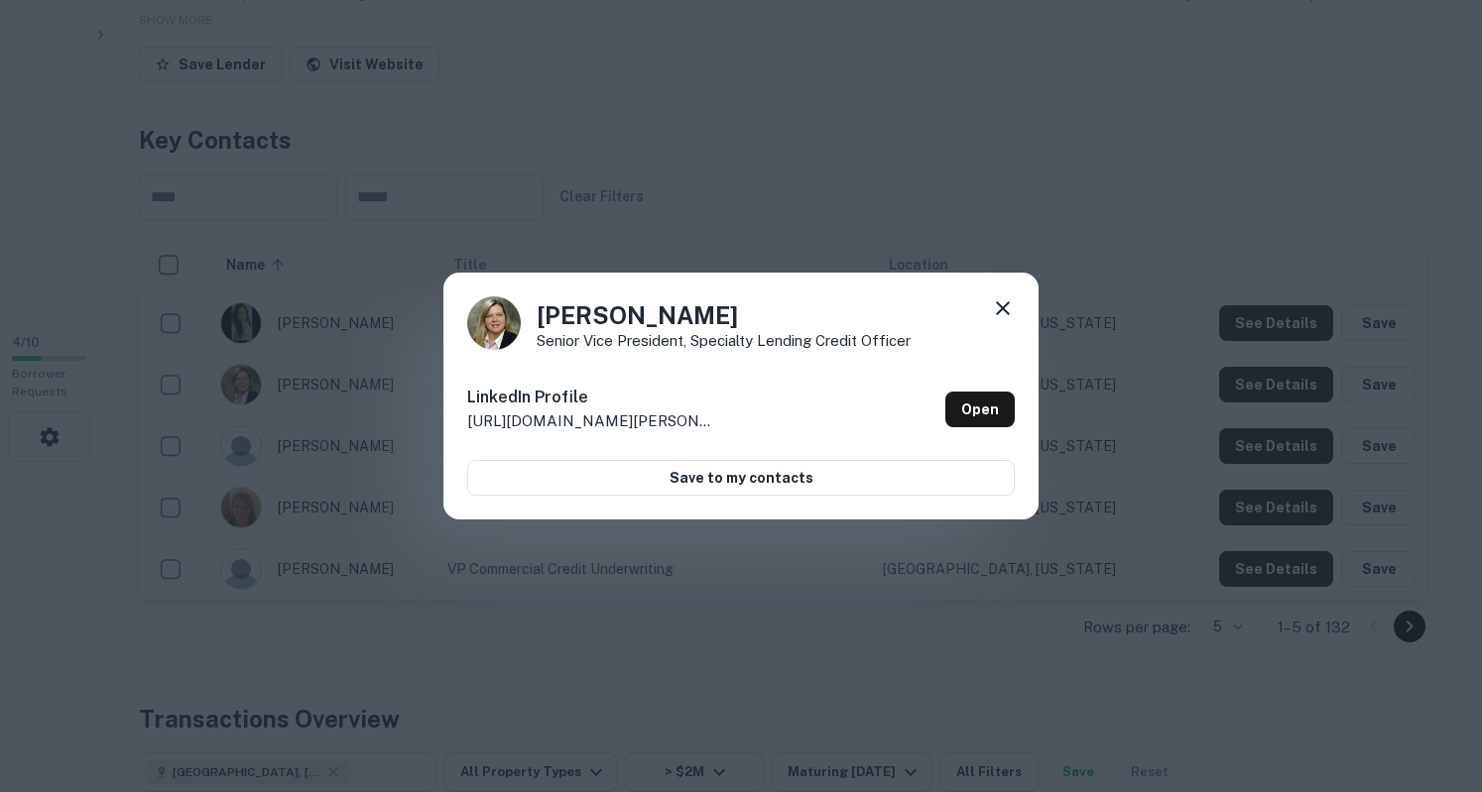
click at [1007, 308] on icon at bounding box center [1003, 309] width 24 height 24
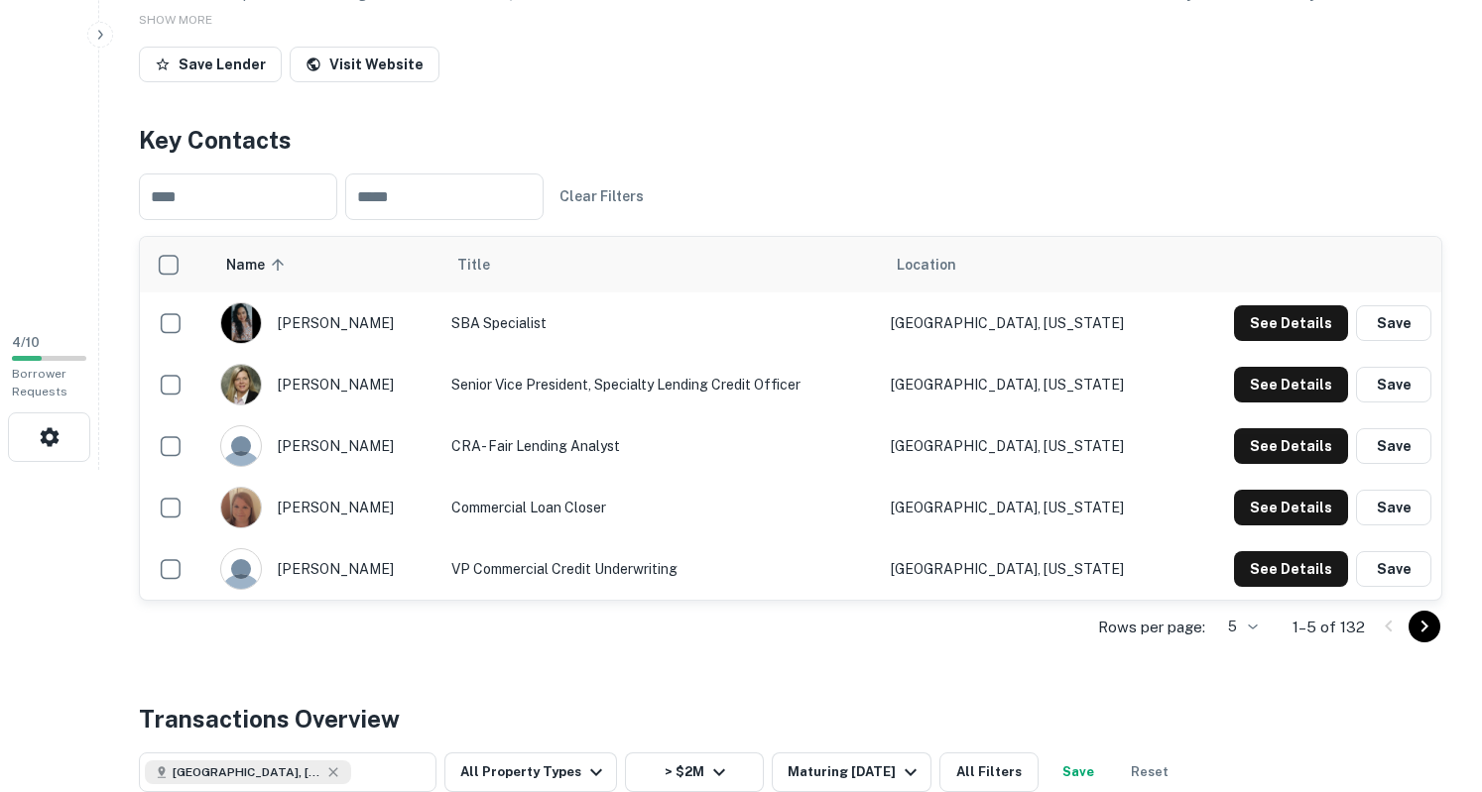
click at [1241, 470] on body "Search Borrowers Contacts Saved 4 / 10 Borrower Requests Back to search Provide…" at bounding box center [741, 74] width 1482 height 792
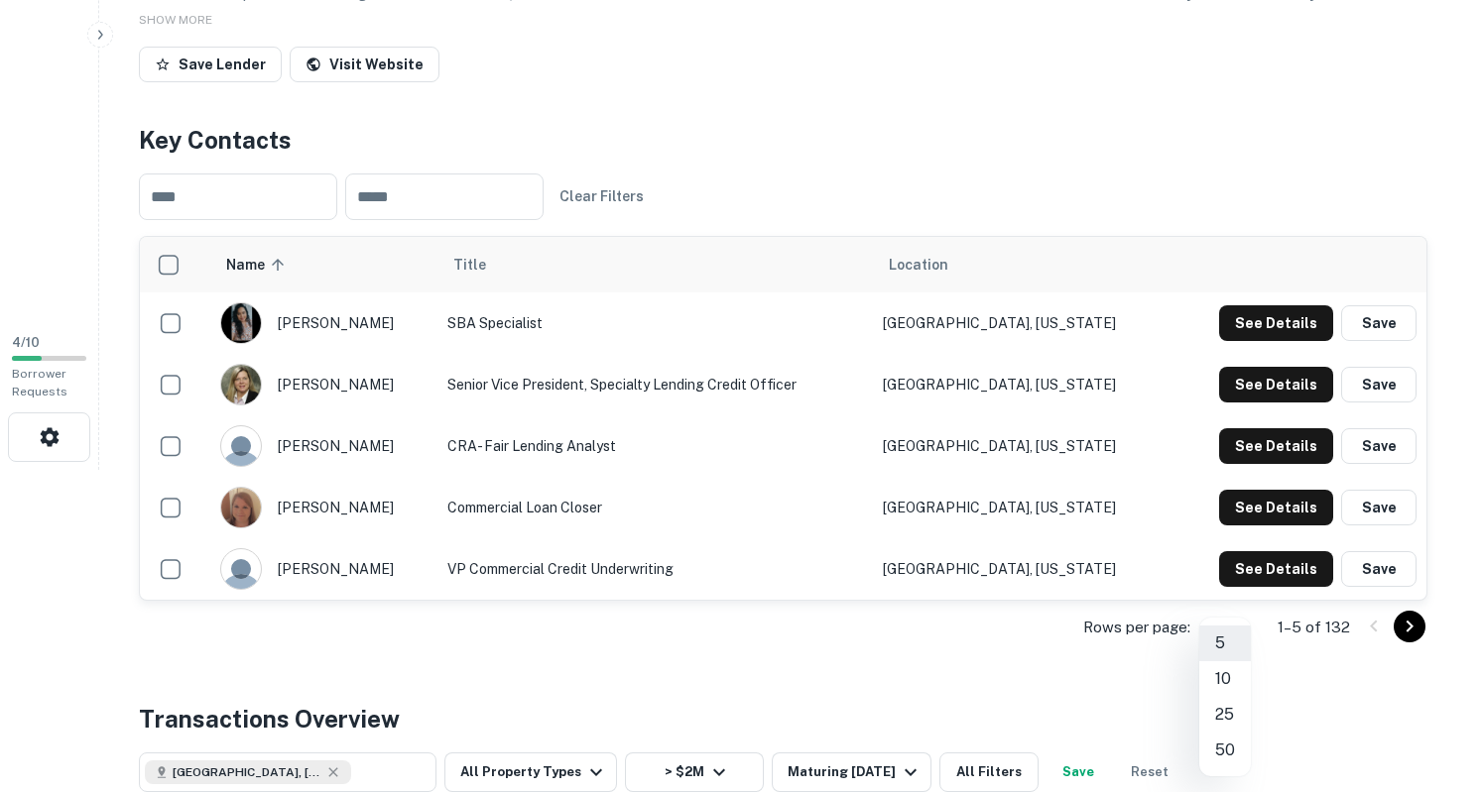
click at [1241, 630] on li "5" at bounding box center [1225, 644] width 52 height 36
click at [1240, 470] on body "Search Borrowers Contacts Saved 4 / 10 Borrower Requests Back to search Provide…" at bounding box center [741, 74] width 1482 height 792
click at [1214, 757] on li "50" at bounding box center [1225, 751] width 52 height 36
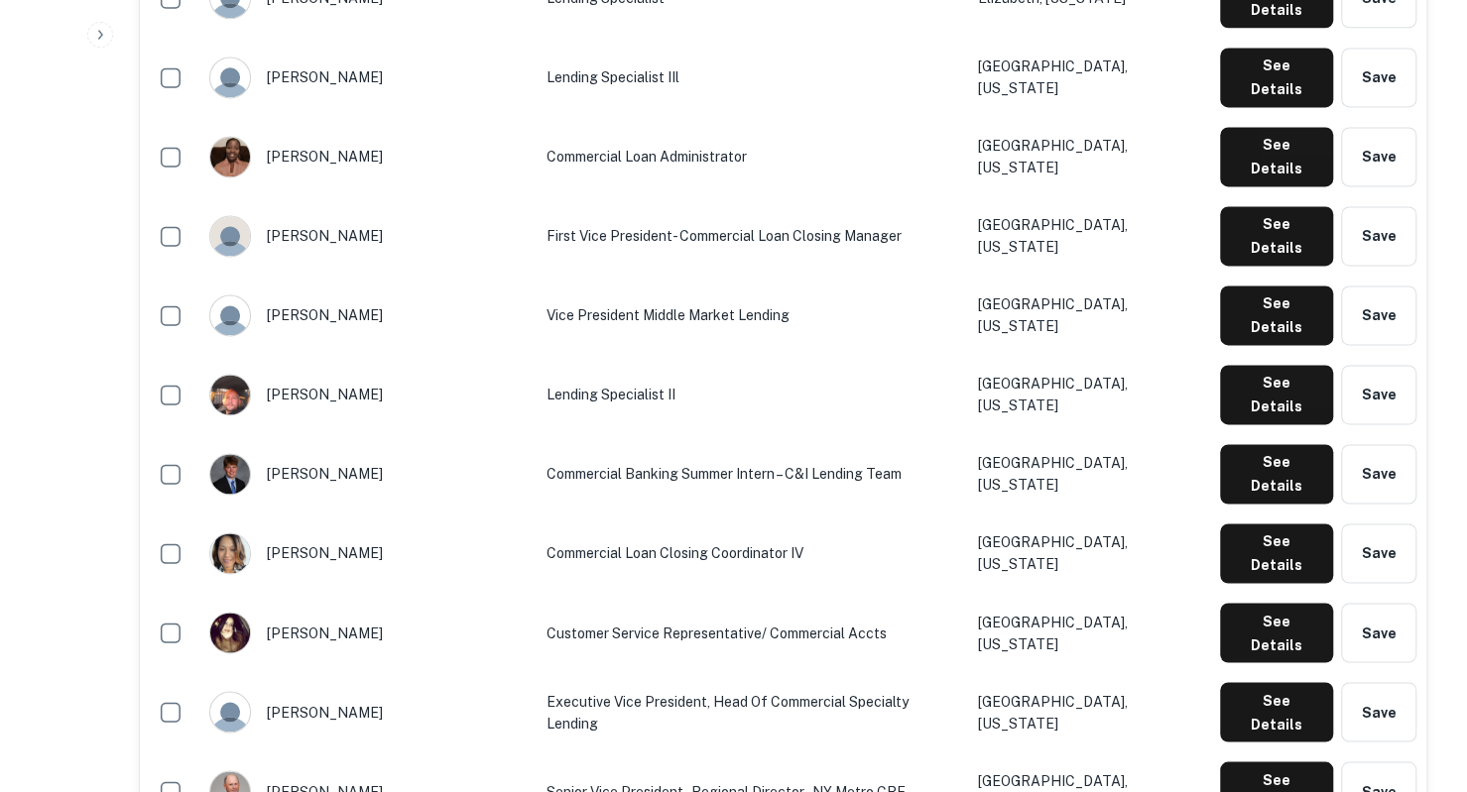
scroll to position [1623, 0]
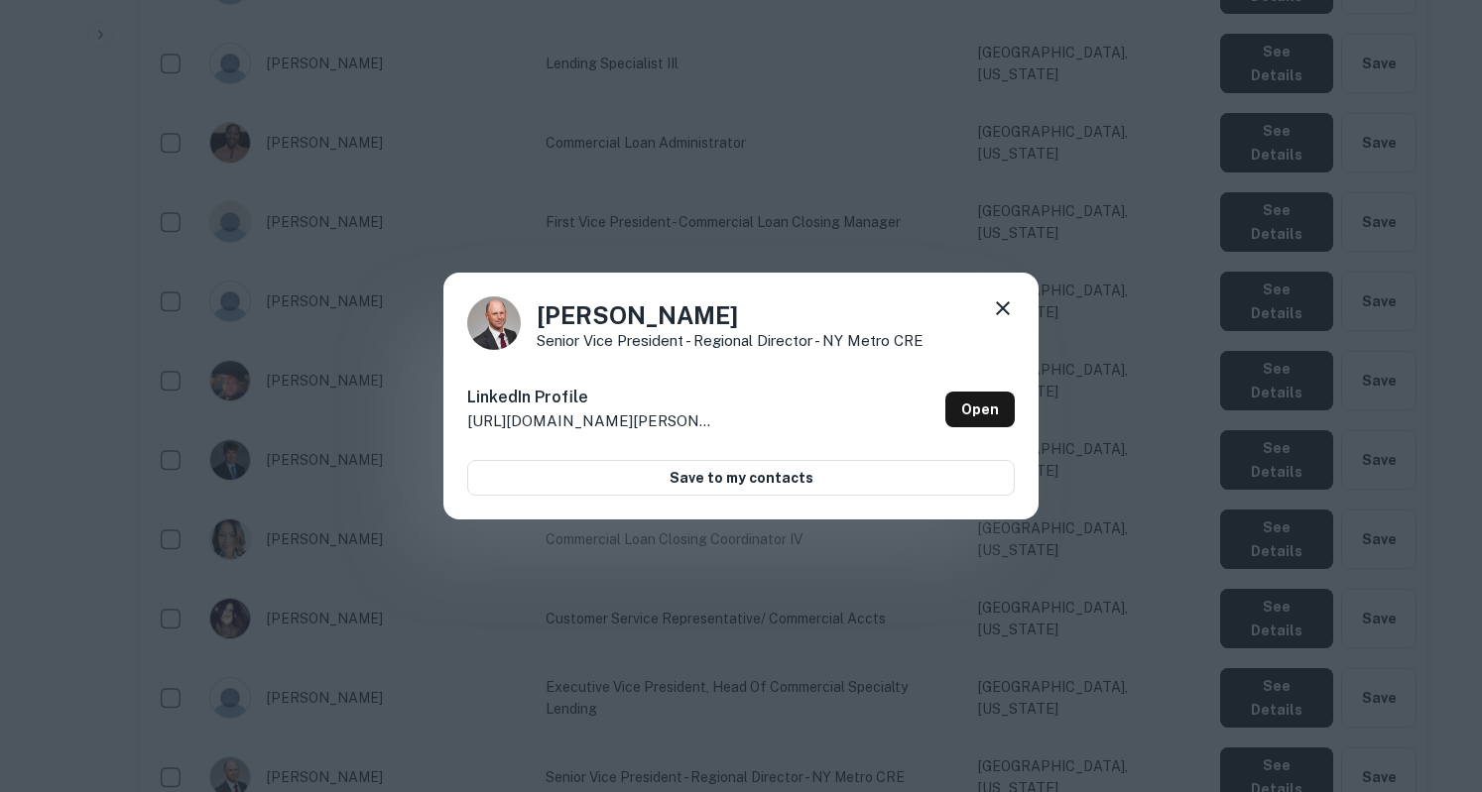
click at [1004, 304] on icon at bounding box center [1003, 309] width 24 height 24
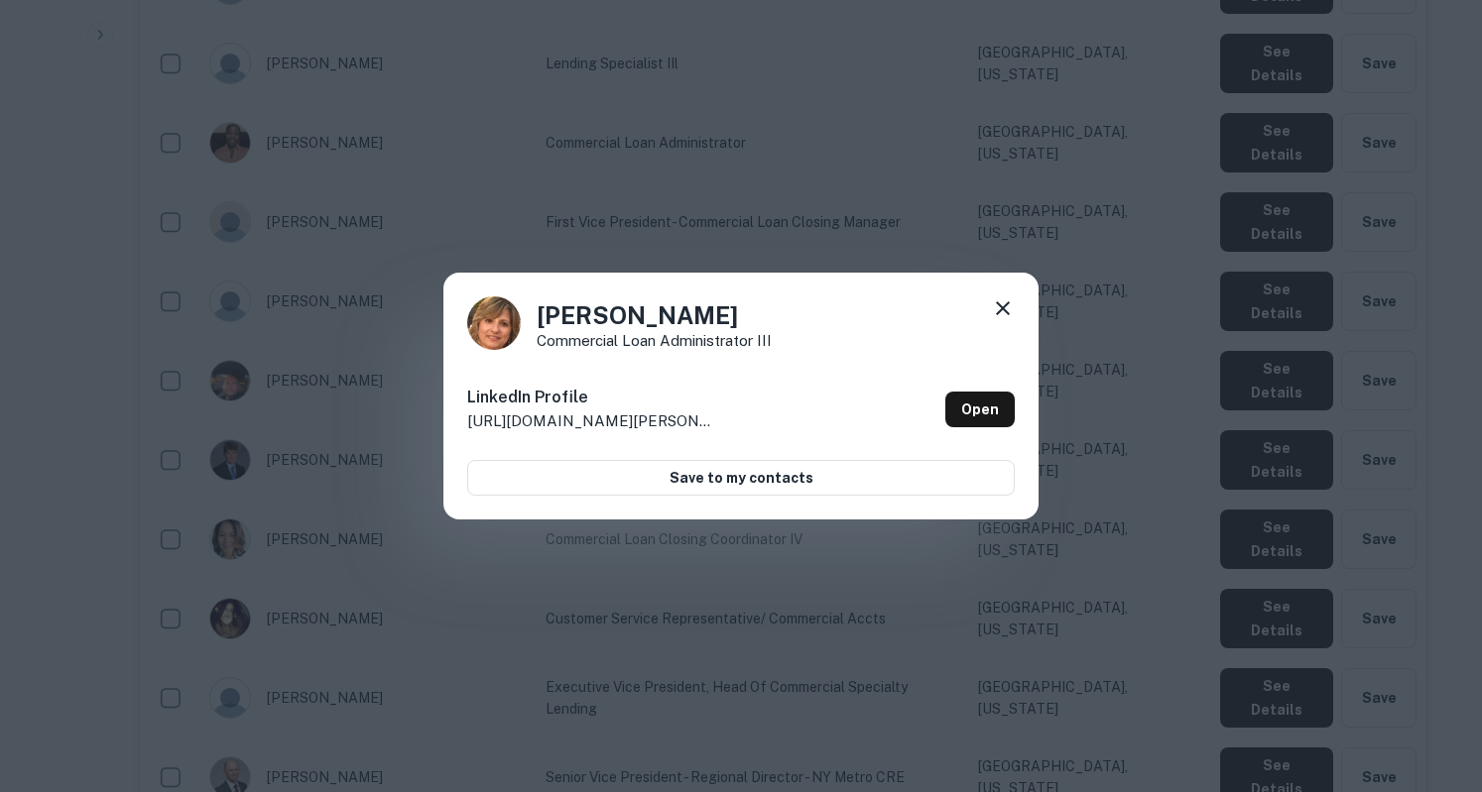
click at [996, 304] on icon at bounding box center [1003, 309] width 24 height 24
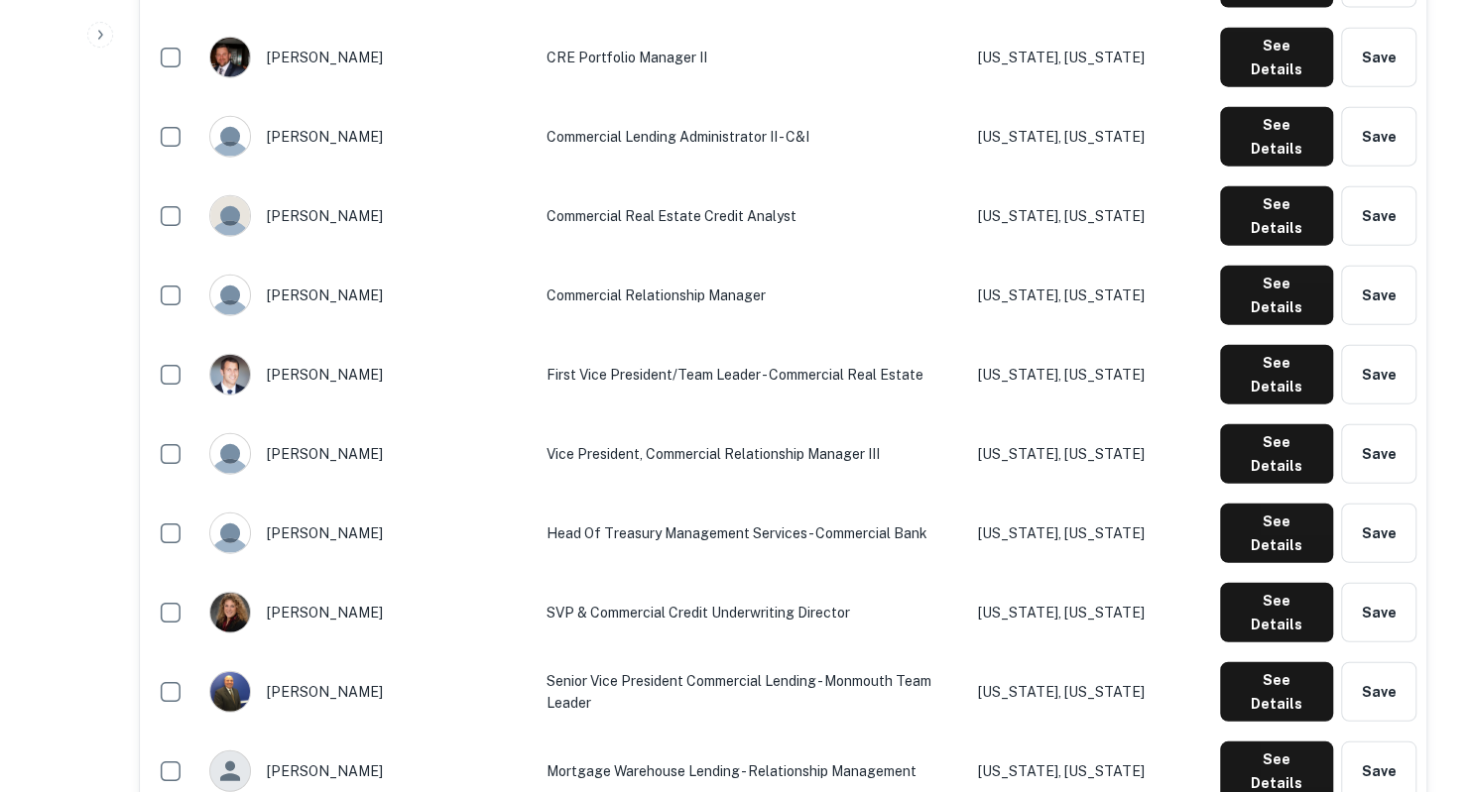
scroll to position [2751, 0]
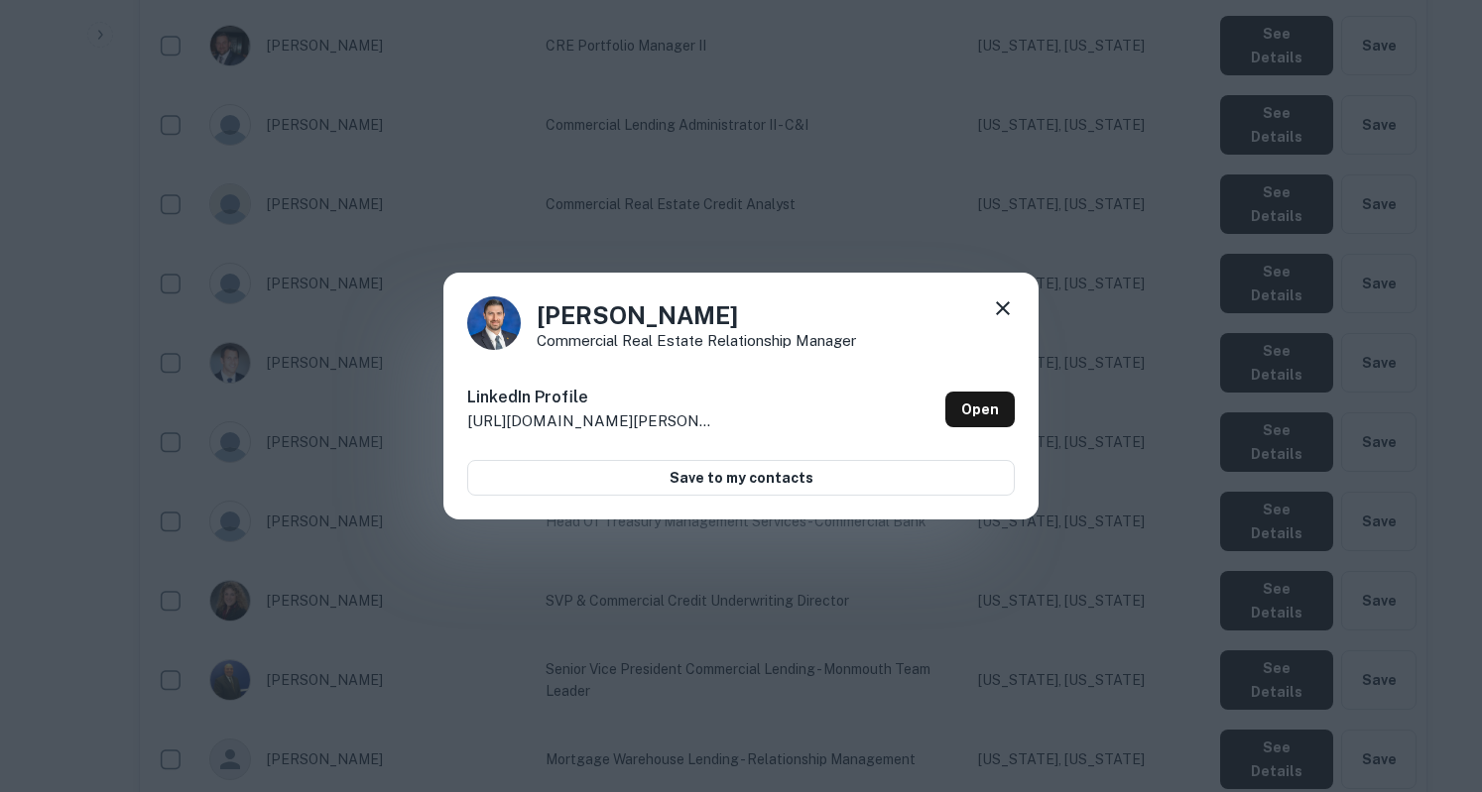
click at [1004, 307] on icon at bounding box center [1003, 309] width 14 height 14
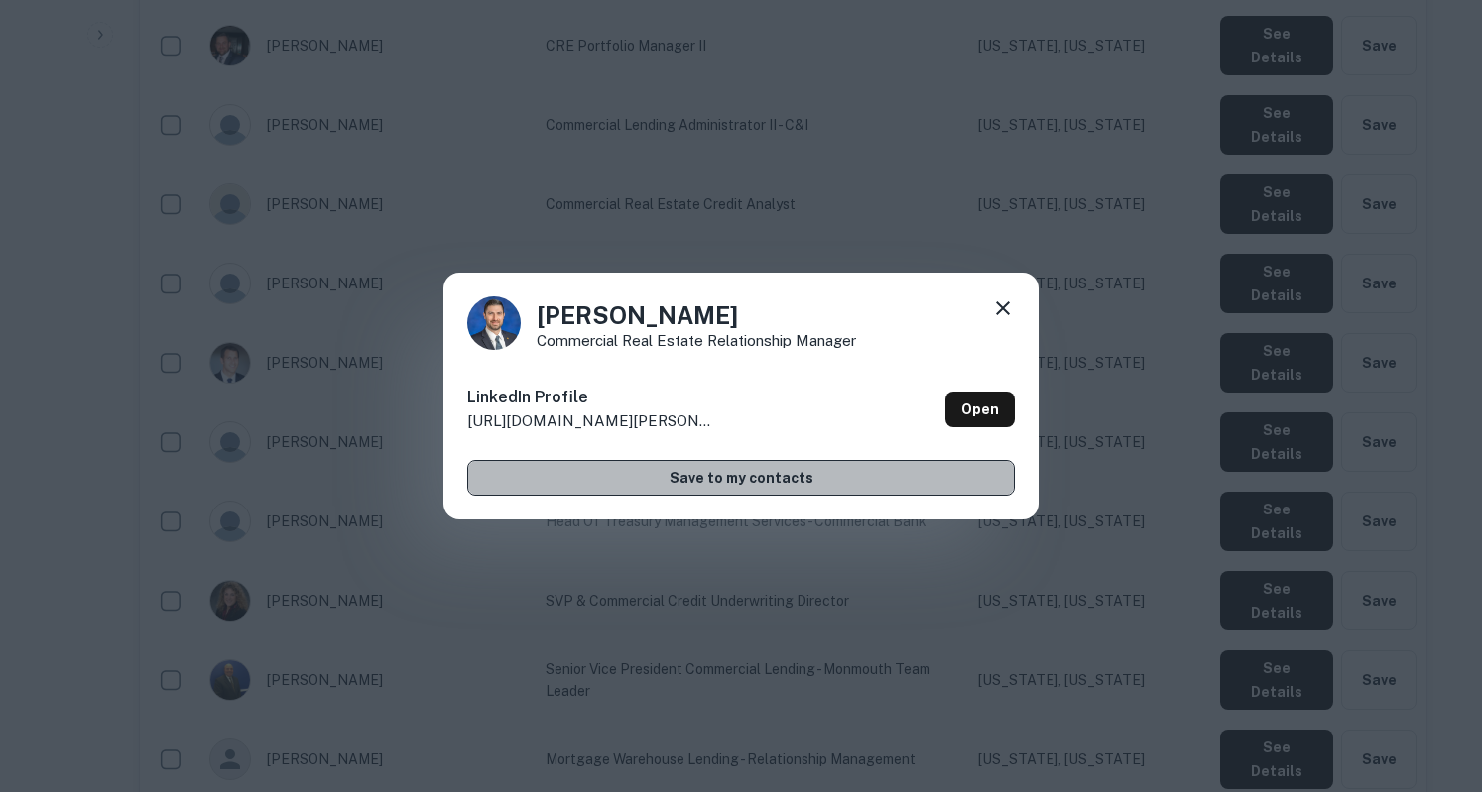
click at [730, 478] on button "Save to my contacts" at bounding box center [740, 478] width 547 height 36
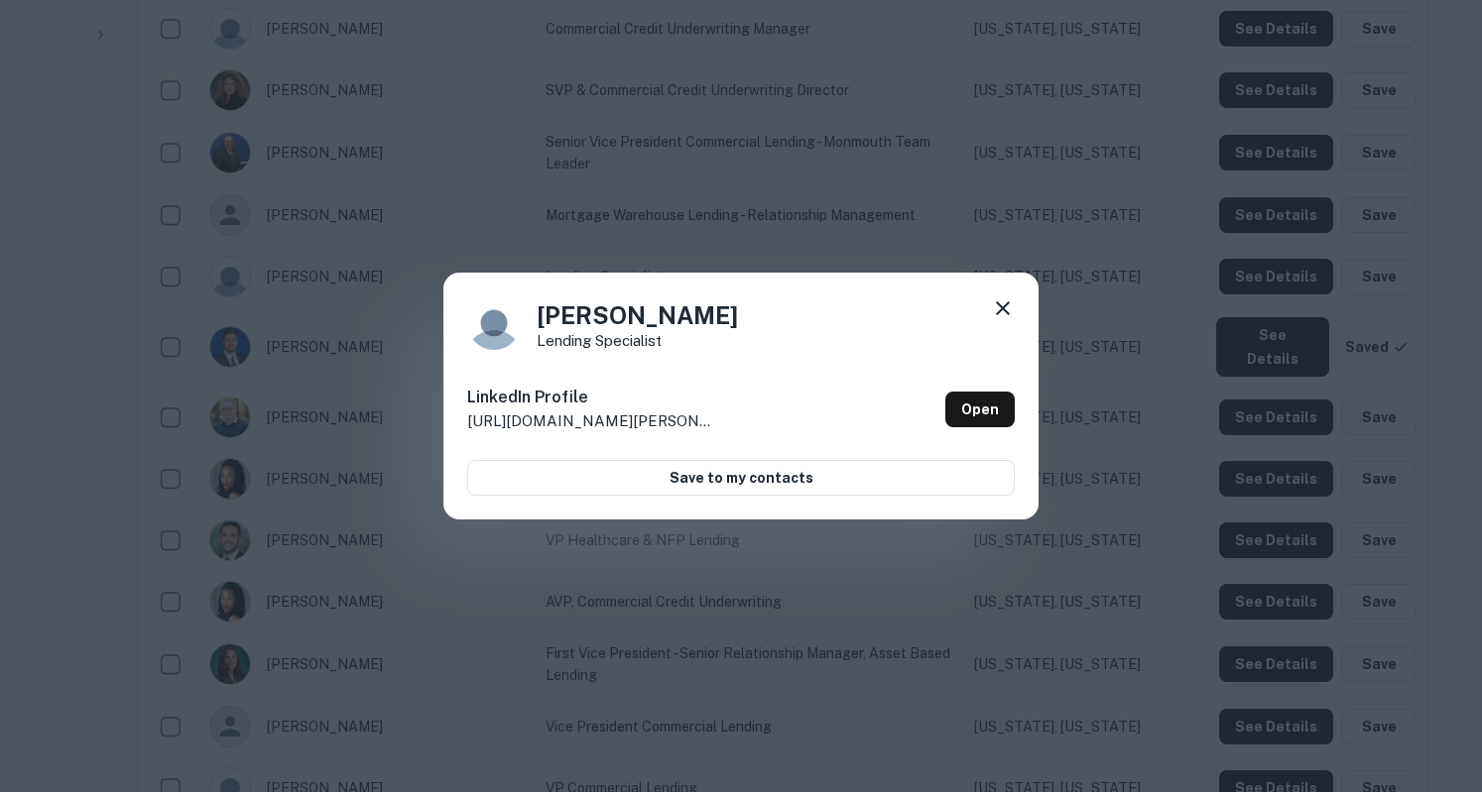
click at [1002, 308] on icon at bounding box center [1003, 309] width 14 height 14
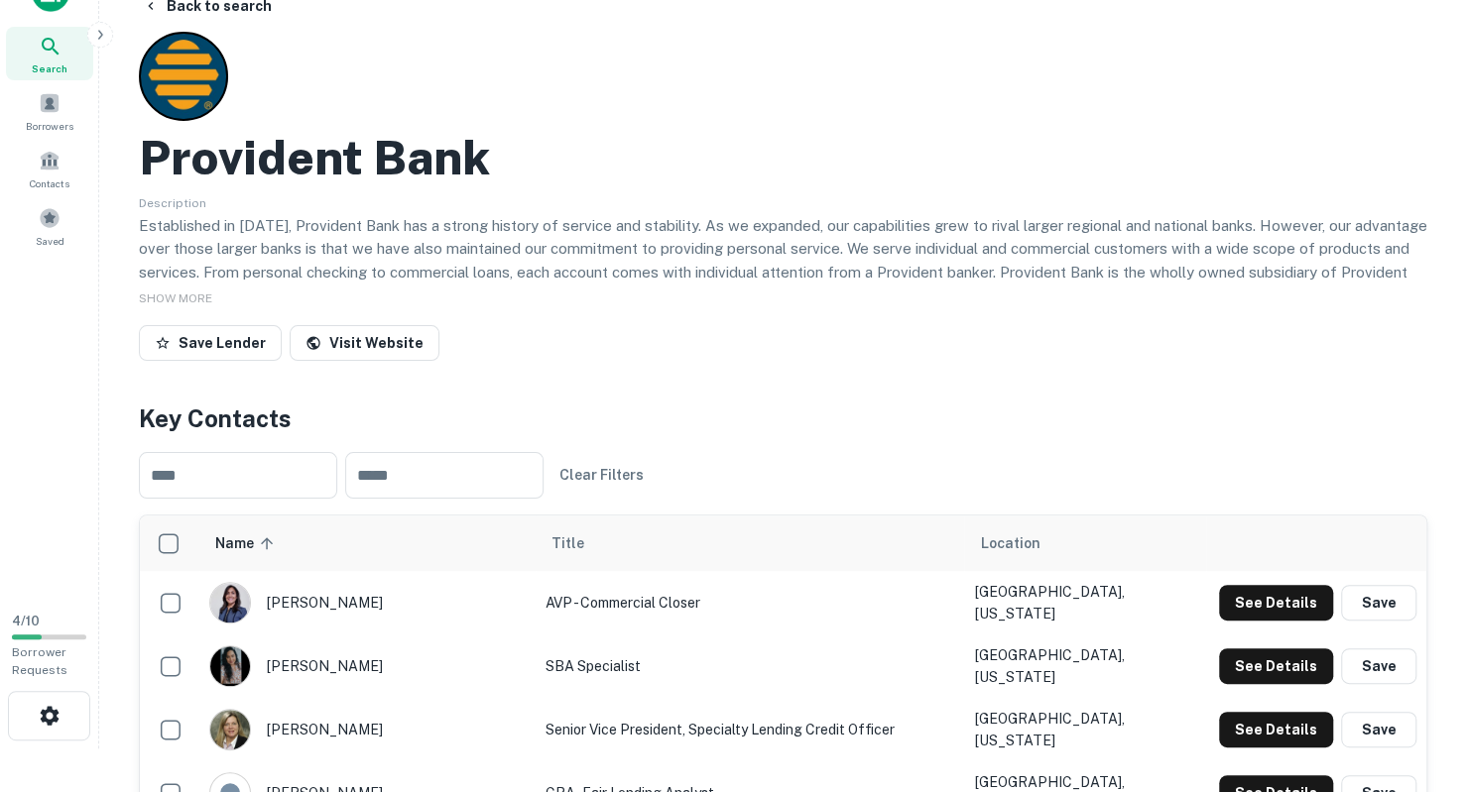
scroll to position [0, 0]
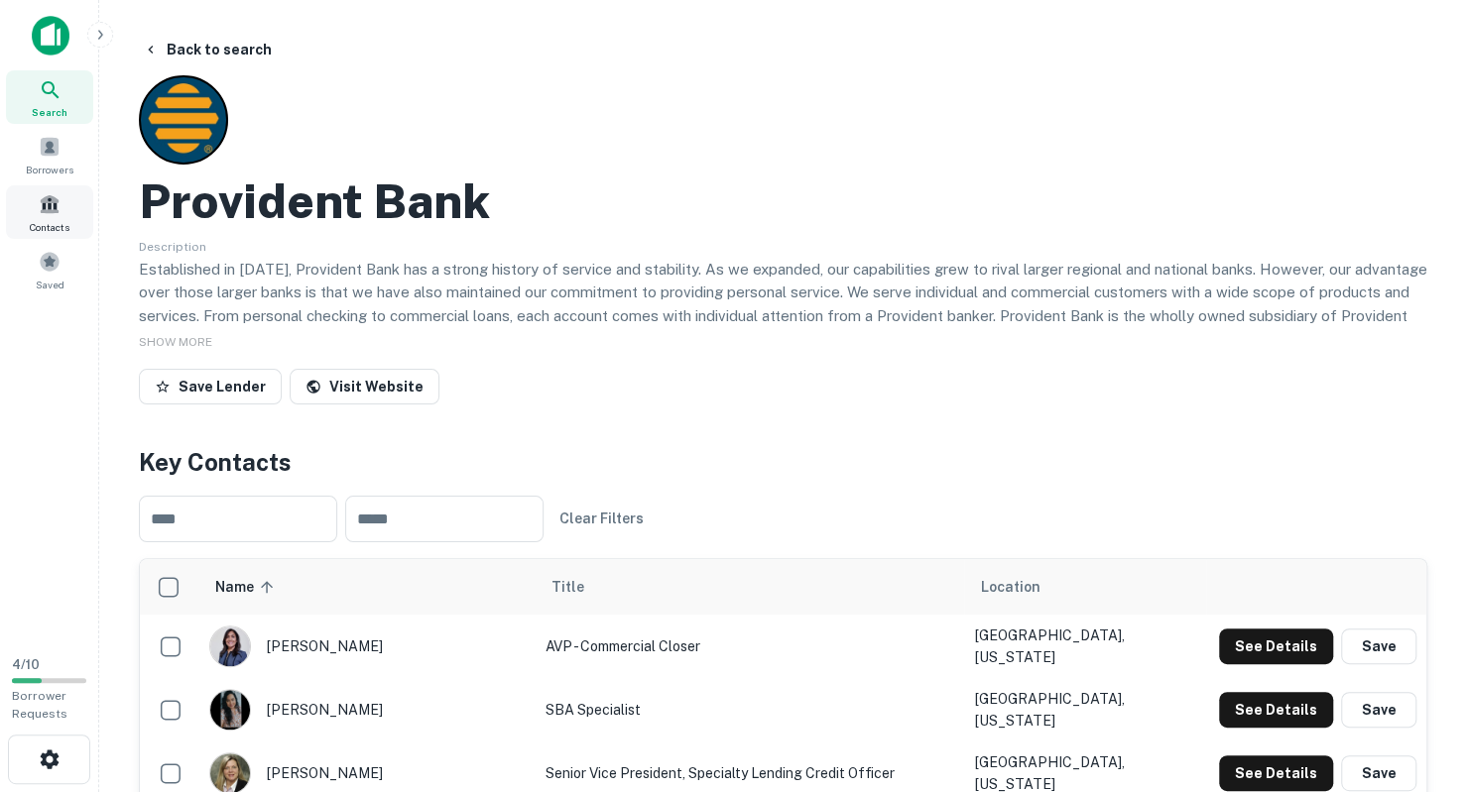
click at [54, 219] on span "Contacts" at bounding box center [50, 227] width 40 height 16
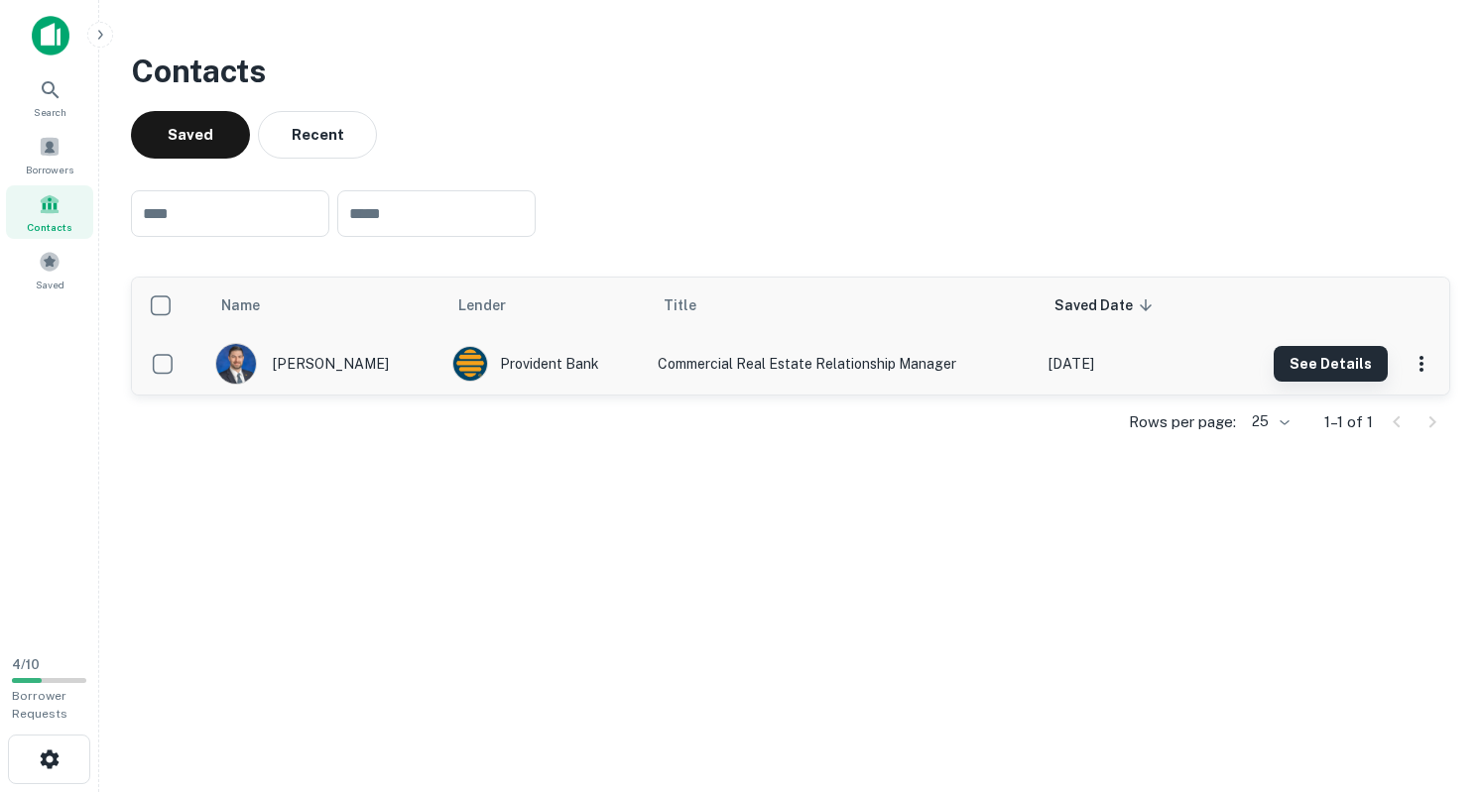
click at [1283, 361] on button "See Details" at bounding box center [1330, 364] width 114 height 36
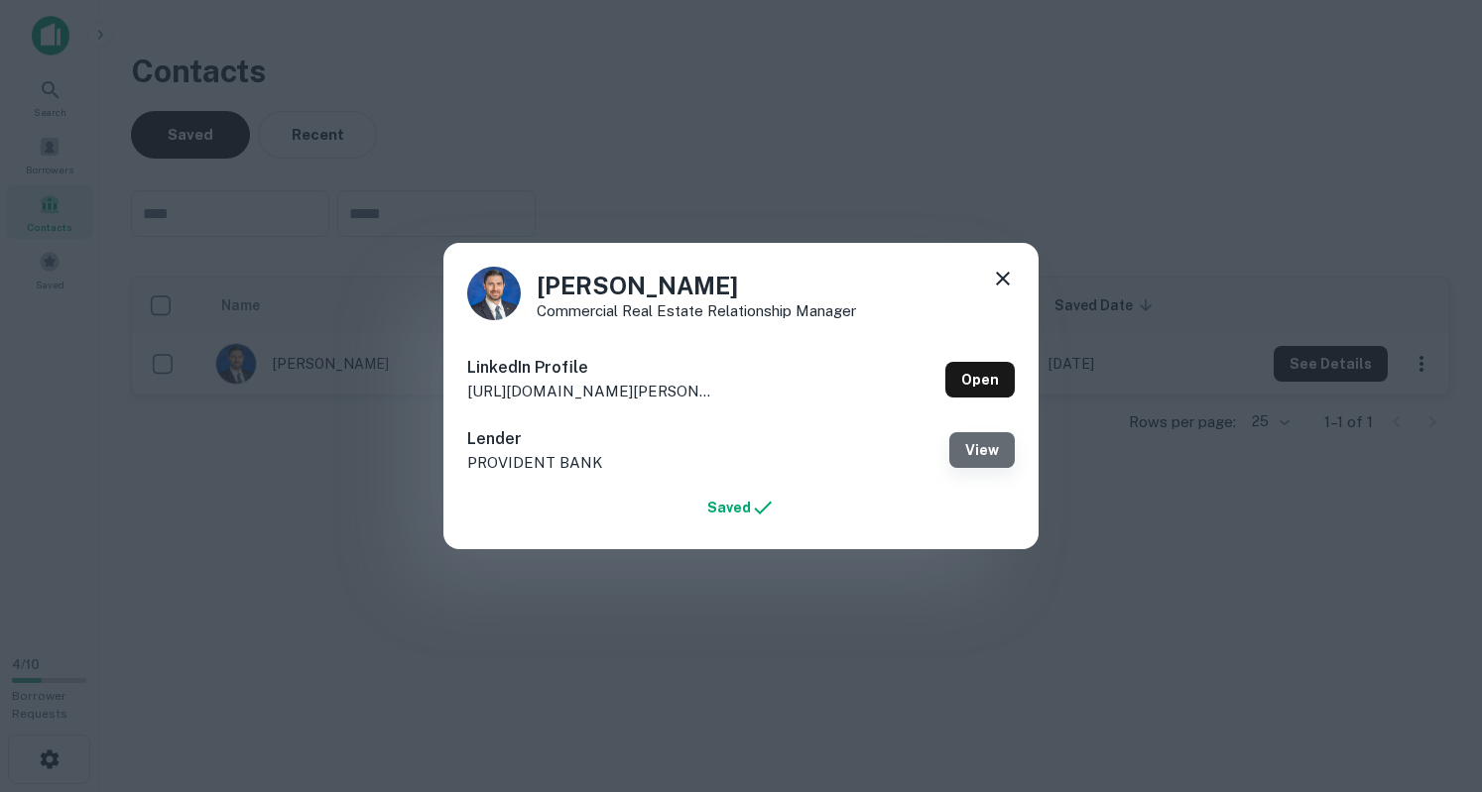
click at [976, 455] on button "View" at bounding box center [981, 450] width 65 height 36
click at [1003, 286] on icon at bounding box center [1003, 279] width 24 height 24
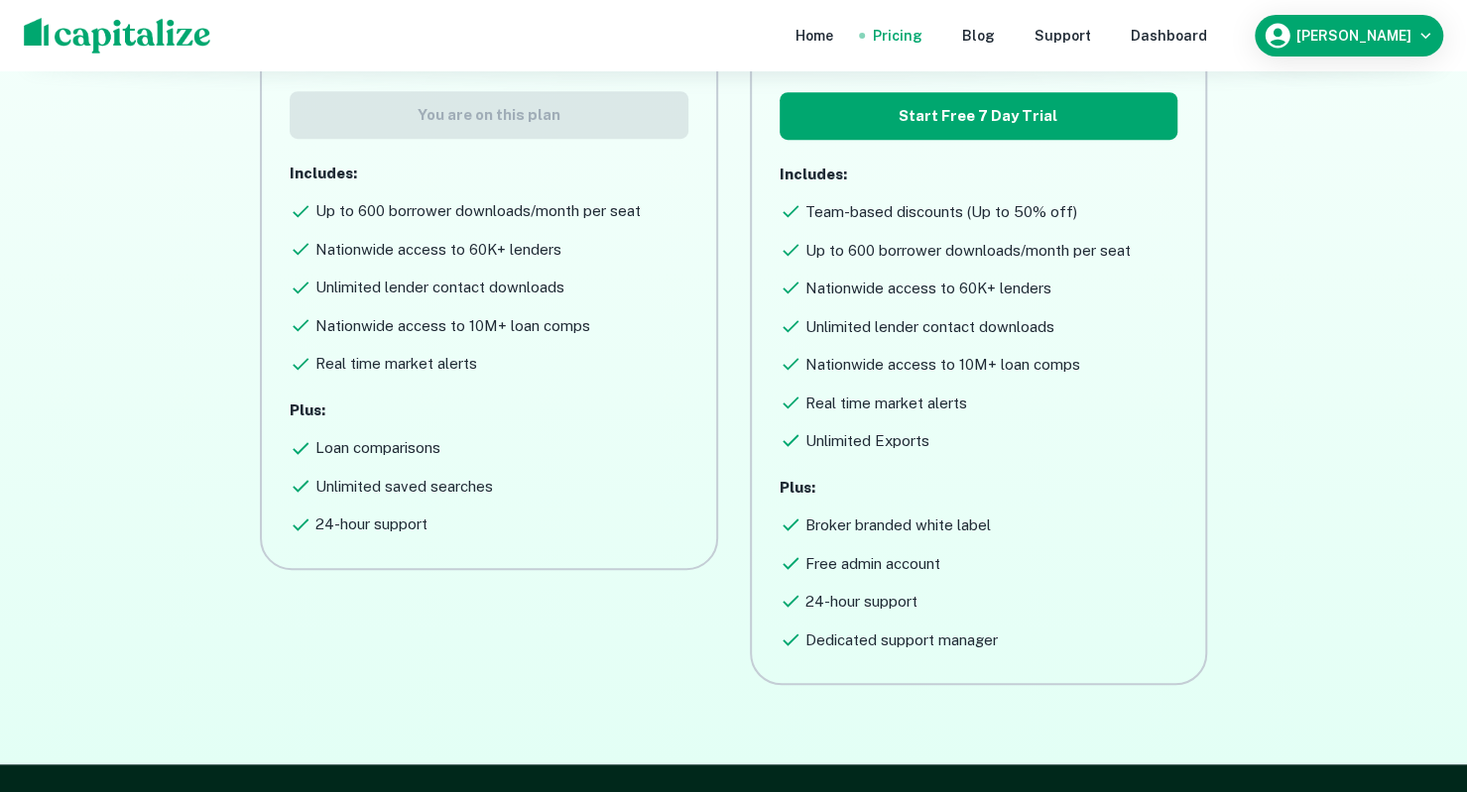
scroll to position [488, 0]
